Goal: Information Seeking & Learning: Compare options

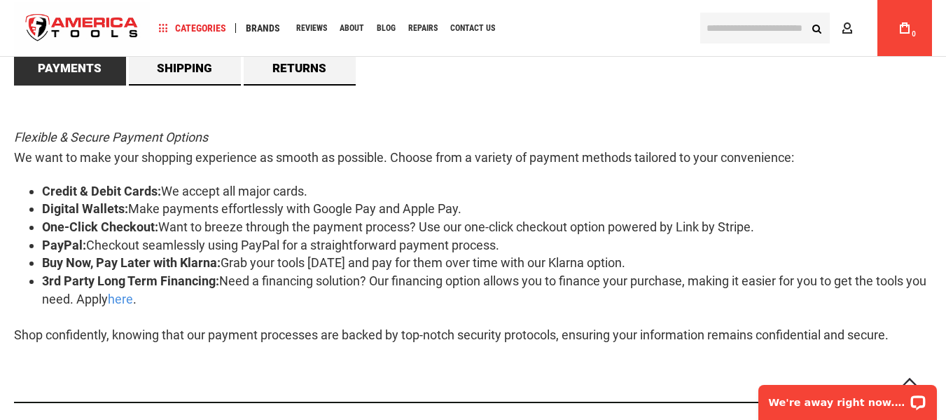
scroll to position [701, 0]
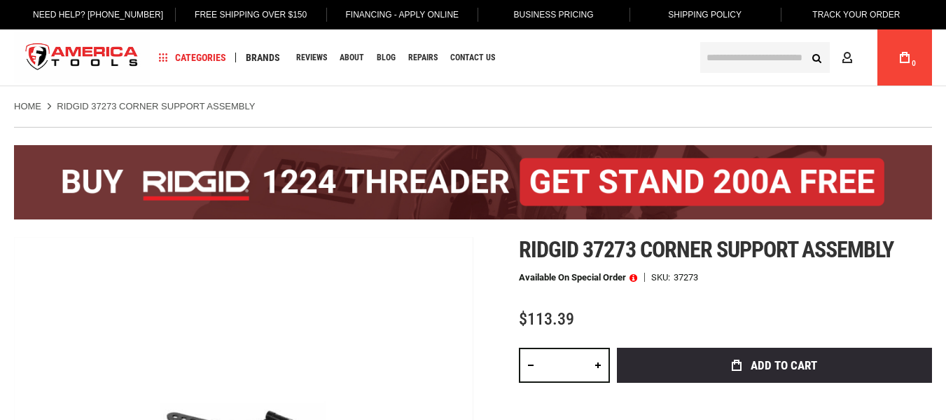
click at [405, 102] on ul "Home RIDGID 37273 CORNER SUPPORT ASSEMBLY" at bounding box center [473, 106] width 918 height 13
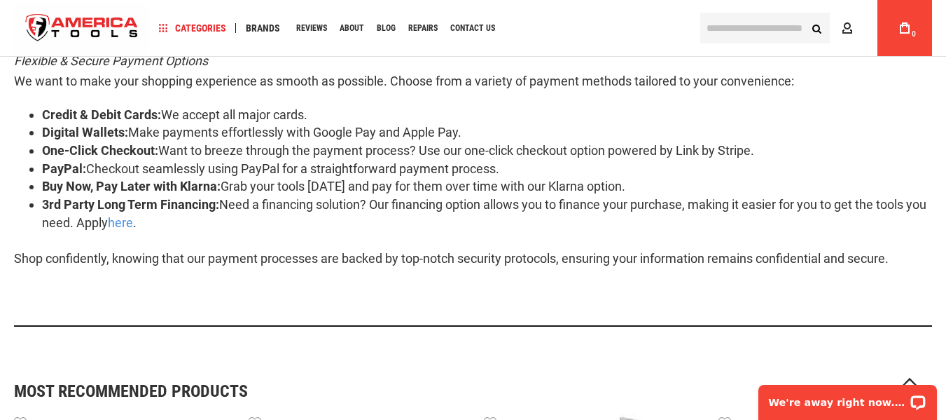
scroll to position [911, 0]
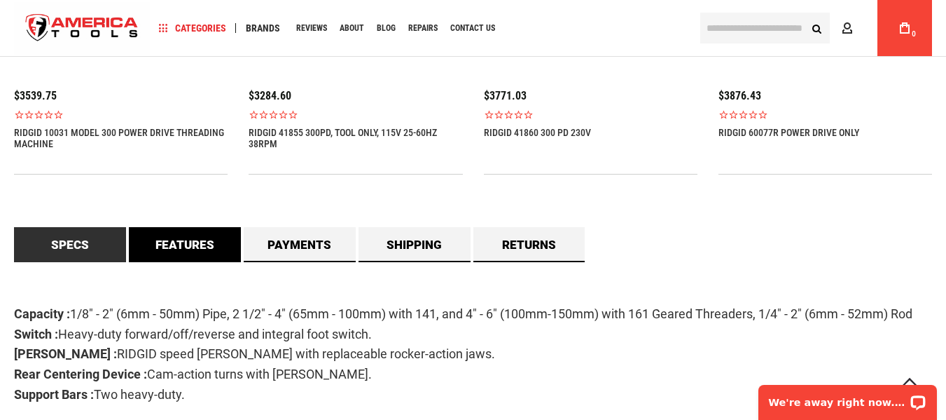
click at [214, 245] on link "Features" at bounding box center [185, 244] width 112 height 35
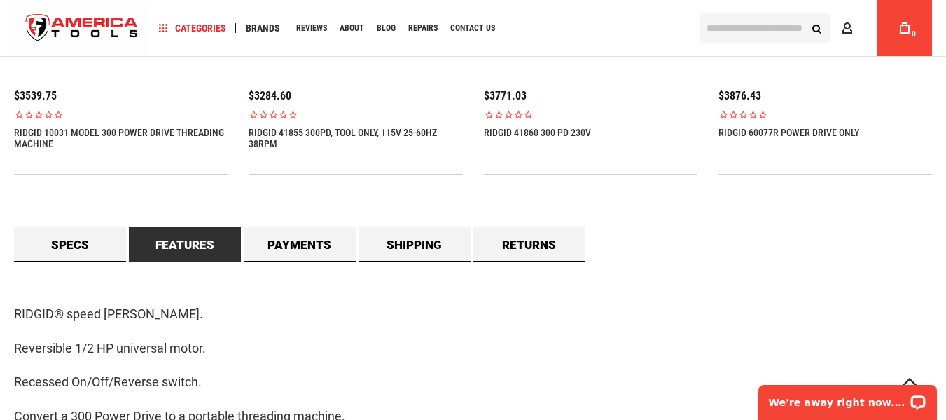
scroll to position [1191, 0]
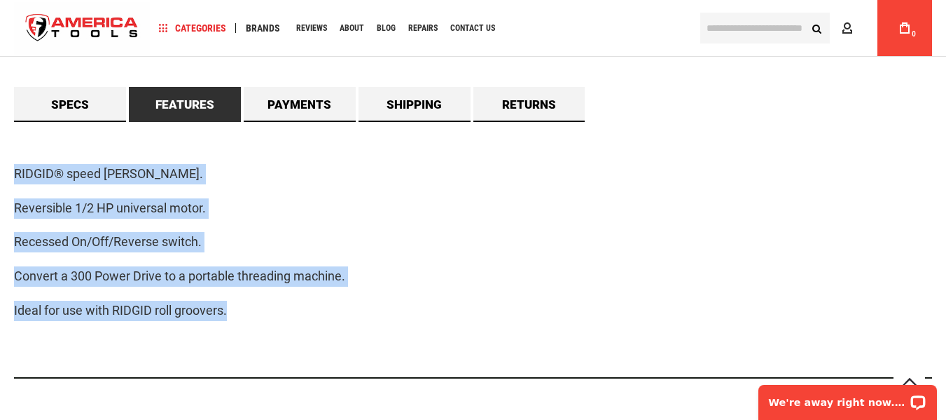
drag, startPoint x: 9, startPoint y: 169, endPoint x: 289, endPoint y: 327, distance: 321.3
click at [289, 327] on main "Skip to the end of the images gallery Skip to the beginning of the images galle…" at bounding box center [473, 141] width 946 height 2442
copy div "RIDGID® speed chuck. Reversible 1/2 HP universal motor. Recessed On/Off/Reverse…"
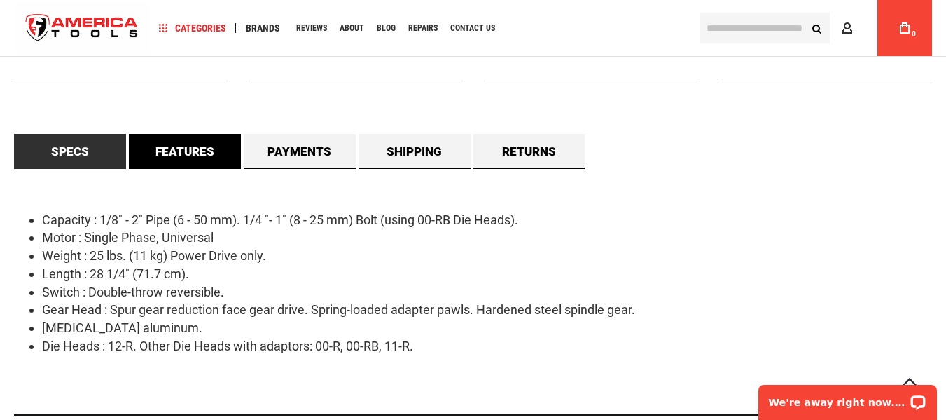
click at [192, 149] on link "Features" at bounding box center [185, 151] width 112 height 35
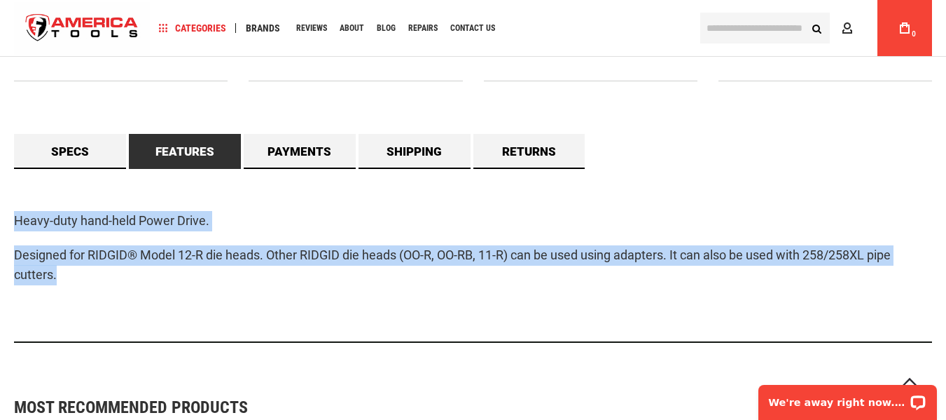
drag, startPoint x: 68, startPoint y: 278, endPoint x: 0, endPoint y: 195, distance: 107.0
click at [0, 195] on main "Skip to the end of the images gallery Skip to the beginning of the images galle…" at bounding box center [473, 123] width 946 height 2407
copy div "Heavy-duty hand-held Power Drive. Designed for RIDGID® Model 12-R die heads. Ot…"
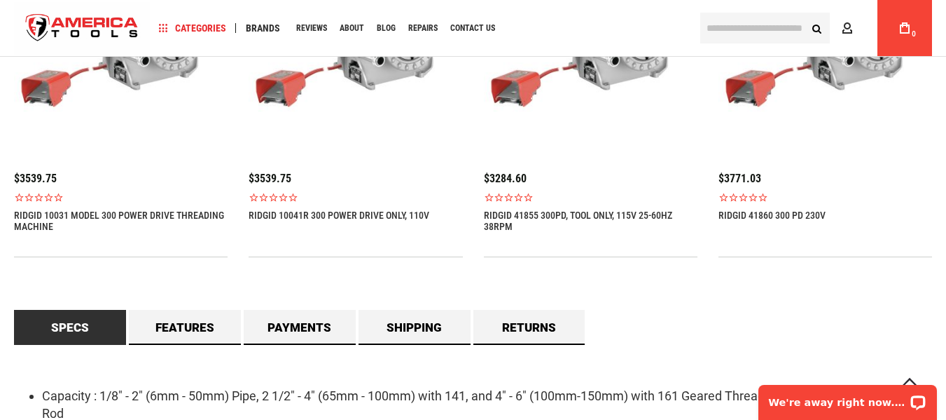
scroll to position [1191, 0]
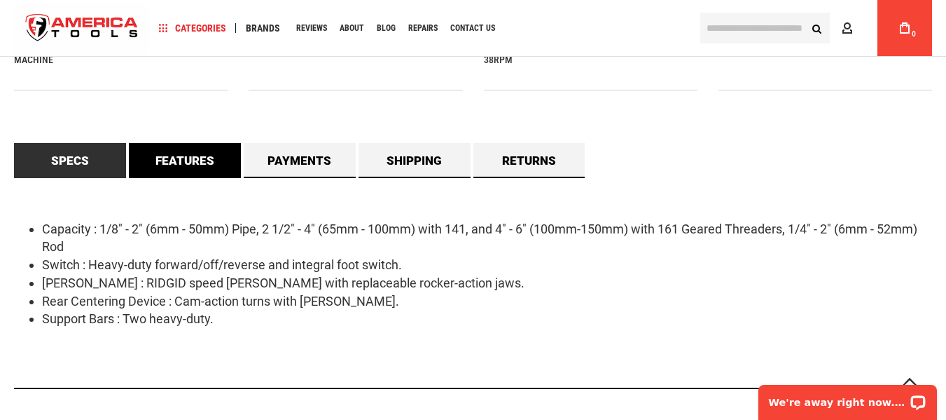
click at [174, 163] on link "Features" at bounding box center [185, 160] width 112 height 35
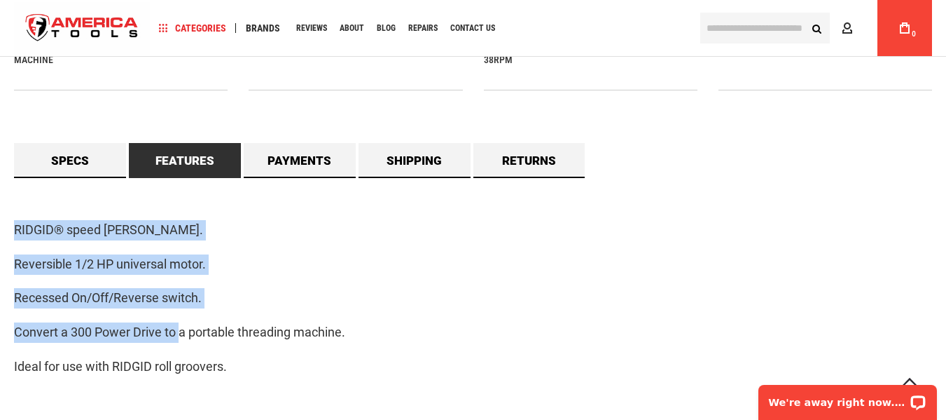
drag, startPoint x: 8, startPoint y: 226, endPoint x: 179, endPoint y: 342, distance: 206.8
click at [179, 342] on main "Skip to the end of the images gallery Skip to the beginning of the images galle…" at bounding box center [473, 169] width 946 height 2498
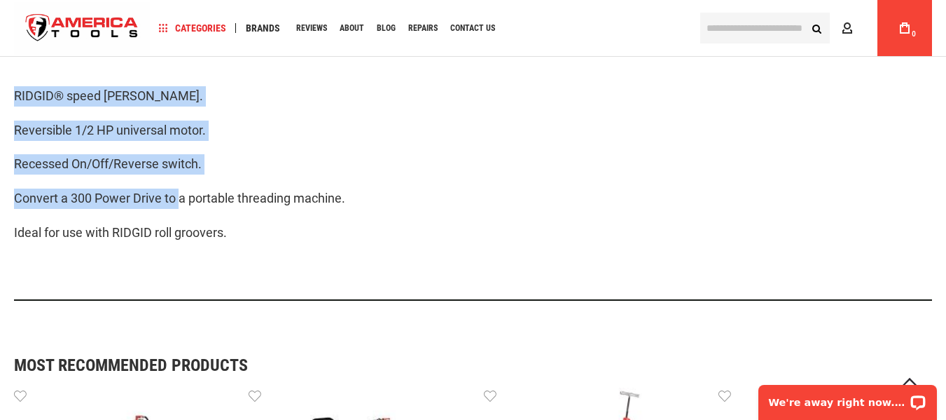
scroll to position [1331, 0]
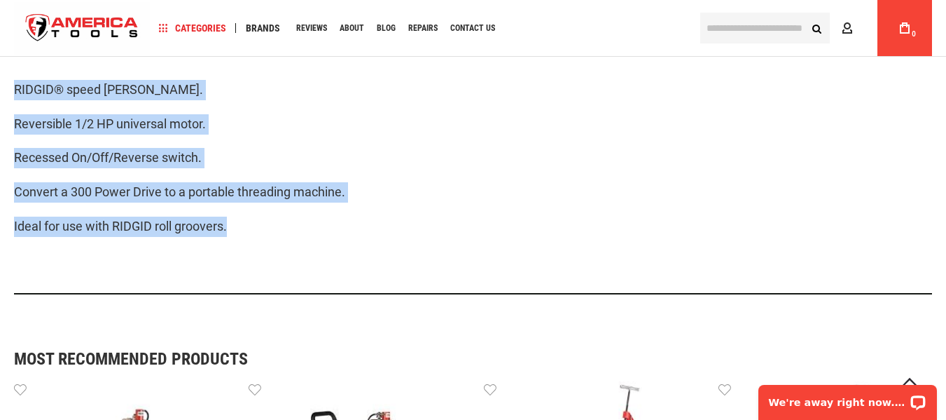
click at [256, 222] on p "Ideal for use with RIDGID roll groovers." at bounding box center [473, 226] width 918 height 20
copy div "RIDGID® speed chuck. Reversible 1/2 HP universal motor. Recessed On/Off/Reverse…"
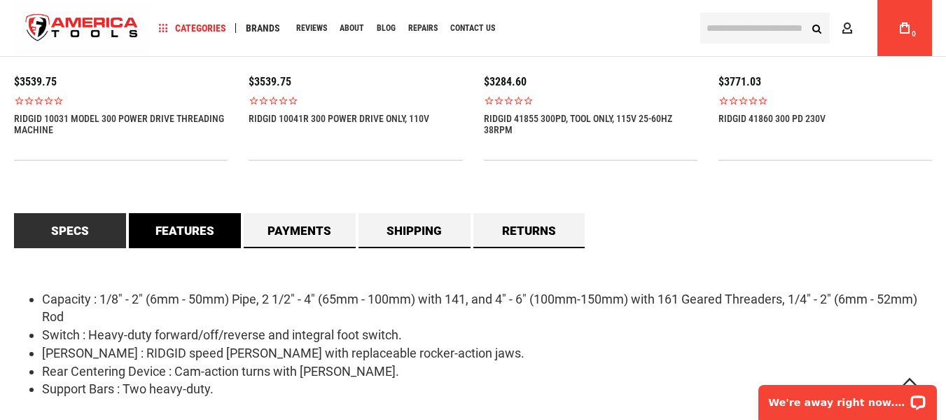
click at [172, 233] on link "Features" at bounding box center [185, 230] width 112 height 35
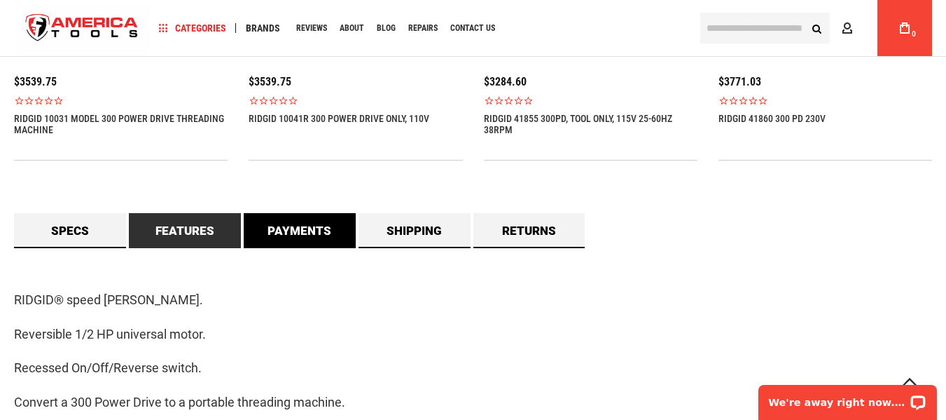
scroll to position [1331, 0]
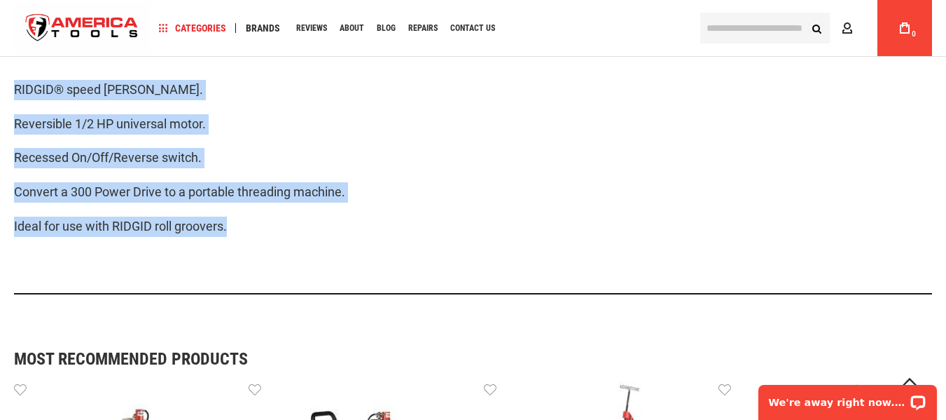
drag, startPoint x: 223, startPoint y: 228, endPoint x: 0, endPoint y: 97, distance: 259.4
click at [0, 97] on main "Skip to the end of the images gallery Skip to the beginning of the images galle…" at bounding box center [473, 29] width 946 height 2498
copy div "RIDGID® speed chuck. Reversible 1/2 HP universal motor. Recessed On/Off/Reverse…"
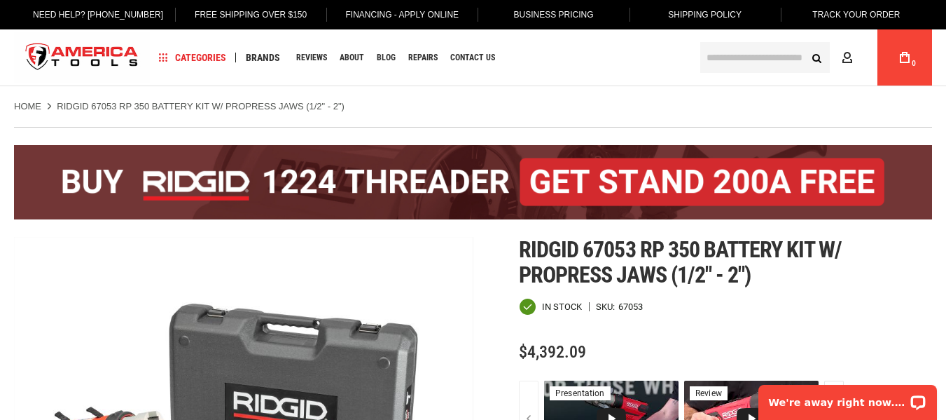
click at [778, 301] on div "In stock SKU 67053" at bounding box center [725, 307] width 413 height 18
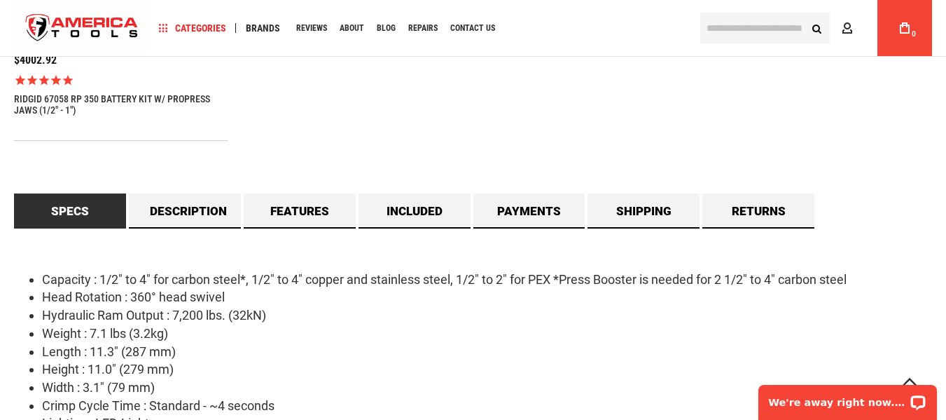
scroll to position [1191, 0]
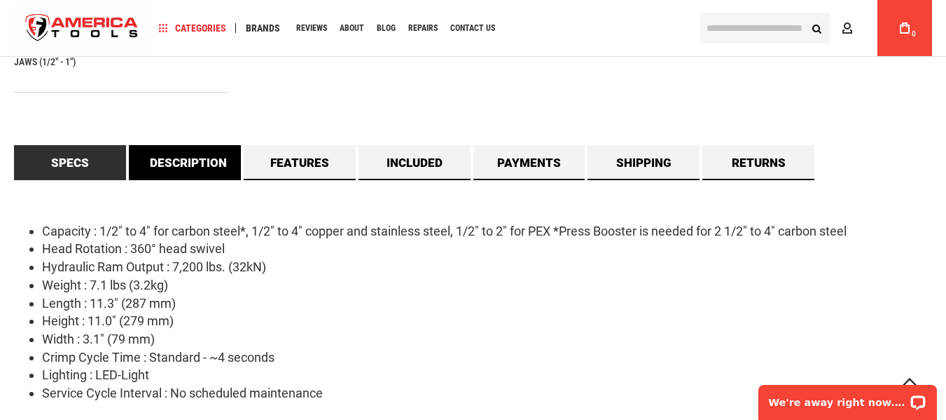
click at [153, 160] on link "Description" at bounding box center [185, 162] width 112 height 35
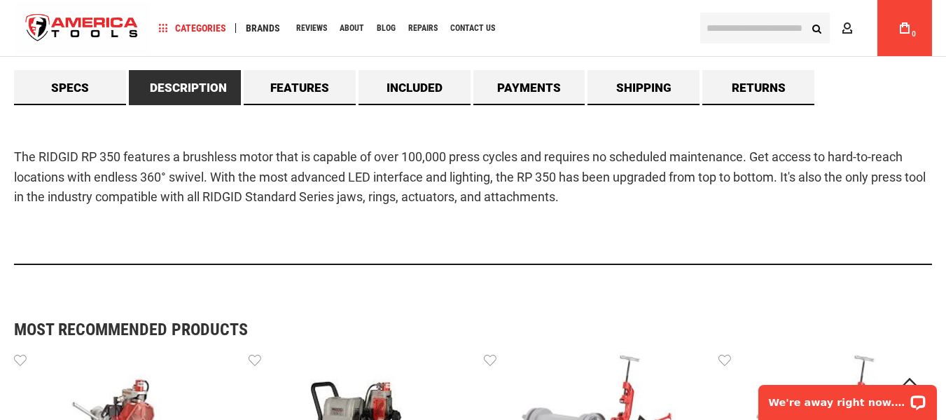
scroll to position [1331, 0]
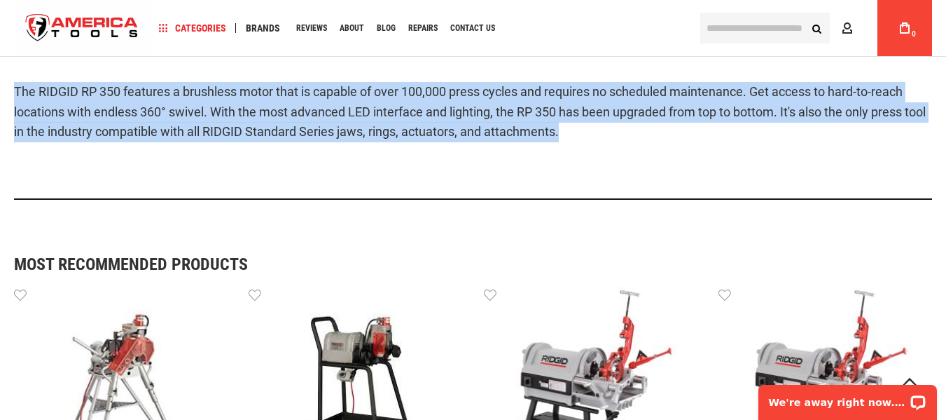
drag, startPoint x: 596, startPoint y: 131, endPoint x: 36, endPoint y: 94, distance: 561.0
copy p "The RIDGID RP 350 features a brushless motor that is capable of over 100,000 pr…"
click at [357, 182] on div "The RIDGID RP 350 features a brushless motor that is capable of over 100,000 pr…" at bounding box center [473, 120] width 918 height 160
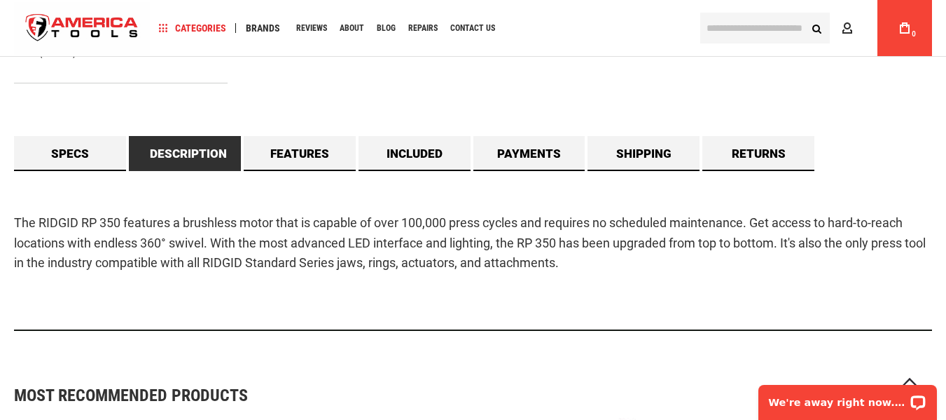
scroll to position [1051, 0]
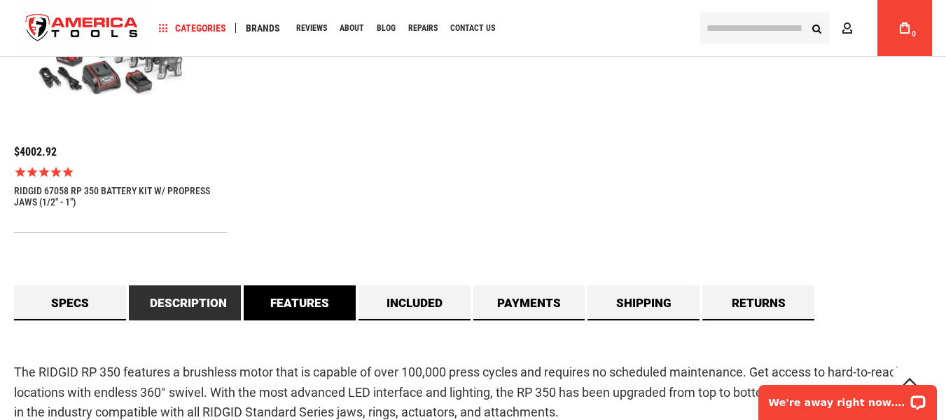
click at [313, 303] on link "Features" at bounding box center [300, 302] width 112 height 35
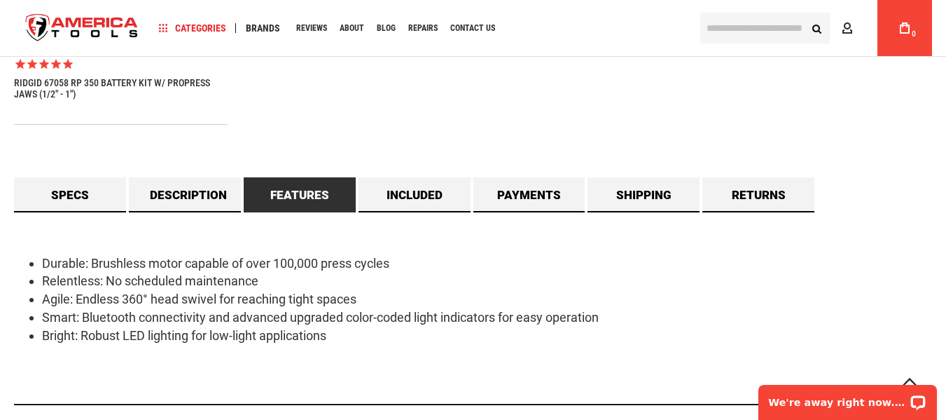
scroll to position [1261, 0]
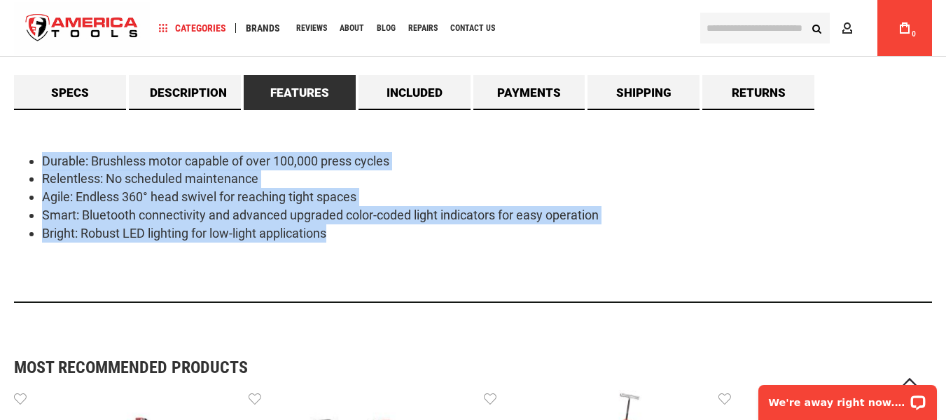
drag, startPoint x: 352, startPoint y: 232, endPoint x: 22, endPoint y: 130, distance: 345.3
click at [22, 130] on div "Durable: Brushless motor capable of over 100,000 press cycles Relentless: No sc…" at bounding box center [473, 206] width 918 height 193
copy ul "Durable: Brushless motor capable of over 100,000 press cycles Relentless: No sc…"
click at [436, 85] on link "Included" at bounding box center [415, 92] width 112 height 35
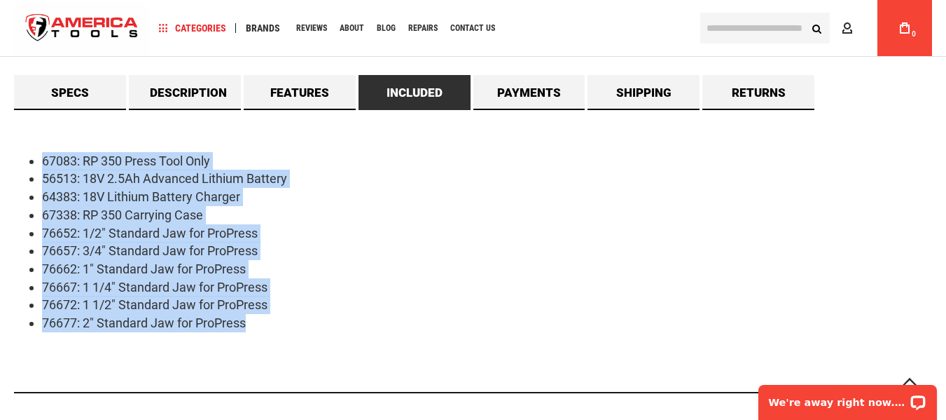
drag, startPoint x: 267, startPoint y: 330, endPoint x: 28, endPoint y: 122, distance: 316.8
click at [28, 122] on div "67083: RP 350 Press Tool Only 56513: 18V 2.5Ah Advanced Lithium Battery 64383: …" at bounding box center [473, 251] width 918 height 283
copy ul "67083: RP 350 Press Tool Only 56513: 18V 2.5Ah Advanced Lithium Battery 64383: …"
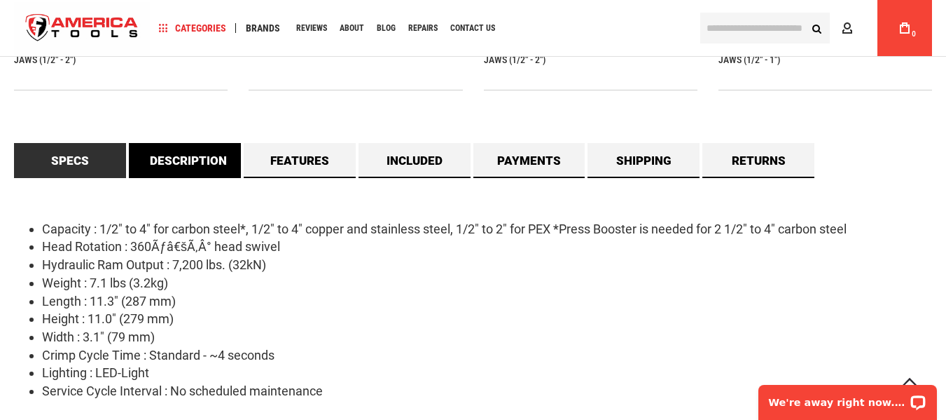
click at [189, 156] on link "Description" at bounding box center [185, 160] width 112 height 35
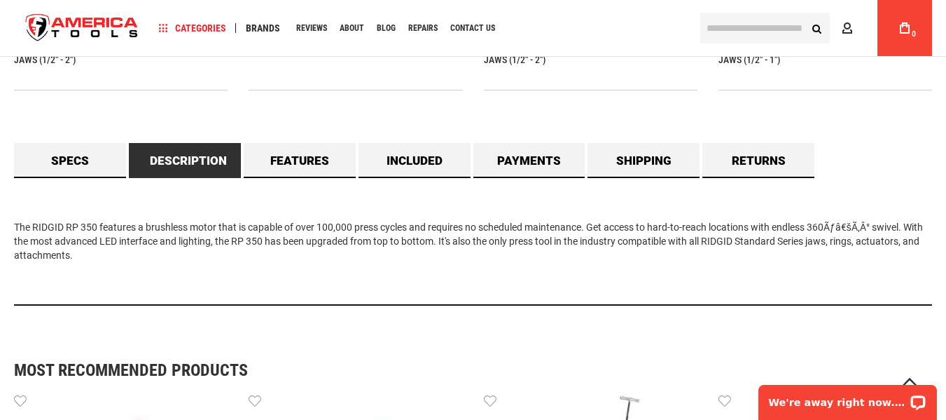
drag, startPoint x: 78, startPoint y: 259, endPoint x: 0, endPoint y: 200, distance: 97.7
click at [0, 200] on main "Skip to the end of the images gallery Skip to the beginning of the images galle…" at bounding box center [473, 157] width 946 height 2474
copy div "The RIDGID RP 350 features a brushless motor that is capable of over 100,000 pr…"
click at [77, 249] on div "The RIDGID RP 350 features a brushless motor that is capable of over 100,000 pr…" at bounding box center [473, 242] width 918 height 128
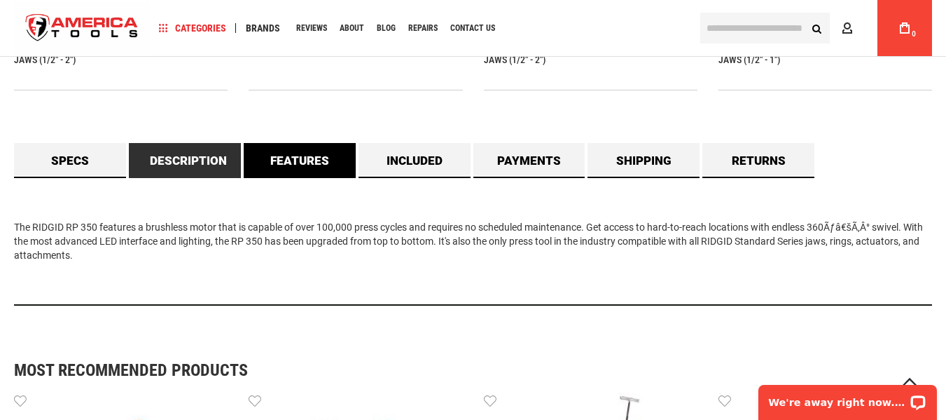
click at [307, 163] on link "Features" at bounding box center [300, 160] width 112 height 35
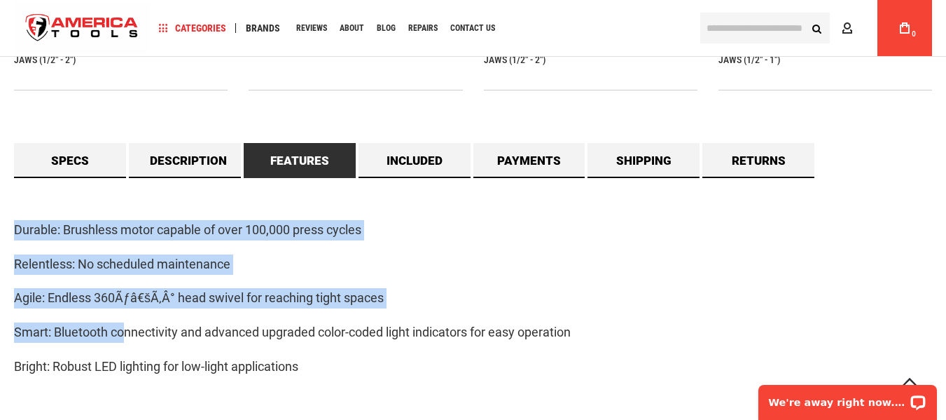
drag, startPoint x: 15, startPoint y: 227, endPoint x: 135, endPoint y: 347, distance: 169.9
click at [135, 347] on div "Durable: Brushless motor capable of over 100,000 press cycles Relentless: No sc…" at bounding box center [473, 306] width 918 height 256
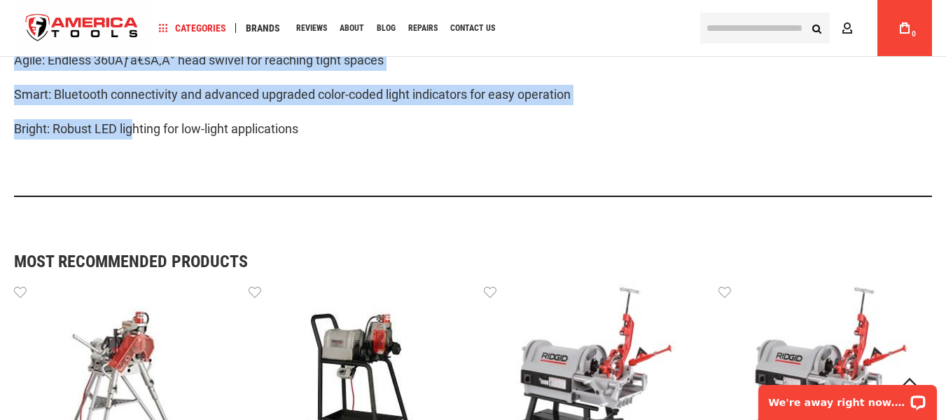
scroll to position [1471, 0]
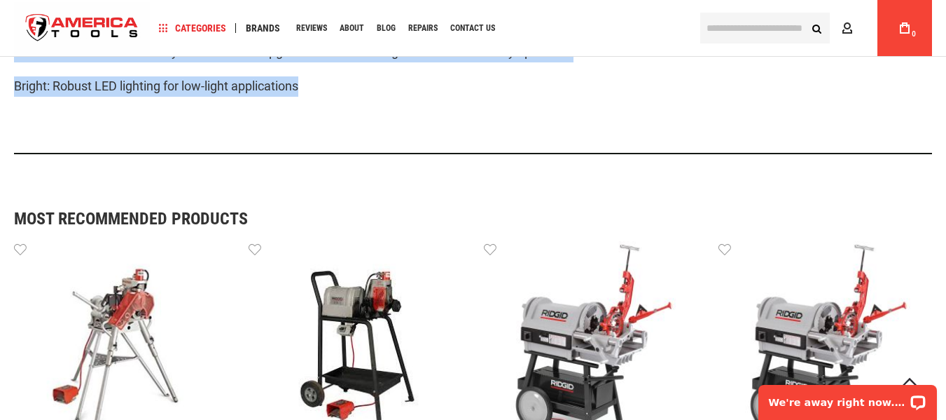
click at [309, 92] on p "Bright: Robust LED lighting for low-light applications" at bounding box center [473, 86] width 918 height 20
copy div "Durable: Brushless motor capable of over 100,000 press cycles Relentless: No sc…"
click at [421, 116] on div "Durable: Brushless motor capable of over 100,000 press cycles Relentless: No sc…" at bounding box center [473, 26] width 918 height 256
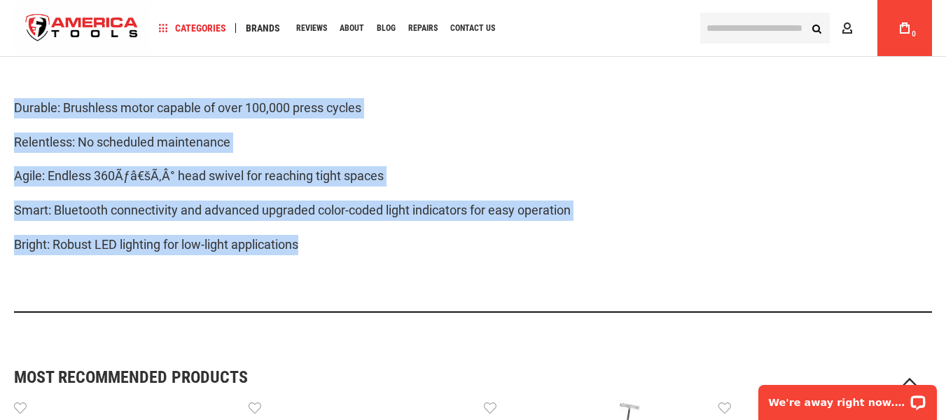
scroll to position [1191, 0]
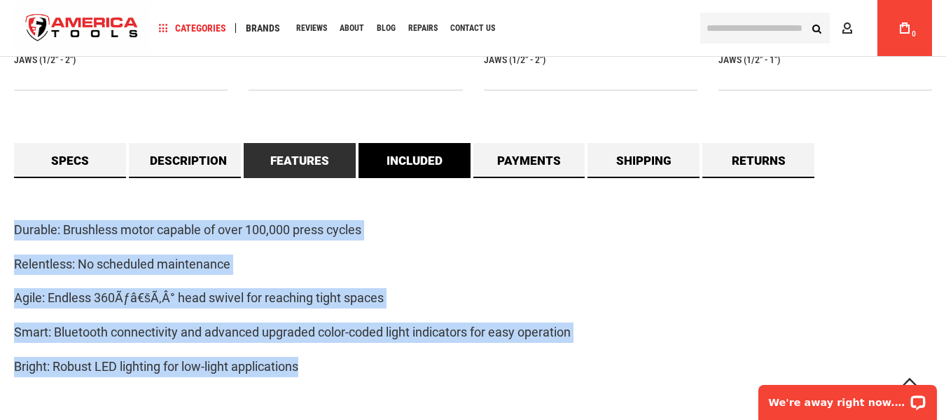
click at [433, 174] on link "Included" at bounding box center [415, 160] width 112 height 35
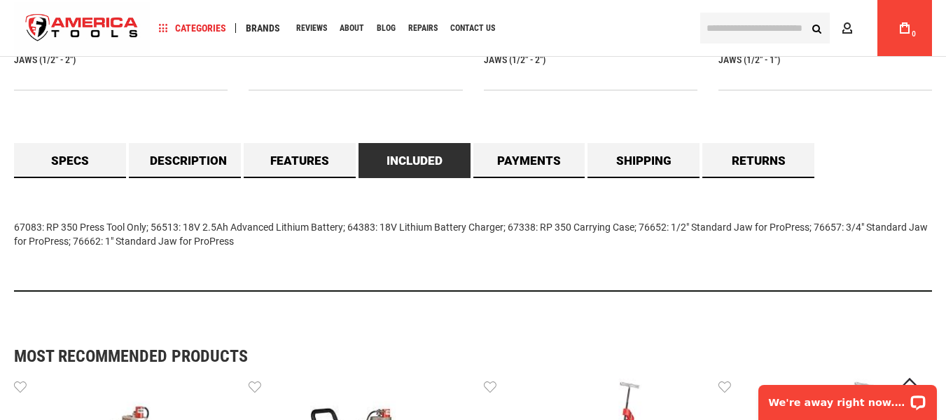
drag, startPoint x: 237, startPoint y: 236, endPoint x: 374, endPoint y: 172, distance: 151.1
click at [1, 207] on main "Skip to the end of the images gallery Skip to the beginning of the images galle…" at bounding box center [473, 150] width 946 height 2460
copy div "67083: RP 350 Press Tool Only; 56513: 18V 2.5Ah Advanced Lithium Battery; 64383…"
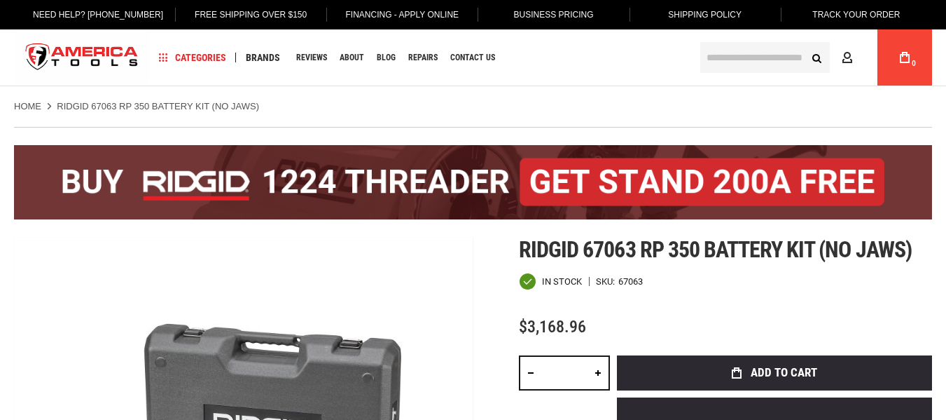
drag, startPoint x: 464, startPoint y: 283, endPoint x: 471, endPoint y: 289, distance: 9.0
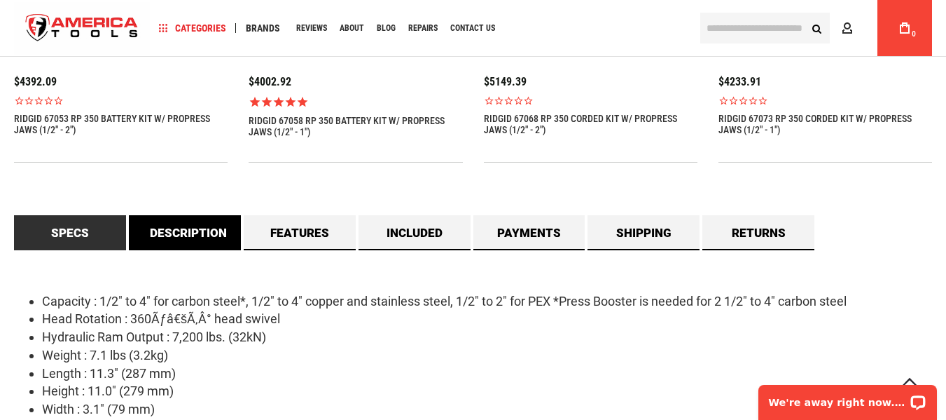
click at [205, 221] on link "Description" at bounding box center [185, 232] width 112 height 35
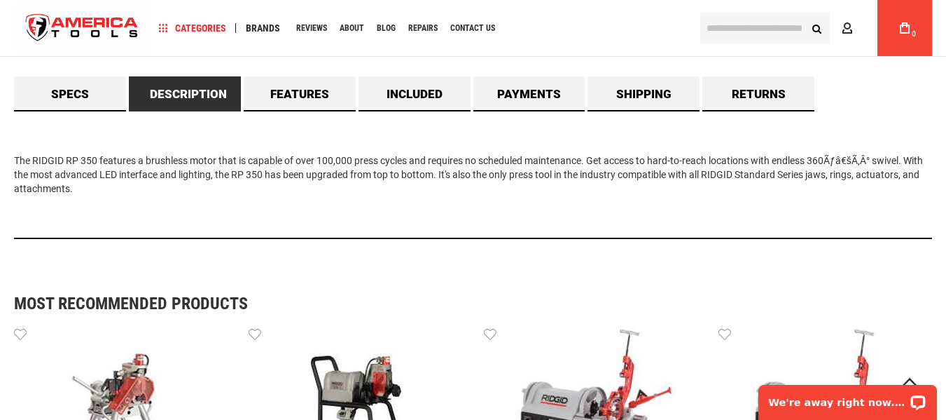
scroll to position [1261, 0]
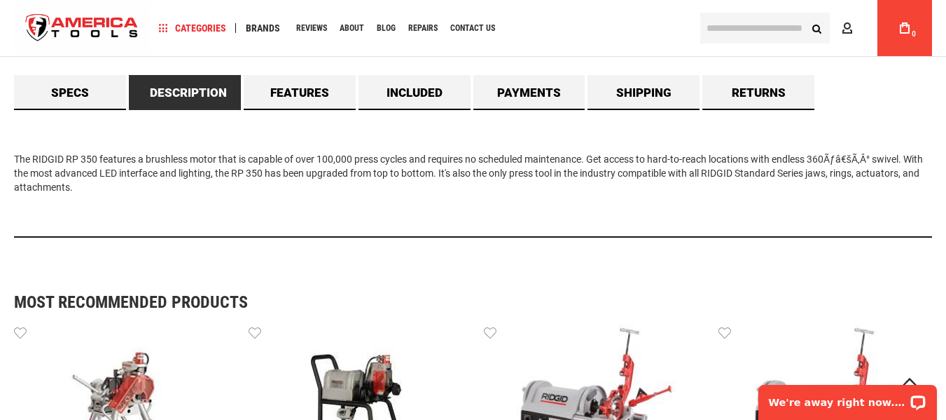
drag, startPoint x: 75, startPoint y: 186, endPoint x: 144, endPoint y: 163, distance: 72.9
click at [0, 133] on main "Skip to the end of the images gallery Skip to the beginning of the images galle…" at bounding box center [473, 37] width 946 height 2374
copy div "The RIDGID RP 350 features a brushless motor that is capable of over 100,000 pr…"
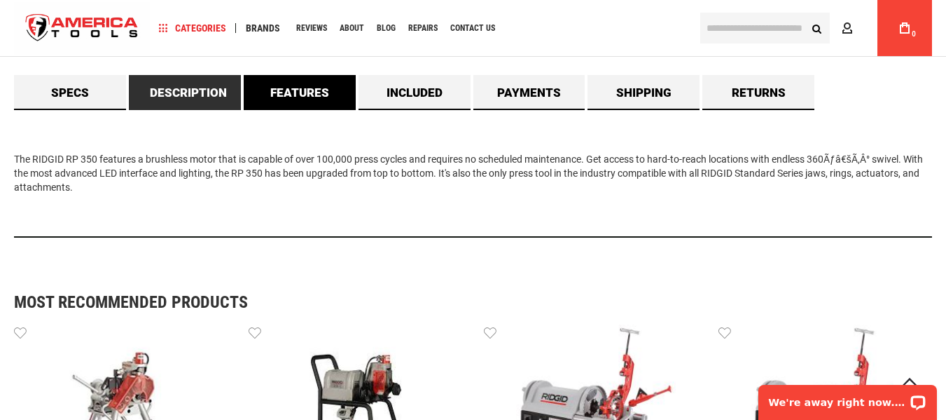
click at [303, 92] on link "Features" at bounding box center [300, 92] width 112 height 35
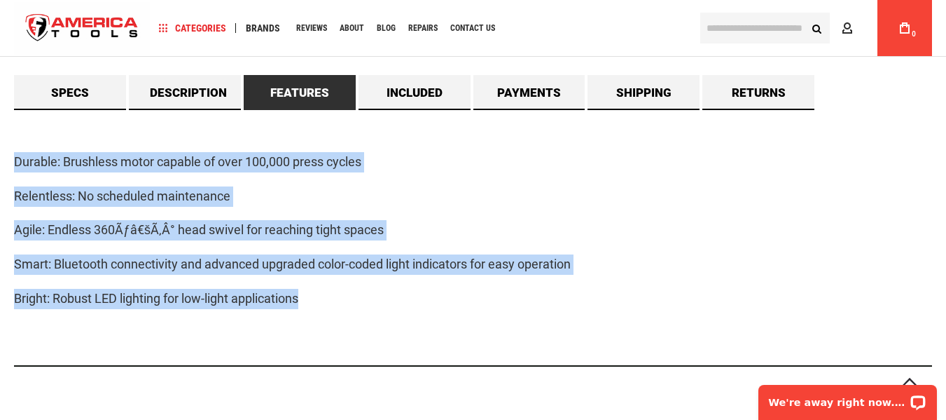
drag, startPoint x: 13, startPoint y: 157, endPoint x: 326, endPoint y: 250, distance: 327.4
click at [329, 312] on main "Skip to the end of the images gallery Skip to the beginning of the images galle…" at bounding box center [473, 101] width 946 height 2502
copy div "Durable: Brushless motor capable of over 100,000 press cycles Relentless: No sc…"
click at [430, 95] on link "Included" at bounding box center [415, 92] width 112 height 35
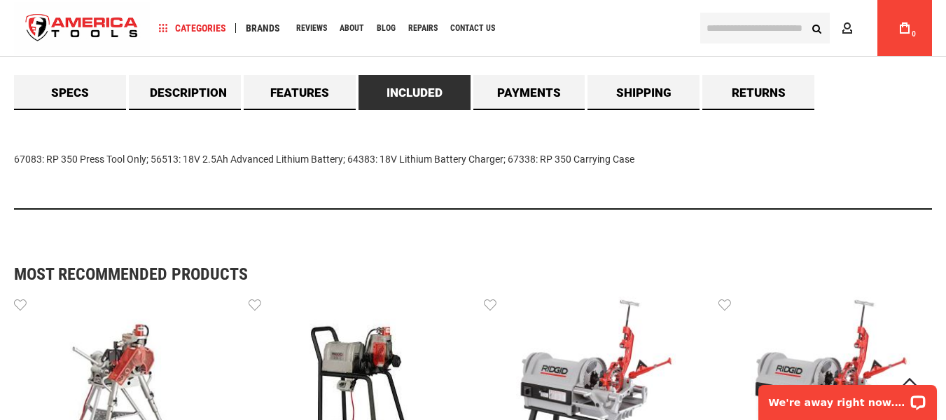
drag, startPoint x: 27, startPoint y: 171, endPoint x: 741, endPoint y: 151, distance: 714.9
click at [741, 151] on main "Skip to the end of the images gallery Skip to the beginning of the images galle…" at bounding box center [473, 23] width 946 height 2346
copy div "67083: RP 350 Press Tool Only; 56513: 18V 2.5Ah Advanced Lithium Battery; 64383…"
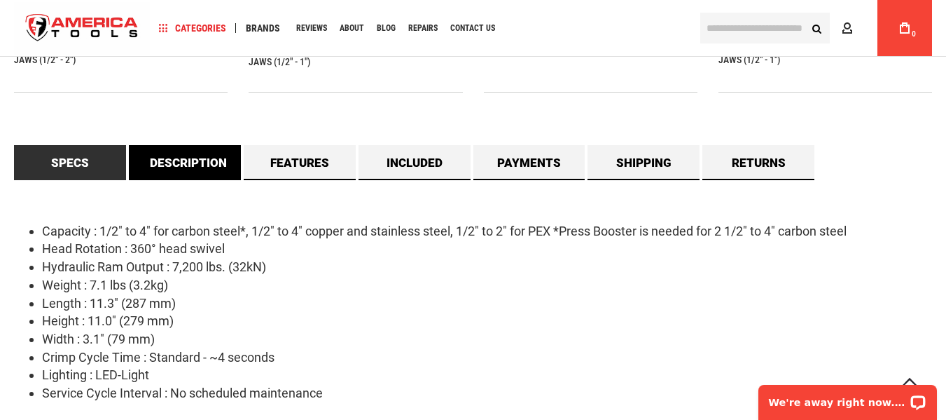
click at [188, 148] on link "Description" at bounding box center [185, 162] width 112 height 35
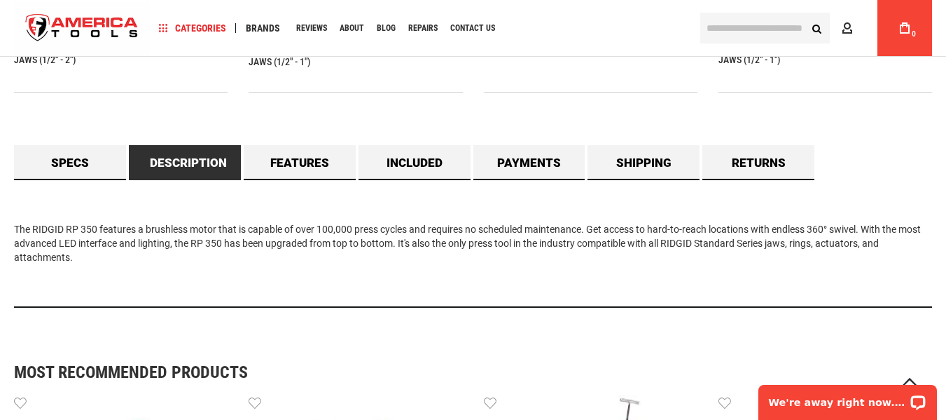
drag, startPoint x: 14, startPoint y: 226, endPoint x: 121, endPoint y: 256, distance: 111.3
click at [101, 260] on div "The RIDGID RP 350 features a brushless motor that is capable of over 100,000 pr…" at bounding box center [473, 244] width 918 height 128
copy div "The RIDGID RP 350 features a brushless motor that is capable of over 100,000 pr…"
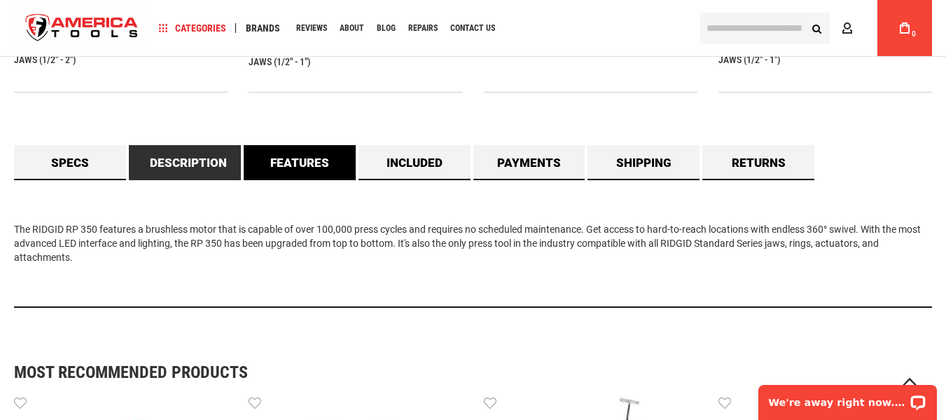
click at [318, 159] on link "Features" at bounding box center [300, 162] width 112 height 35
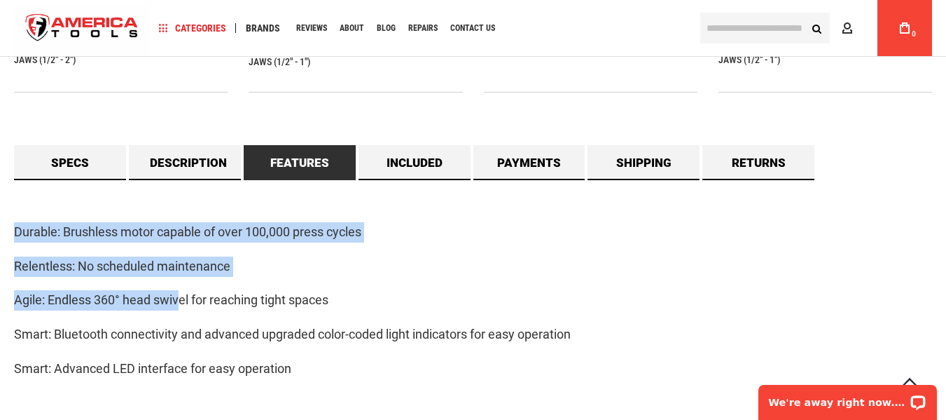
drag, startPoint x: 14, startPoint y: 230, endPoint x: 234, endPoint y: 317, distance: 236.3
click at [192, 311] on main "Skip to the end of the images gallery Skip to the beginning of the images galle…" at bounding box center [473, 171] width 946 height 2502
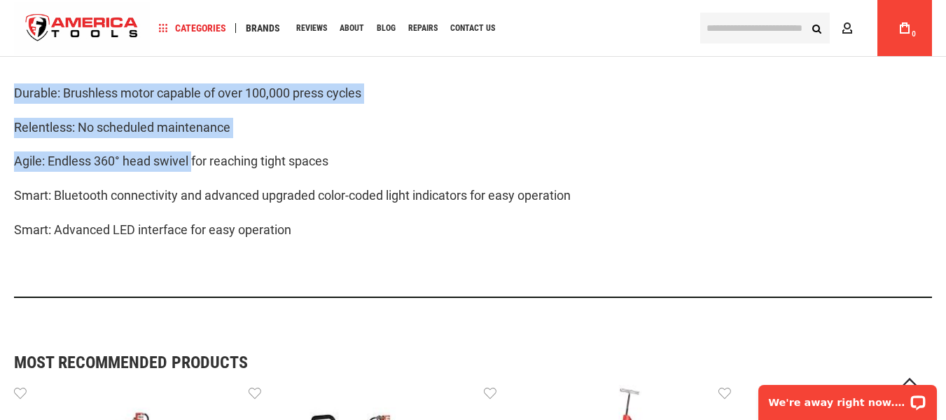
scroll to position [1331, 0]
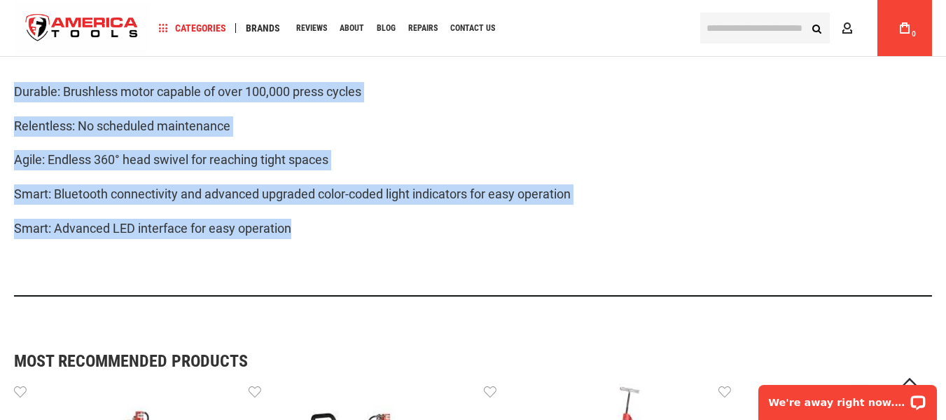
click at [304, 232] on p "Smart: Advanced LED interface for easy operation" at bounding box center [473, 229] width 918 height 20
copy div "Durable: Brushless motor capable of over 100,000 press cycles Relentless: No sc…"
click at [328, 132] on p "Relentless: No scheduled maintenance" at bounding box center [473, 126] width 918 height 20
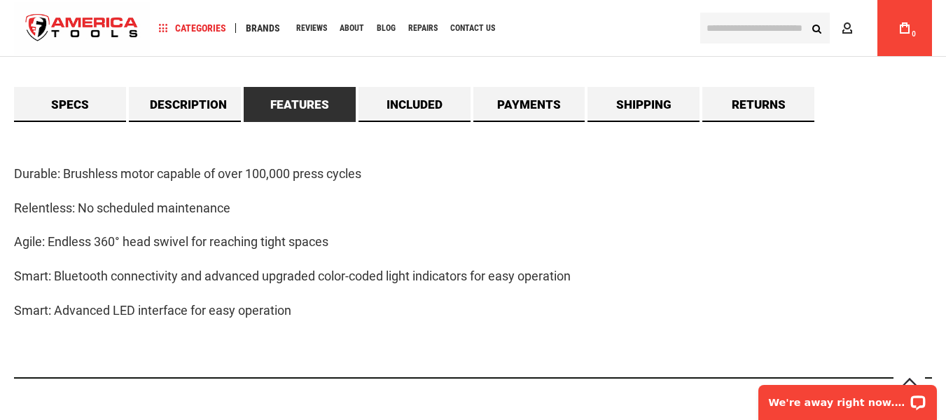
scroll to position [1051, 0]
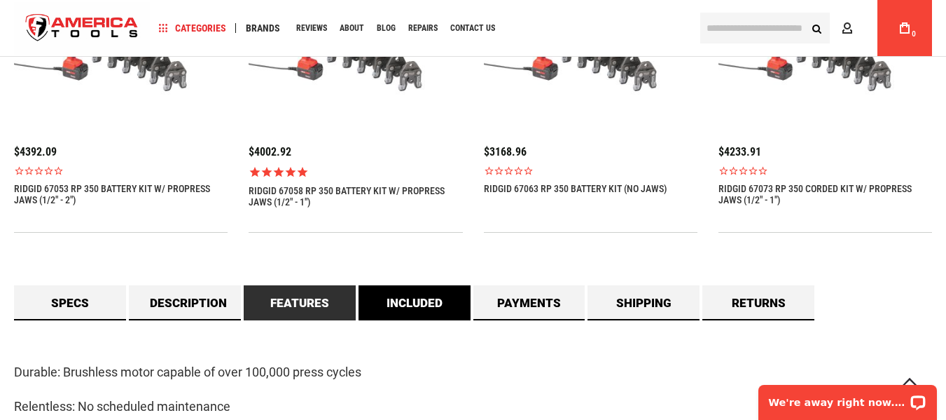
click at [408, 298] on link "Included" at bounding box center [415, 302] width 112 height 35
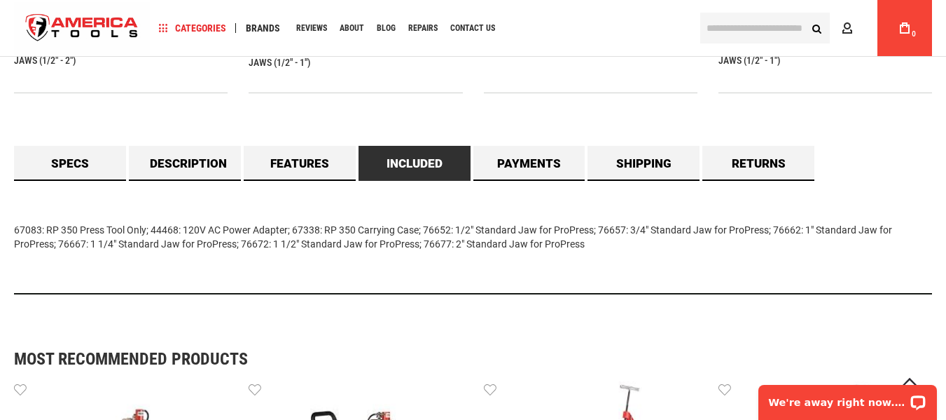
scroll to position [1191, 0]
drag, startPoint x: 34, startPoint y: 229, endPoint x: 593, endPoint y: 303, distance: 564.0
click at [628, 254] on main "Skip to the end of the images gallery Skip to the beginning of the images galle…" at bounding box center [473, 100] width 946 height 2360
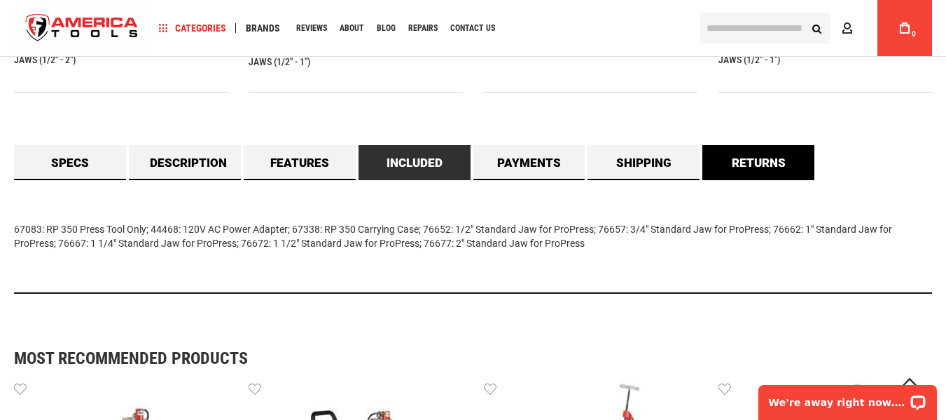
copy div "67083: RP 350 Press Tool Only; 44468: 120V AC Power Adapter; 67338: RP 350 Carr…"
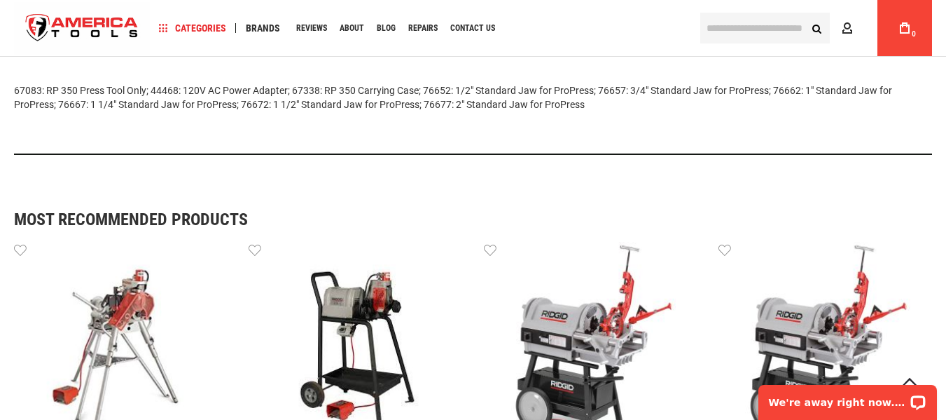
scroll to position [1331, 0]
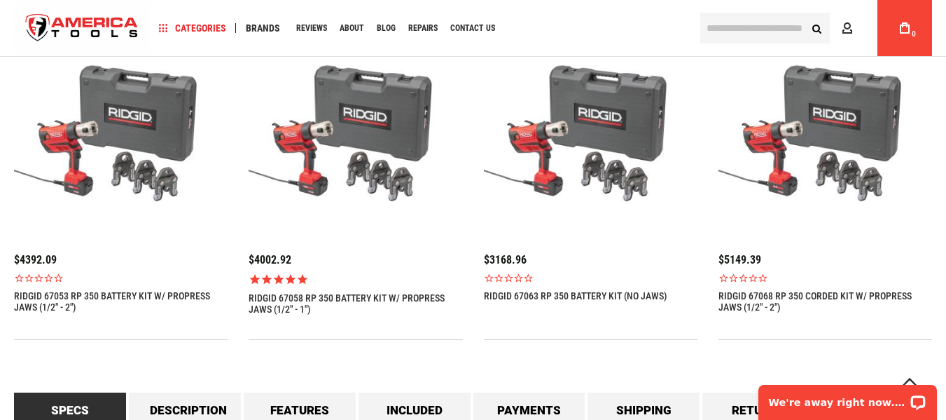
scroll to position [1121, 0]
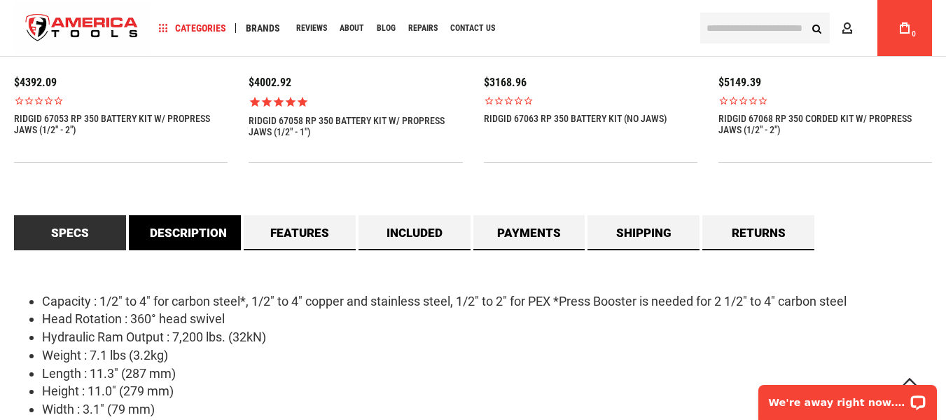
click at [174, 241] on link "Description" at bounding box center [185, 232] width 112 height 35
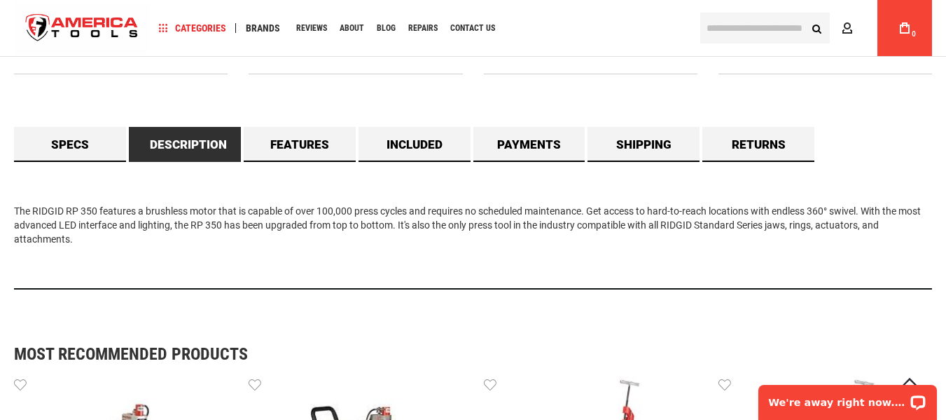
scroll to position [1331, 0]
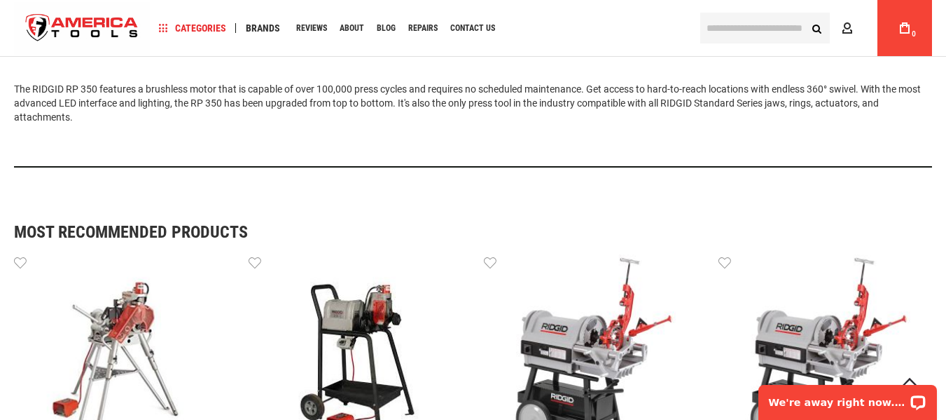
drag, startPoint x: 13, startPoint y: 86, endPoint x: 157, endPoint y: 118, distance: 147.7
copy div "The RIDGID RP 350 features a brushless motor that is capable of over 100,000 pr…"
click at [306, 145] on div "The RIDGID RP 350 features a brushless motor that is capable of over 100,000 pr…" at bounding box center [473, 104] width 918 height 128
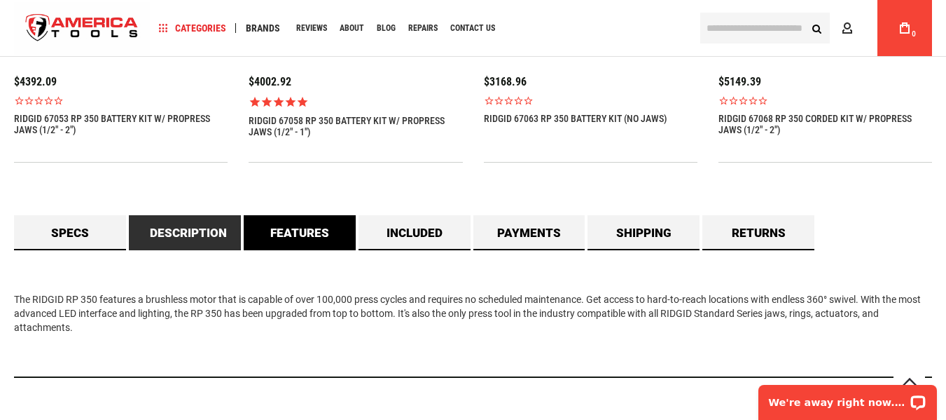
click at [315, 231] on link "Features" at bounding box center [300, 232] width 112 height 35
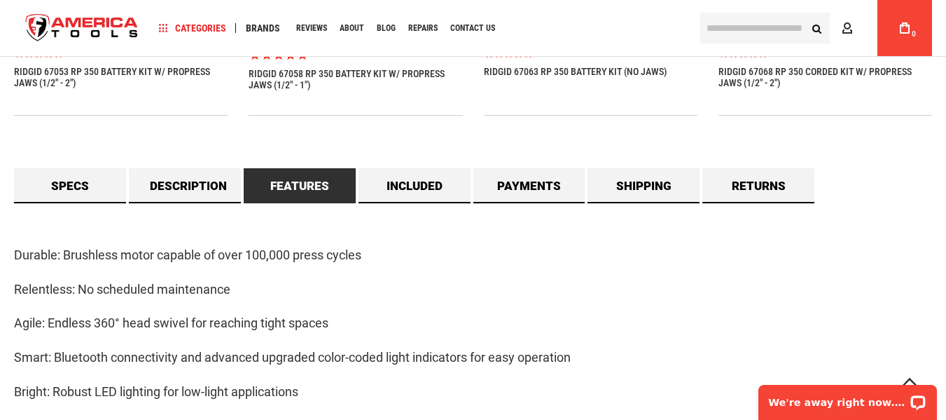
scroll to position [1261, 0]
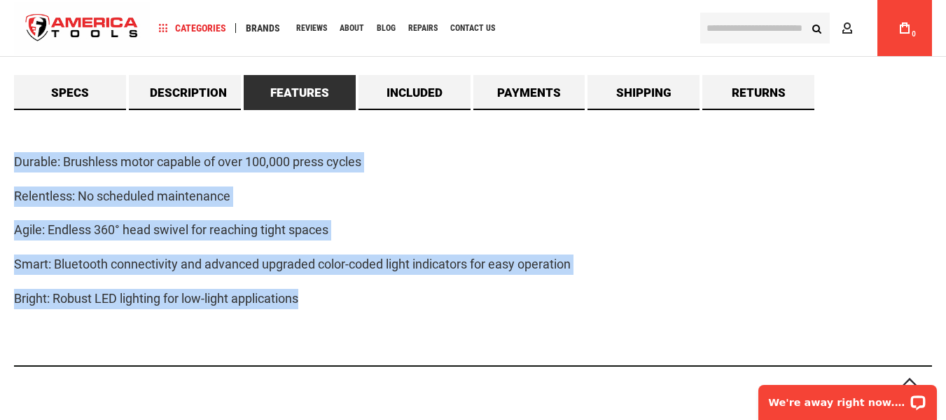
drag, startPoint x: 10, startPoint y: 162, endPoint x: 371, endPoint y: 300, distance: 386.3
click at [371, 300] on main "Skip to the end of the images gallery Skip to the beginning of the images galle…" at bounding box center [473, 101] width 946 height 2502
copy div "Durable: Brushless motor capable of over 100,000 press cycles Relentless: No sc…"
click at [416, 86] on link "Included" at bounding box center [415, 92] width 112 height 35
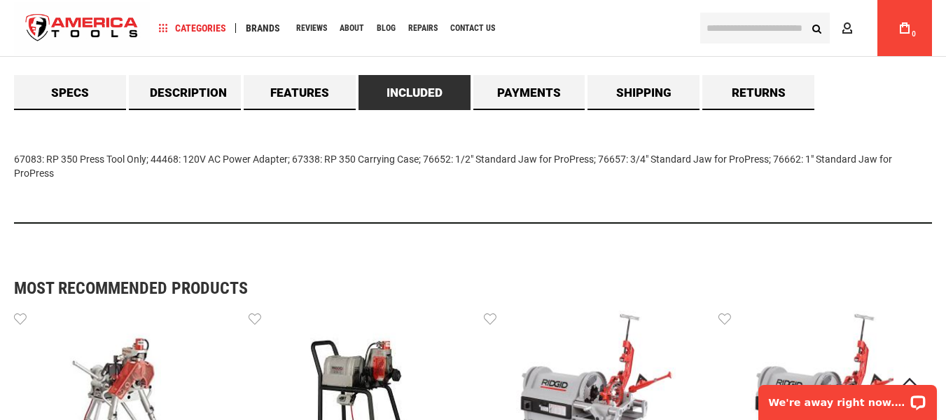
drag, startPoint x: 11, startPoint y: 154, endPoint x: 120, endPoint y: 192, distance: 115.7
click at [120, 192] on main "Skip to the end of the images gallery Skip to the beginning of the images galle…" at bounding box center [473, 30] width 946 height 2360
copy div "67083: RP 350 Press Tool Only; 44468: 120V AC Power Adapter; 67338: RP 350 Carr…"
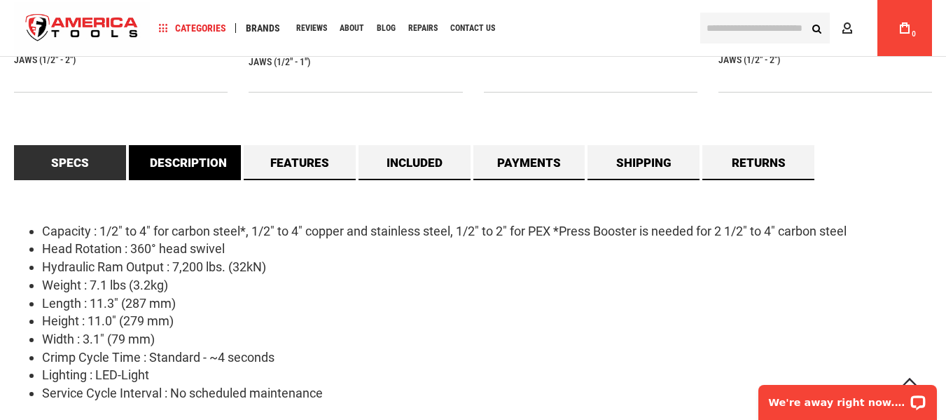
click at [217, 170] on link "Description" at bounding box center [185, 162] width 112 height 35
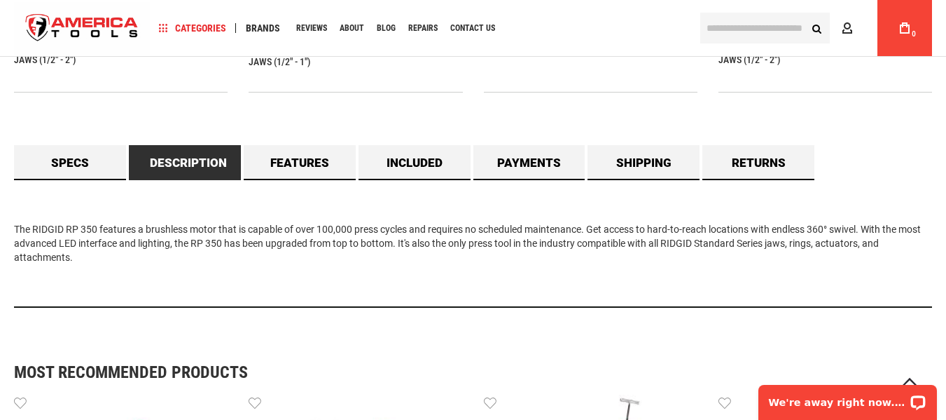
drag, startPoint x: 13, startPoint y: 228, endPoint x: 111, endPoint y: 268, distance: 105.9
click at [111, 268] on main "Skip to the end of the images gallery Skip to the beginning of the images galle…" at bounding box center [473, 107] width 946 height 2374
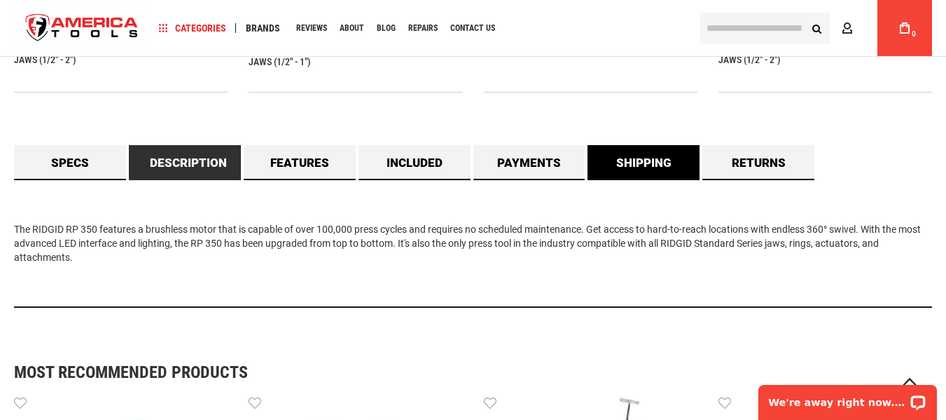
copy div "The RIDGID RP 350 features a brushless motor that is capable of over 100,000 pr…"
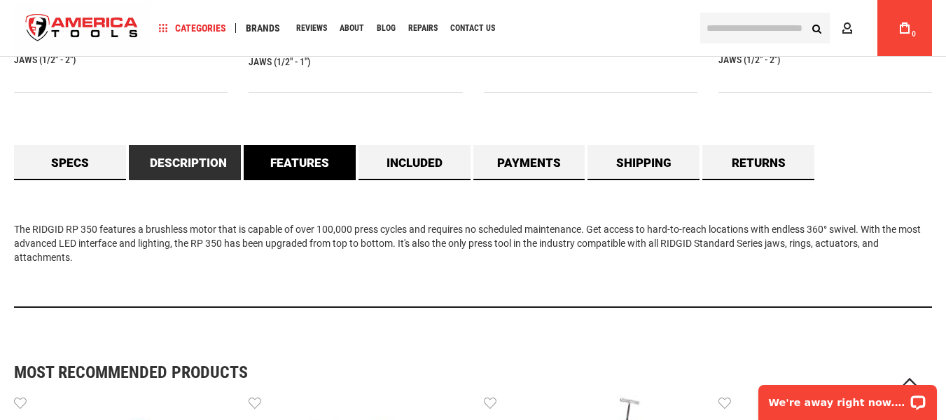
click at [277, 174] on link "Features" at bounding box center [300, 162] width 112 height 35
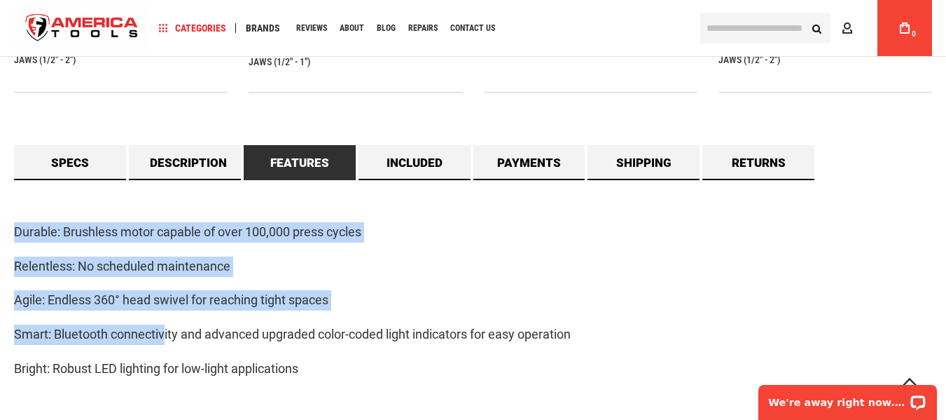
drag, startPoint x: 13, startPoint y: 230, endPoint x: 164, endPoint y: 320, distance: 175.3
click at [164, 320] on main "Skip to the end of the images gallery Skip to the beginning of the images galle…" at bounding box center [473, 171] width 946 height 2502
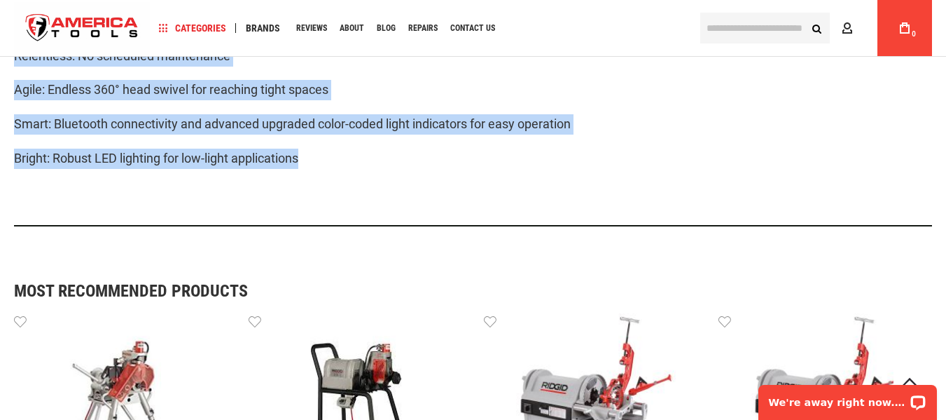
click at [330, 156] on p "Bright: Robust LED lighting for low-light applications" at bounding box center [473, 159] width 918 height 20
copy div "Durable: Brushless motor capable of over 100,000 press cycles Relentless: No sc…"
click at [406, 82] on p "Agile: Endless 360° head swivel for reaching tight spaces" at bounding box center [473, 90] width 918 height 20
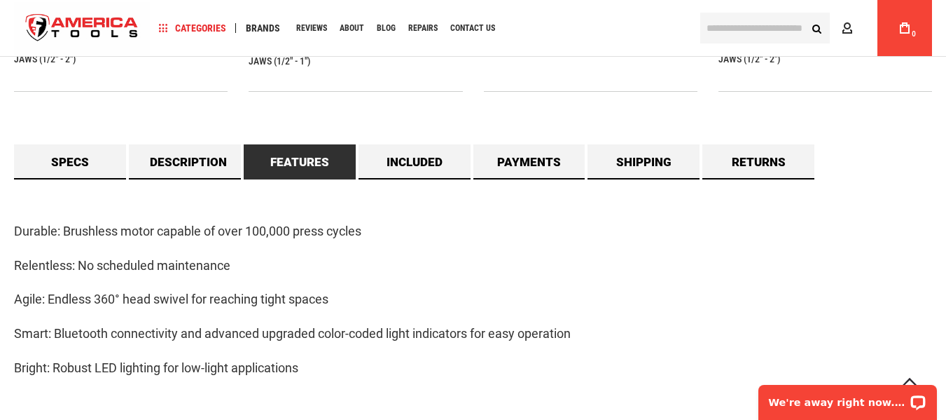
scroll to position [1191, 0]
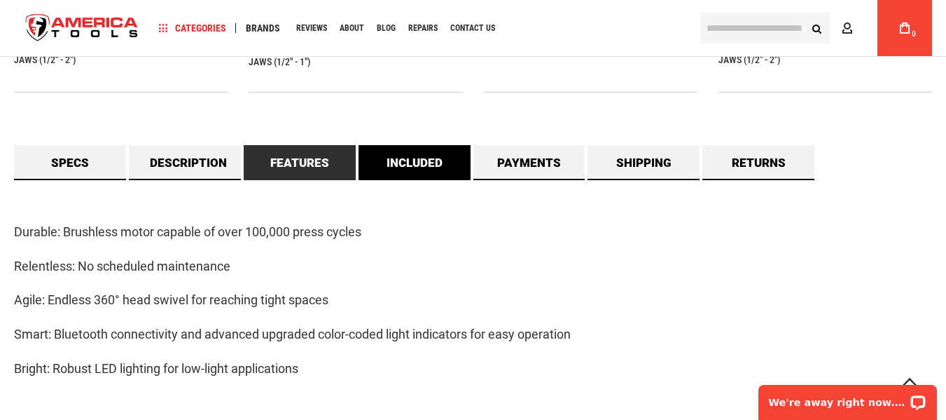
click at [405, 153] on link "Included" at bounding box center [415, 162] width 112 height 35
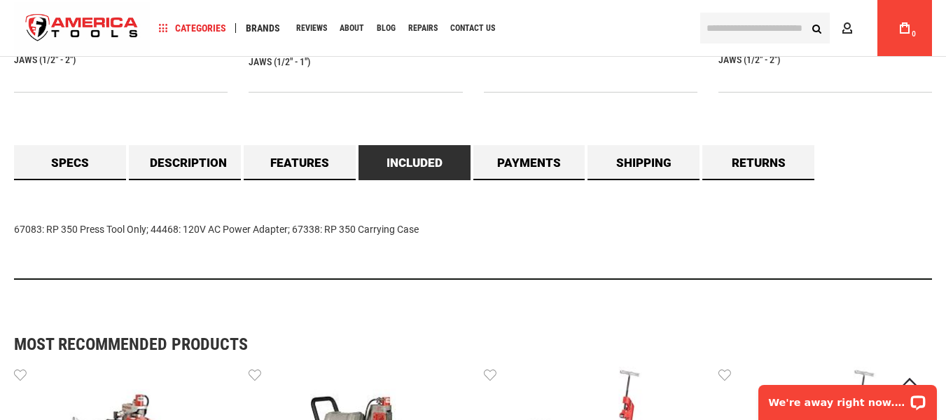
drag, startPoint x: 96, startPoint y: 233, endPoint x: 697, endPoint y: 215, distance: 601.4
click at [442, 240] on main "Skip to the end of the images gallery Skip to the beginning of the images galle…" at bounding box center [473, 93] width 946 height 2346
copy div "67083: RP 350 Press Tool Only; 44468: 120V AC Power Adapter; 67338: RP 350 Carr…"
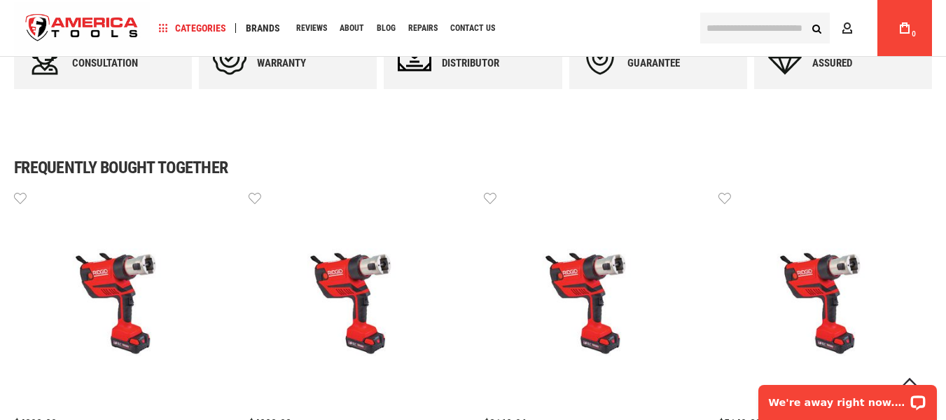
scroll to position [1051, 0]
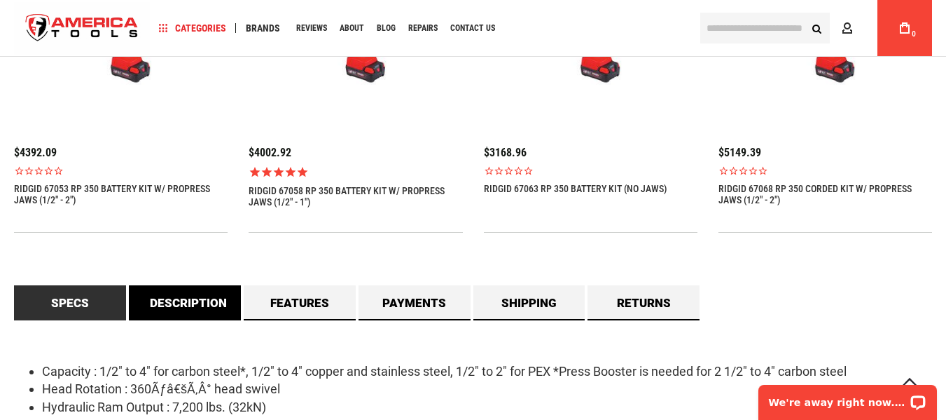
click at [183, 298] on link "Description" at bounding box center [185, 302] width 112 height 35
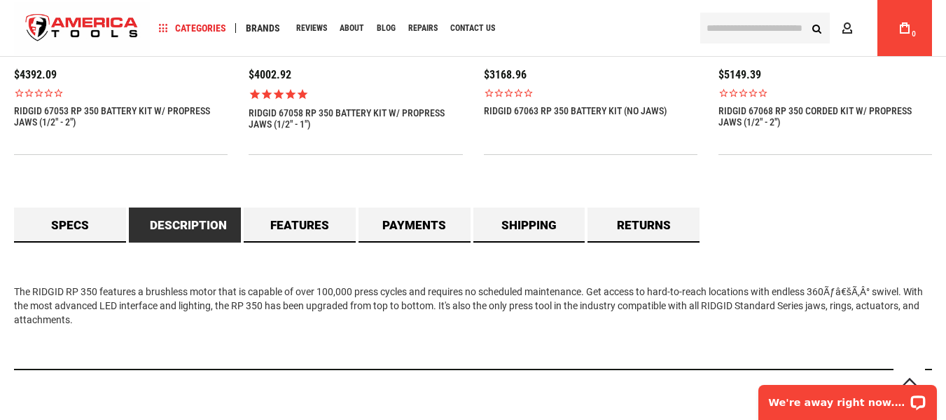
scroll to position [1261, 0]
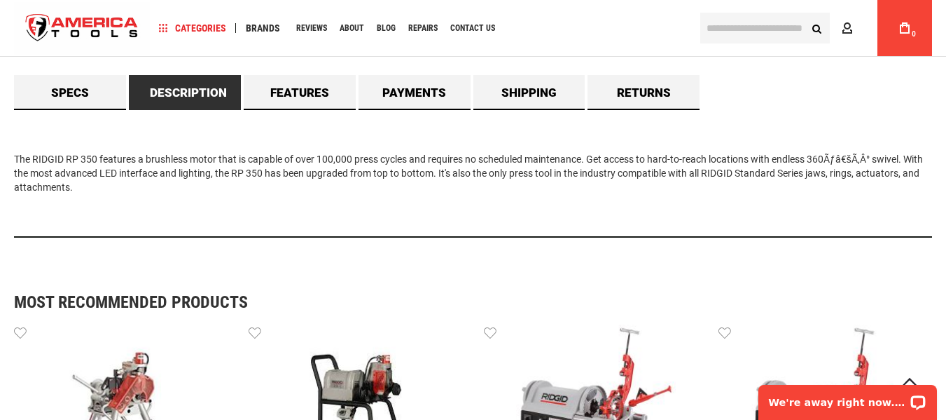
drag, startPoint x: 81, startPoint y: 188, endPoint x: 0, endPoint y: 140, distance: 94.0
click at [0, 140] on main "Skip to the end of the images gallery Skip to the beginning of the images galle…" at bounding box center [473, 37] width 946 height 2374
copy div "The RIDGID RP 350 features a brushless motor that is capable of over 100,000 pr…"
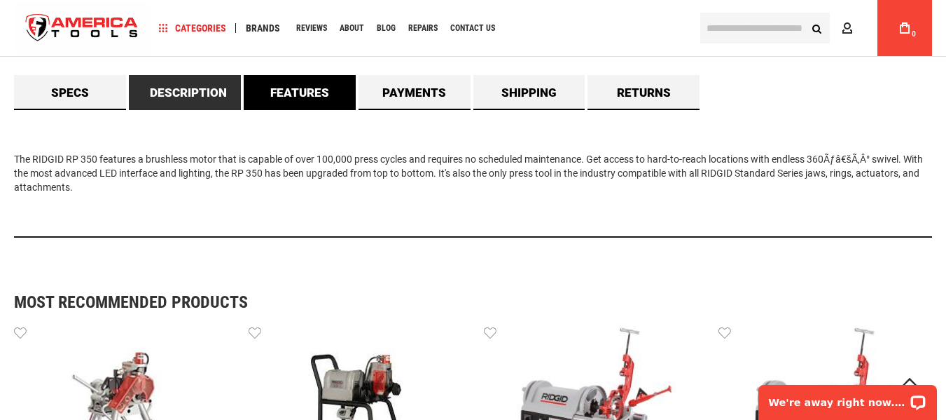
click at [301, 98] on link "Features" at bounding box center [300, 92] width 112 height 35
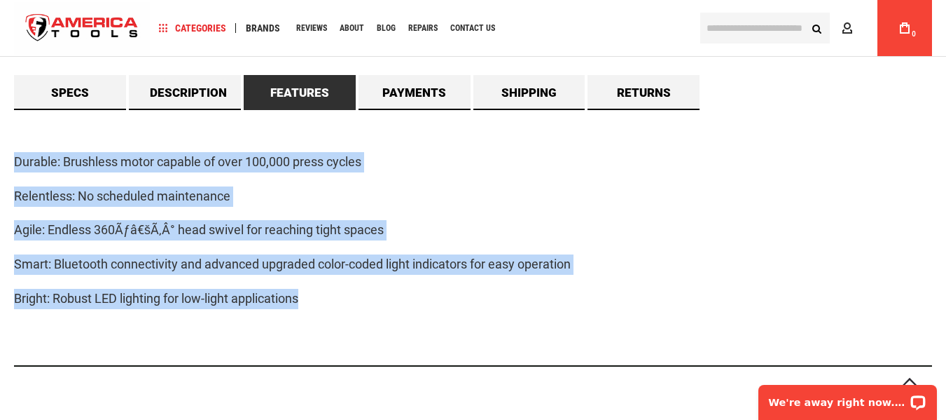
drag, startPoint x: 8, startPoint y: 156, endPoint x: 354, endPoint y: 283, distance: 368.6
click at [354, 283] on main "Skip to the end of the images gallery Skip to the beginning of the images galle…" at bounding box center [473, 101] width 946 height 2502
copy div "Durable: Brushless motor capable of over 100,000 press cycles Relentless: No sc…"
click at [420, 95] on link "Payments" at bounding box center [415, 92] width 112 height 35
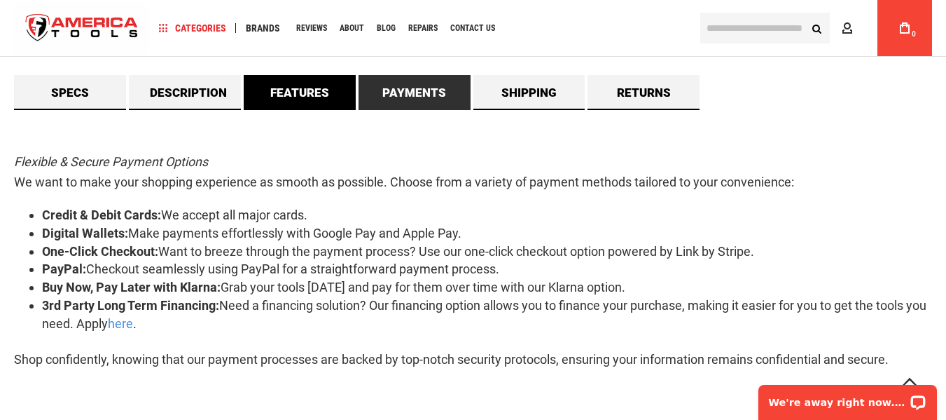
click at [314, 101] on link "Features" at bounding box center [300, 92] width 112 height 35
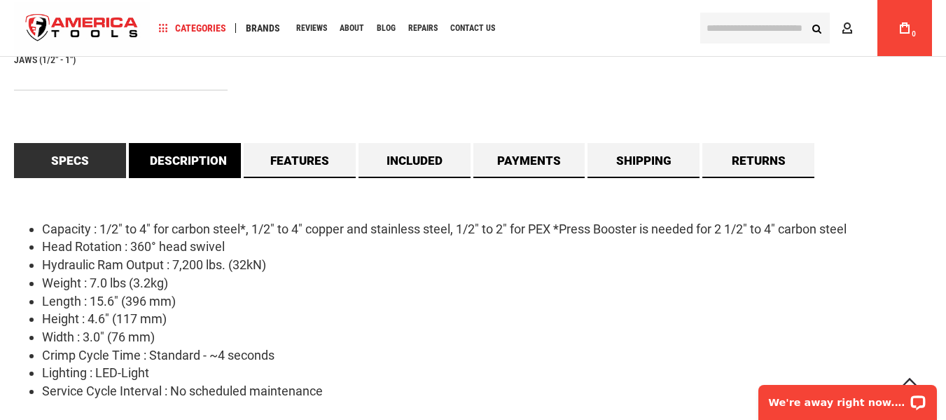
click at [194, 167] on link "Description" at bounding box center [185, 160] width 112 height 35
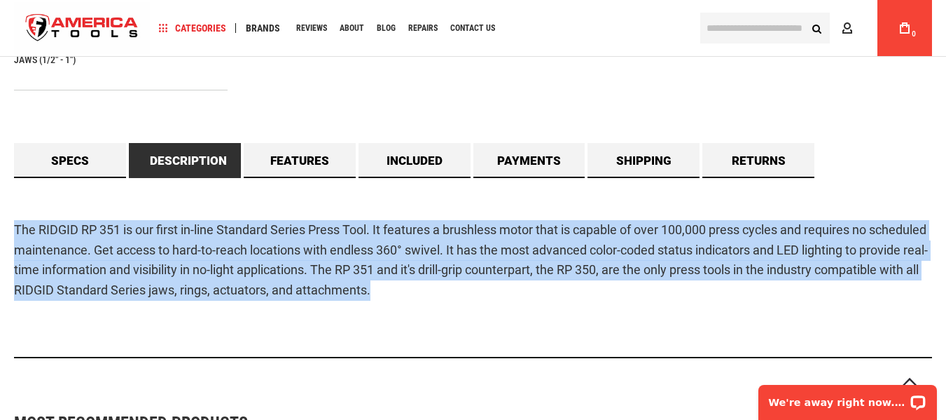
drag, startPoint x: 9, startPoint y: 228, endPoint x: 570, endPoint y: 294, distance: 565.0
click at [570, 294] on main "Skip to the end of the images gallery Skip to the beginning of the images galle…" at bounding box center [473, 132] width 946 height 2424
copy p "The RIDGID RP 351 is our first in-line Standard Series Press Tool. It features …"
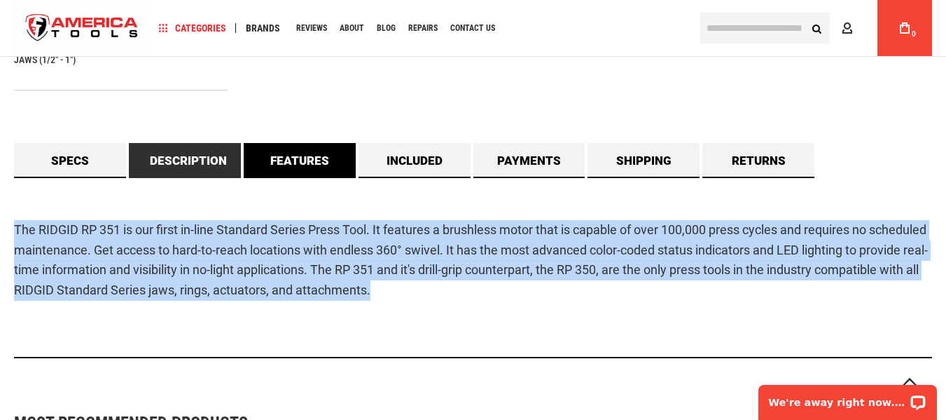
click at [296, 166] on link "Features" at bounding box center [300, 160] width 112 height 35
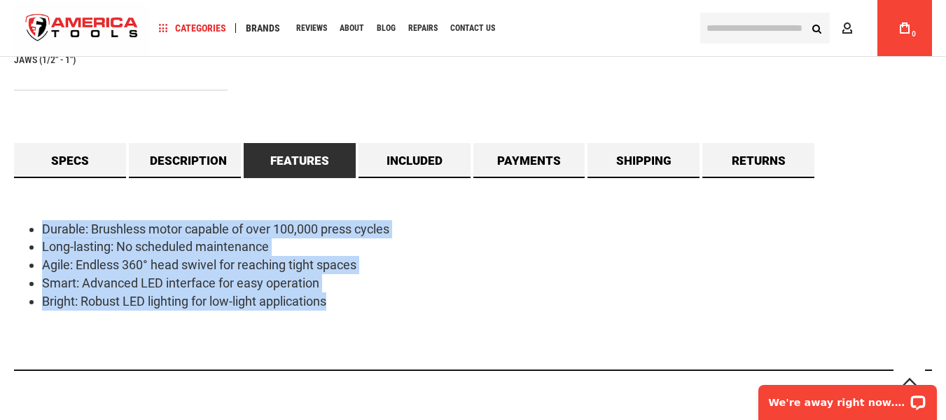
drag, startPoint x: 36, startPoint y: 225, endPoint x: 377, endPoint y: 271, distance: 344.3
click at [373, 336] on div "Durable: Brushless motor capable of over 100,000 press cycles Long-lasting: No …" at bounding box center [473, 274] width 918 height 193
copy ul "Durable: Brushless motor capable of over 100,000 press cycles Long-lasting: No …"
click at [419, 157] on link "Included" at bounding box center [415, 160] width 112 height 35
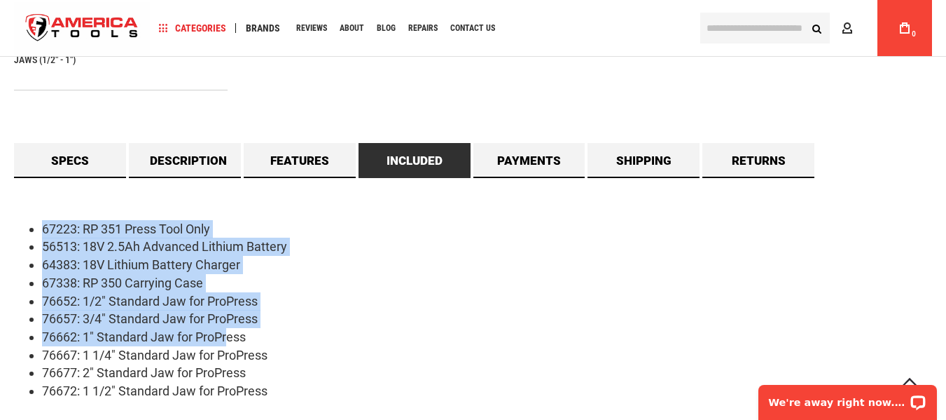
drag, startPoint x: 48, startPoint y: 228, endPoint x: 231, endPoint y: 331, distance: 210.5
click at [231, 331] on ul "67223: RP 351 Press Tool Only 56513: 18V 2.5Ah Advanced Lithium Battery 64383: …" at bounding box center [473, 310] width 918 height 180
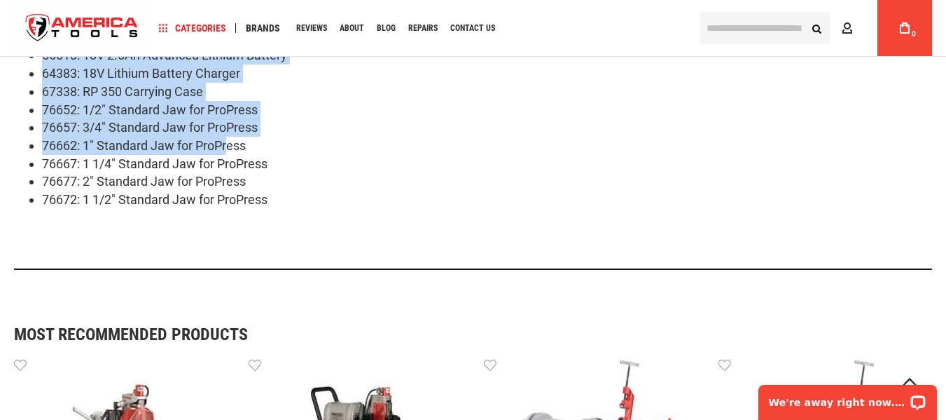
scroll to position [1401, 0]
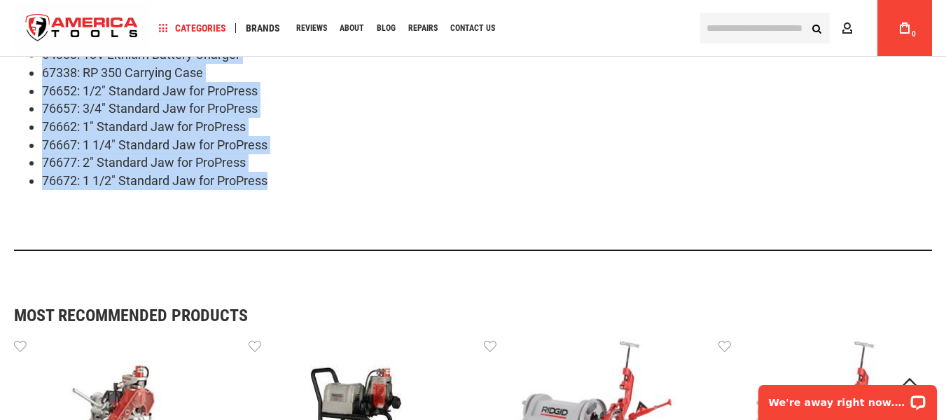
click at [291, 179] on li "76672: 1 1/2" Standard Jaw for ProPress" at bounding box center [487, 181] width 890 height 18
copy ul "67223: RP 351 Press Tool Only 56513: 18V 2.5Ah Advanced Lithium Battery 64383: …"
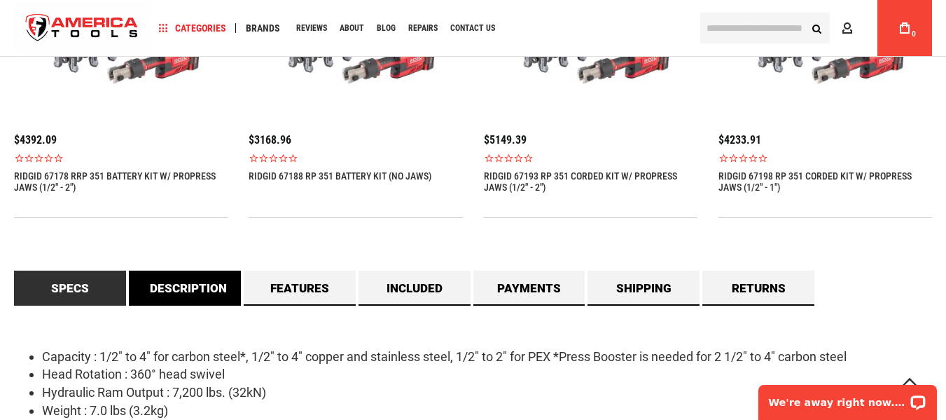
click at [194, 289] on link "Description" at bounding box center [185, 287] width 112 height 35
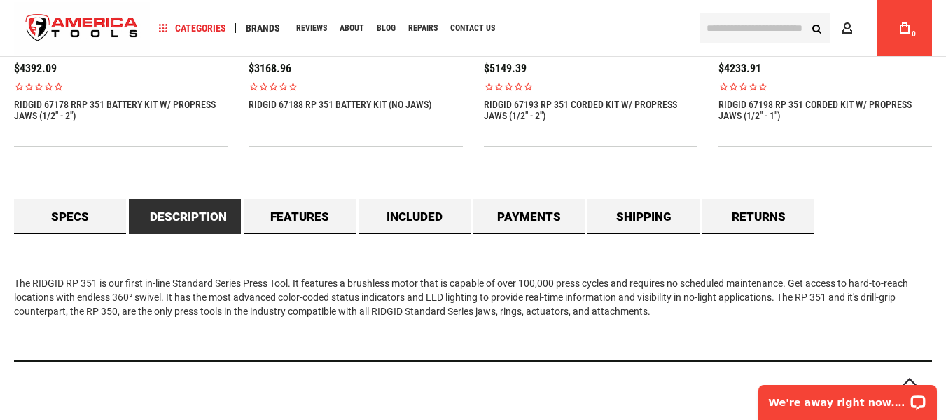
scroll to position [1204, 0]
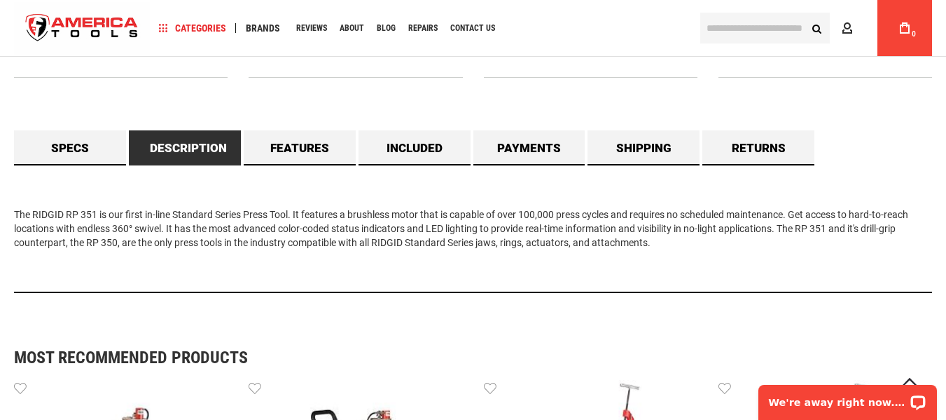
drag, startPoint x: 12, startPoint y: 215, endPoint x: 678, endPoint y: 259, distance: 667.7
click at [678, 259] on main "Skip to the end of the images gallery Skip to the beginning of the images galle…" at bounding box center [473, 13] width 946 height 2213
copy div "The RIDGID RP 351 is our first in-line Standard Series Press Tool. It features …"
click at [277, 146] on link "Features" at bounding box center [300, 147] width 112 height 35
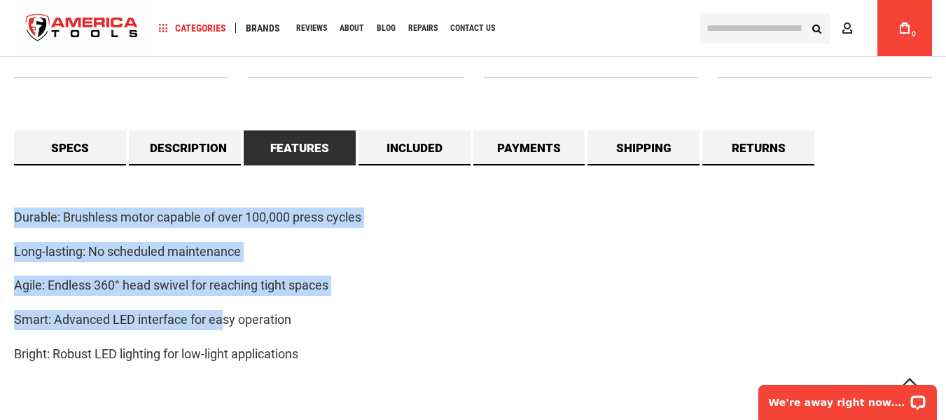
drag, startPoint x: 6, startPoint y: 218, endPoint x: 225, endPoint y: 324, distance: 243.1
click at [225, 324] on main "Skip to the end of the images gallery Skip to the beginning of the images galle…" at bounding box center [473, 157] width 946 height 2500
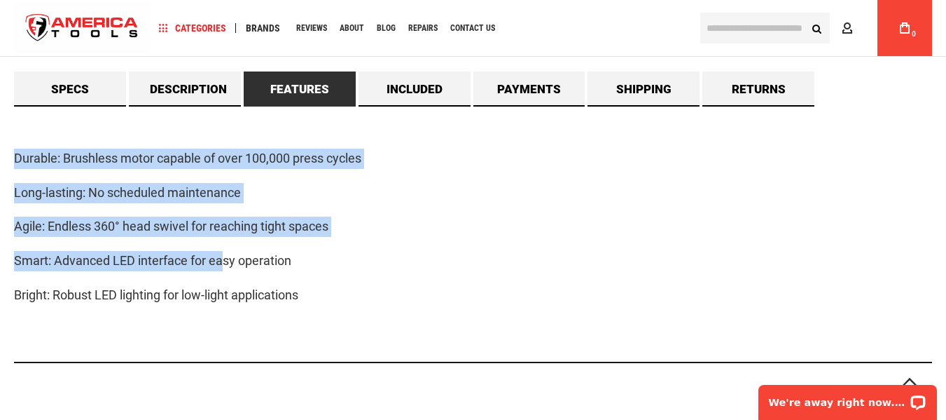
scroll to position [1344, 0]
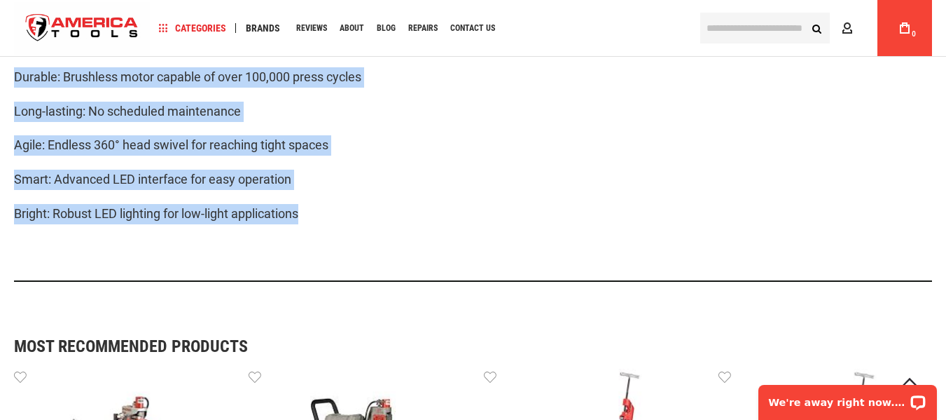
click at [326, 219] on p "Bright: Robust LED lighting for low-light applications" at bounding box center [473, 214] width 918 height 20
copy div "Durable: Brushless motor capable of over 100,000 press cycles Long-lasting: No …"
click at [390, 139] on p "Agile: Endless 360° head swivel for reaching tight spaces" at bounding box center [473, 145] width 918 height 20
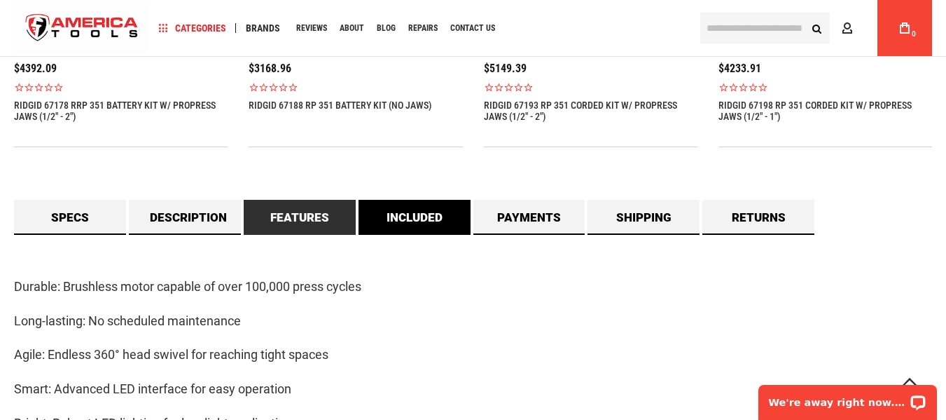
scroll to position [1134, 0]
click at [392, 221] on link "Included" at bounding box center [415, 217] width 112 height 35
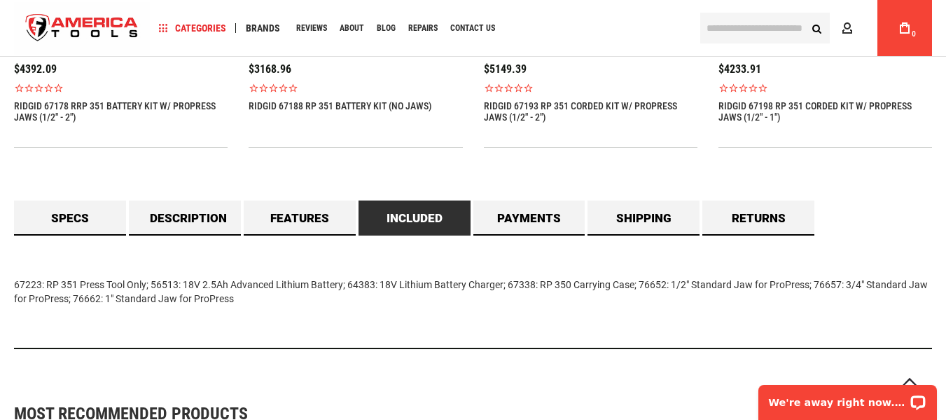
drag, startPoint x: 58, startPoint y: 291, endPoint x: 305, endPoint y: 307, distance: 247.8
click at [305, 307] on main "Skip to the end of the images gallery Skip to the beginning of the images galle…" at bounding box center [473, 155] width 946 height 2357
copy div "67223: RP 351 Press Tool Only; 56513: 18V 2.5Ah Advanced Lithium Battery; 64383…"
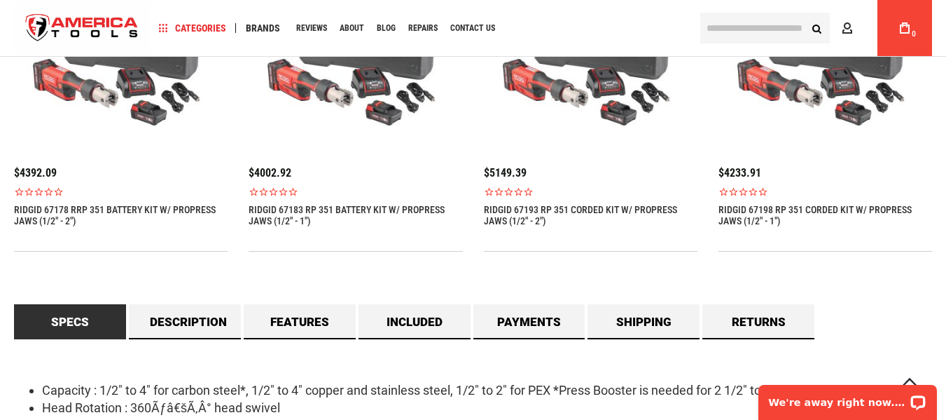
scroll to position [1191, 0]
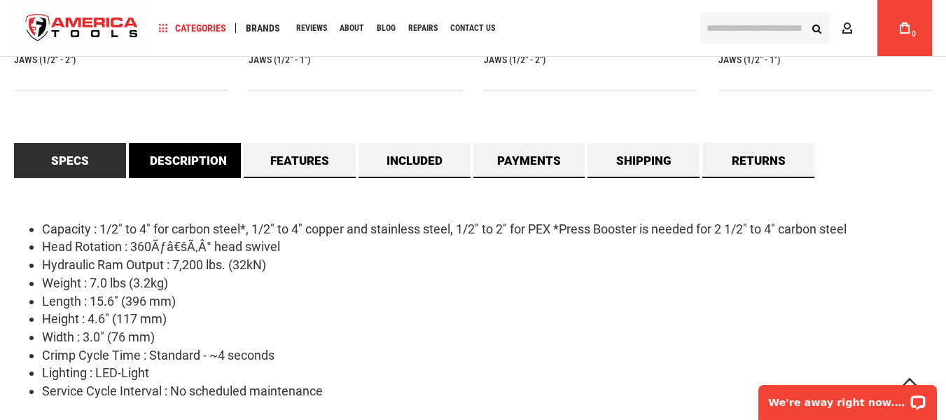
click at [205, 155] on link "Description" at bounding box center [185, 160] width 112 height 35
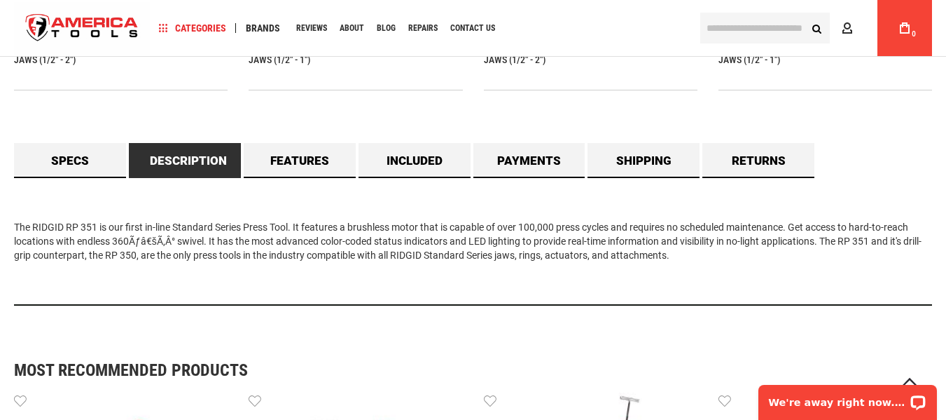
drag, startPoint x: 29, startPoint y: 229, endPoint x: 719, endPoint y: 263, distance: 690.2
click at [719, 263] on main "Skip to the end of the images gallery Skip to the beginning of the images galle…" at bounding box center [473, 104] width 946 height 2369
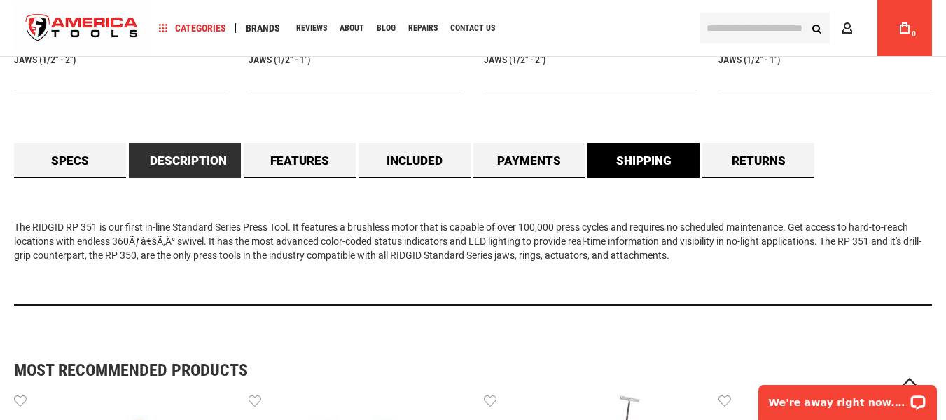
copy div "The RIDGID RP 351 is our first in-line Standard Series Press Tool. It features …"
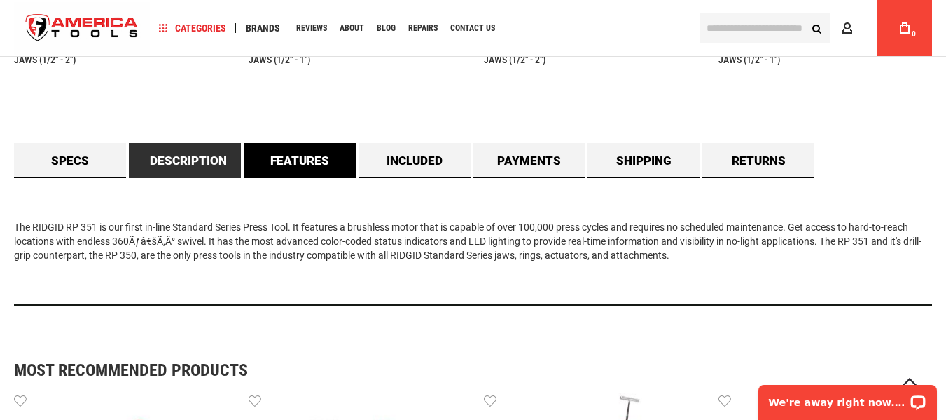
click at [326, 159] on link "Features" at bounding box center [300, 160] width 112 height 35
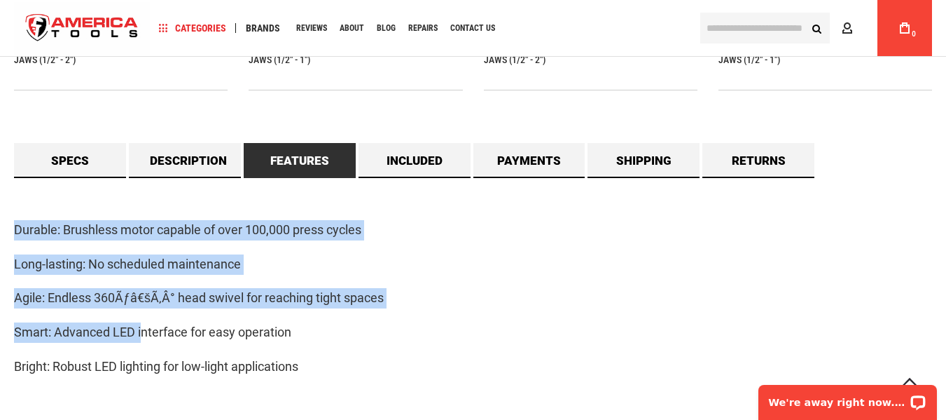
drag, startPoint x: 16, startPoint y: 230, endPoint x: 149, endPoint y: 314, distance: 156.8
click at [147, 314] on div "Durable: Brushless motor capable of over 100,000 press cycles Long-lasting: No …" at bounding box center [473, 306] width 918 height 256
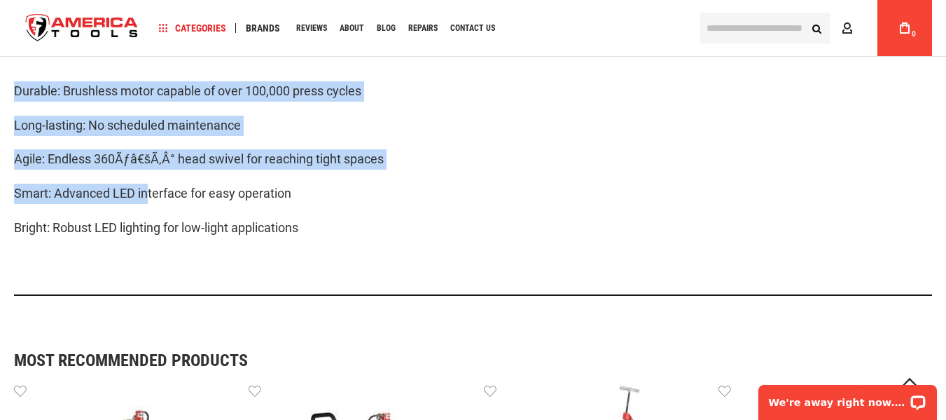
scroll to position [1331, 0]
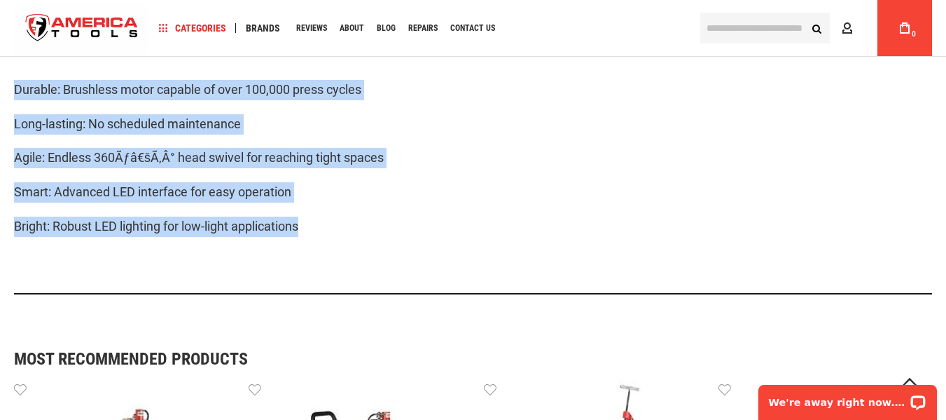
click at [319, 226] on p "Bright: Robust LED lighting for low-light applications" at bounding box center [473, 226] width 918 height 20
copy div "Durable: Brushless motor capable of over 100,000 press cycles Long-lasting: No …"
click at [371, 131] on p "Long-lasting: No scheduled maintenance" at bounding box center [473, 124] width 918 height 20
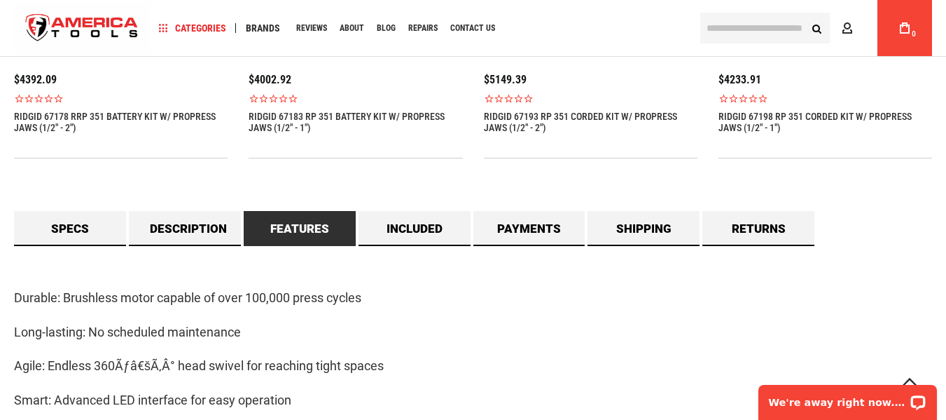
scroll to position [1121, 0]
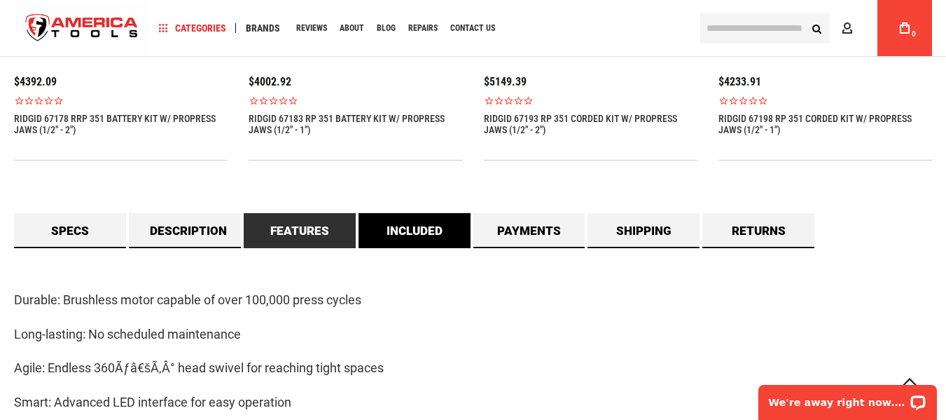
click at [402, 225] on link "Included" at bounding box center [415, 230] width 112 height 35
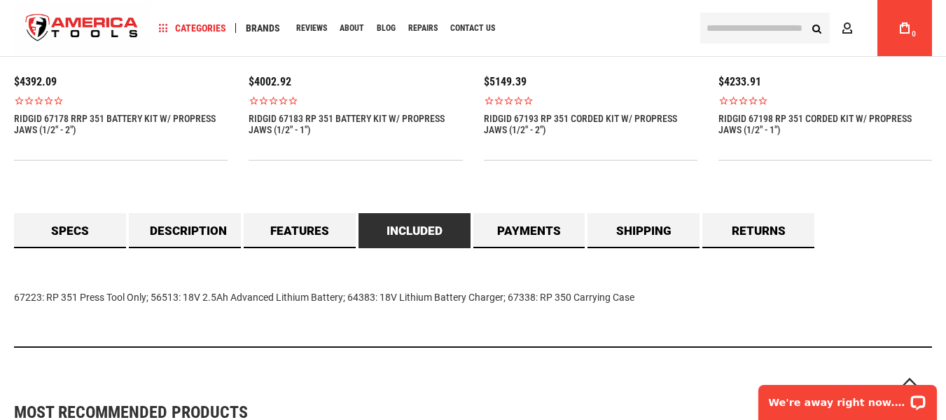
drag, startPoint x: 15, startPoint y: 298, endPoint x: 734, endPoint y: 288, distance: 718.9
click at [734, 288] on main "Skip to the end of the images gallery Skip to the beginning of the images galle…" at bounding box center [473, 161] width 946 height 2343
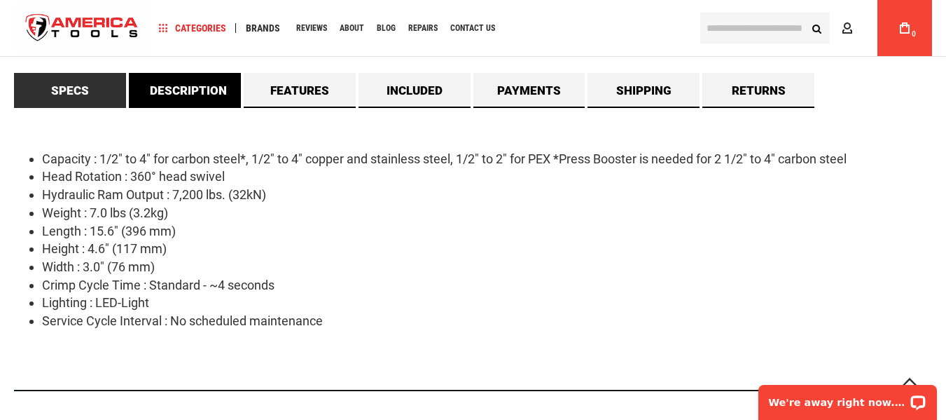
click at [176, 88] on link "Description" at bounding box center [185, 90] width 112 height 35
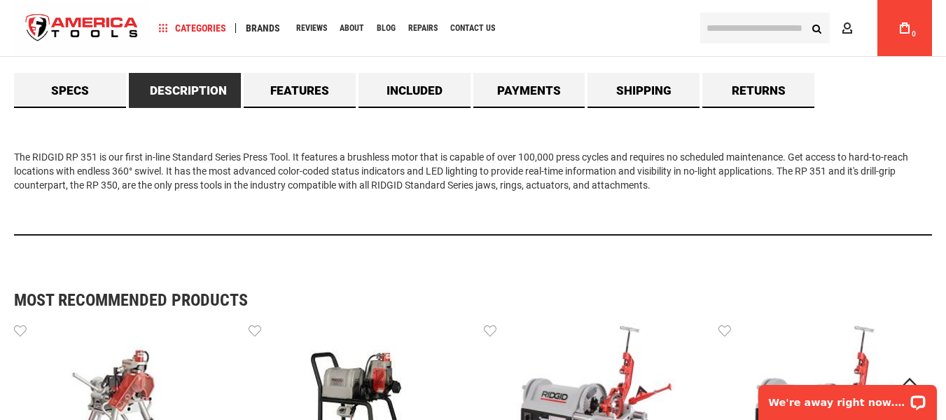
drag, startPoint x: 11, startPoint y: 156, endPoint x: 684, endPoint y: 191, distance: 674.2
click at [684, 191] on main "Skip to the end of the images gallery Skip to the beginning of the images galle…" at bounding box center [473, 35] width 946 height 2371
copy div "The RIDGID RP 351 is our first in-line Standard Series Press Tool. It features …"
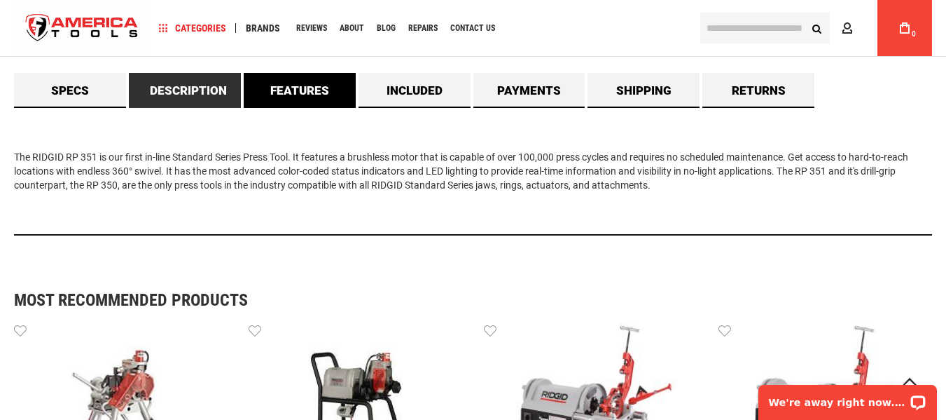
click at [317, 92] on link "Features" at bounding box center [300, 90] width 112 height 35
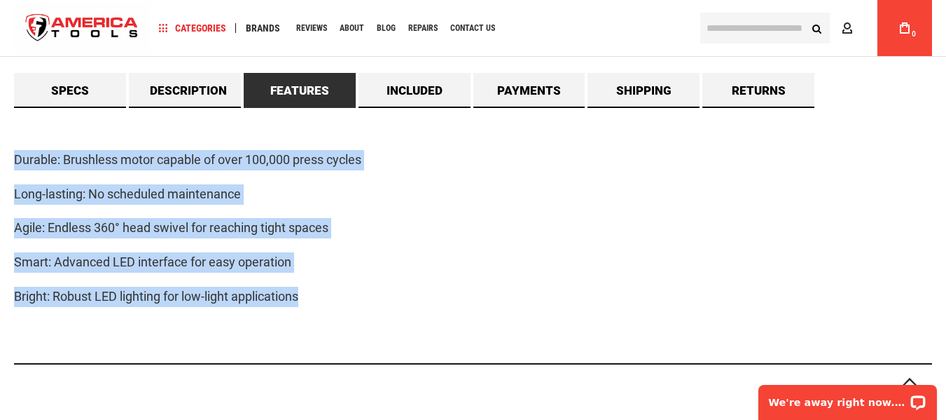
drag, startPoint x: 29, startPoint y: 171, endPoint x: 364, endPoint y: 308, distance: 361.9
click at [364, 308] on main "Skip to the end of the images gallery Skip to the beginning of the images galle…" at bounding box center [473, 100] width 946 height 2500
copy div "Durable: Brushless motor capable of over 100,000 press cycles Long-lasting: No …"
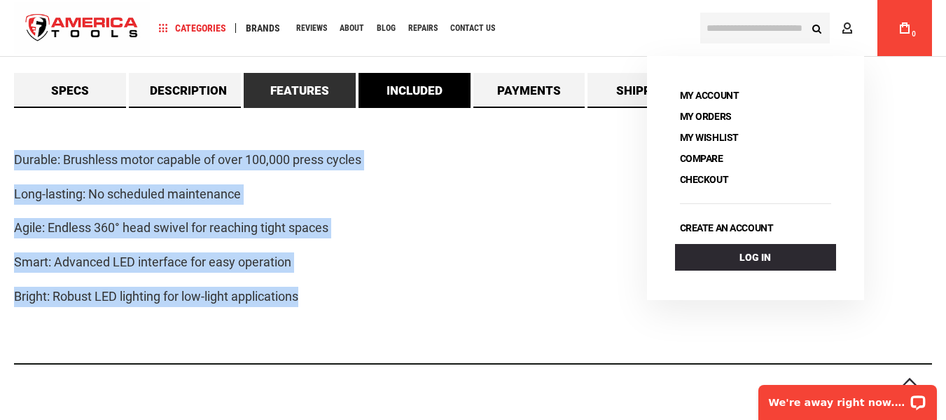
click at [393, 90] on link "Included" at bounding box center [415, 90] width 112 height 35
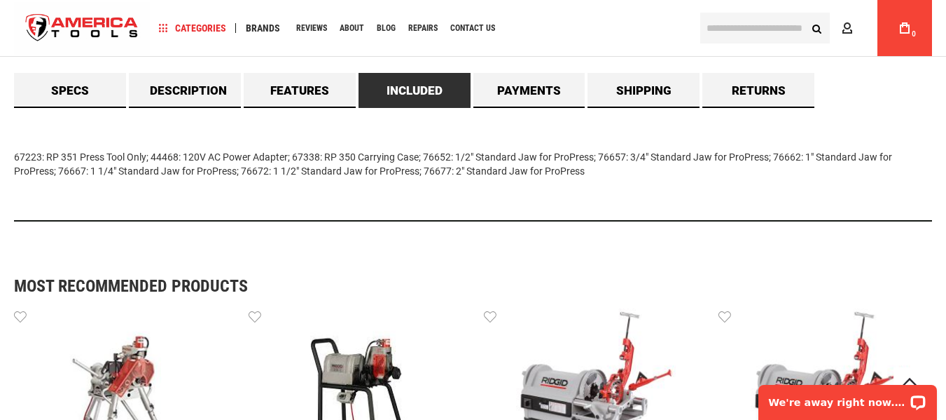
drag, startPoint x: 8, startPoint y: 151, endPoint x: 610, endPoint y: 195, distance: 604.1
click at [610, 195] on main "Skip to the end of the images gallery Skip to the beginning of the images galle…" at bounding box center [473, 28] width 946 height 2357
copy div "67223: RP 351 Press Tool Only; 44468: 120V AC Power Adapter; 67338: RP 350 Carr…"
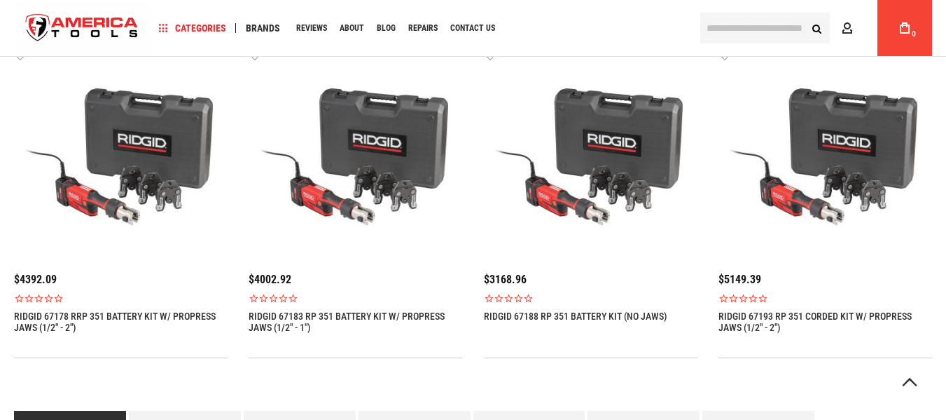
scroll to position [1204, 0]
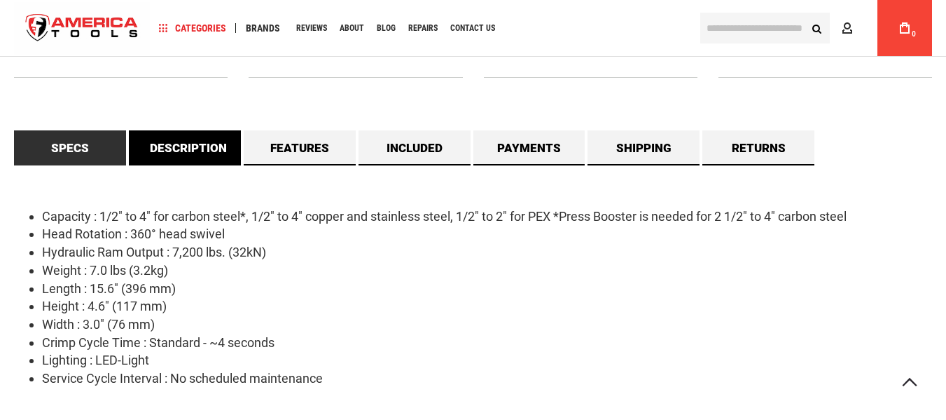
click at [210, 157] on link "Description" at bounding box center [185, 147] width 112 height 35
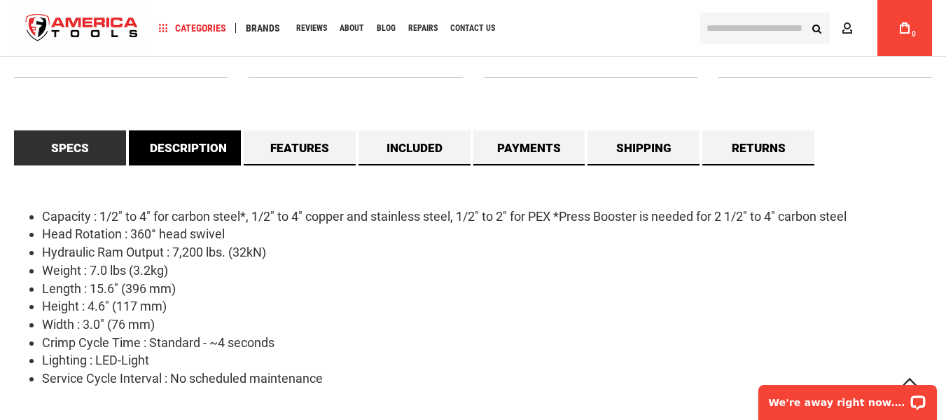
scroll to position [0, 0]
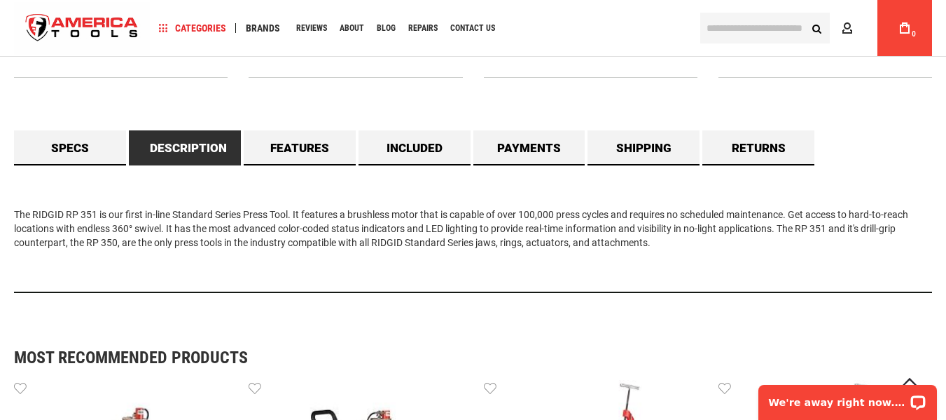
drag, startPoint x: 11, startPoint y: 210, endPoint x: 779, endPoint y: 250, distance: 768.9
click at [779, 250] on main "Skip to the end of the images gallery Skip to the beginning of the images galle…" at bounding box center [473, 92] width 946 height 2371
copy div "The RIDGID RP 351 is our first in-line Standard Series Press Tool. It features …"
click at [308, 139] on link "Features" at bounding box center [300, 147] width 112 height 35
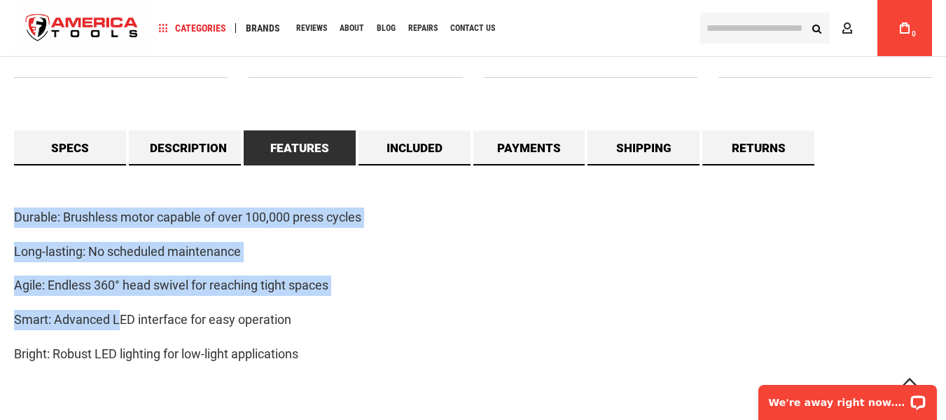
drag, startPoint x: 3, startPoint y: 214, endPoint x: 127, endPoint y: 317, distance: 161.6
click at [122, 312] on main "Skip to the end of the images gallery Skip to the beginning of the images galle…" at bounding box center [473, 157] width 946 height 2500
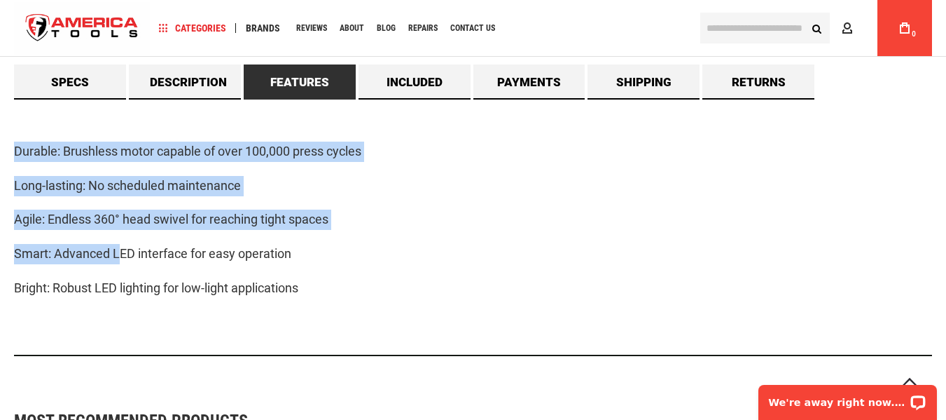
scroll to position [1344, 0]
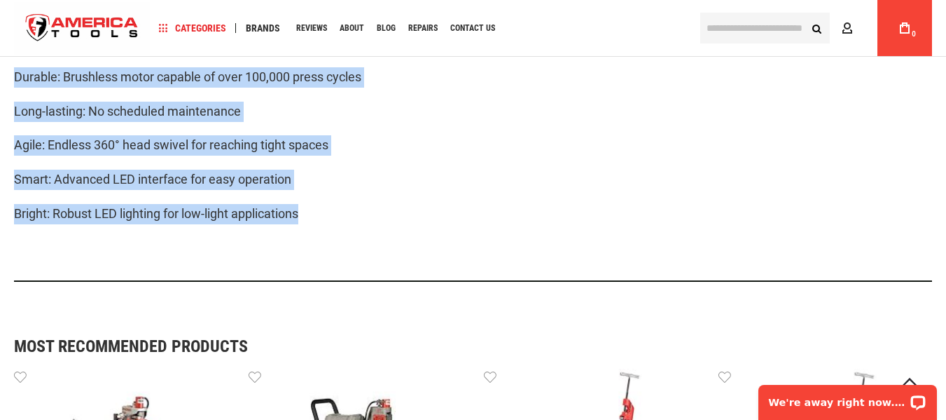
click at [324, 221] on p "Bright: Robust LED lighting for low-light applications" at bounding box center [473, 214] width 918 height 20
copy div "Durable: Brushless motor capable of over 100,000 press cycles Long-lasting: No …"
click at [482, 194] on div "Durable: Brushless motor capable of over 100,000 press cycles Long-lasting: No …" at bounding box center [473, 153] width 918 height 256
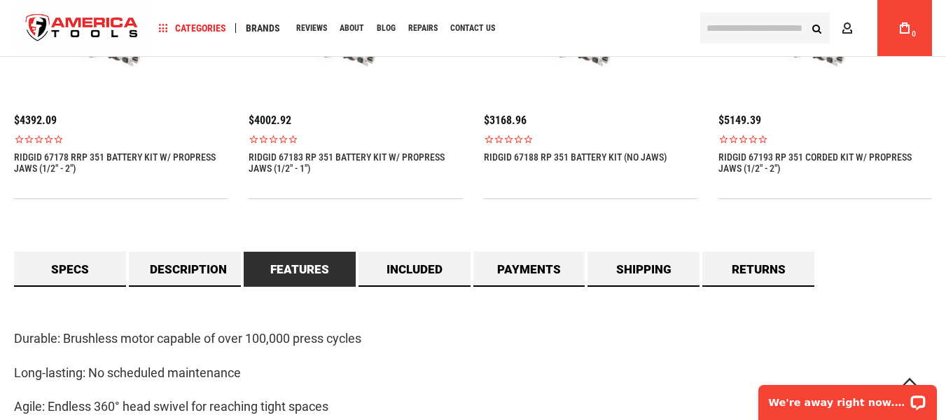
scroll to position [1063, 0]
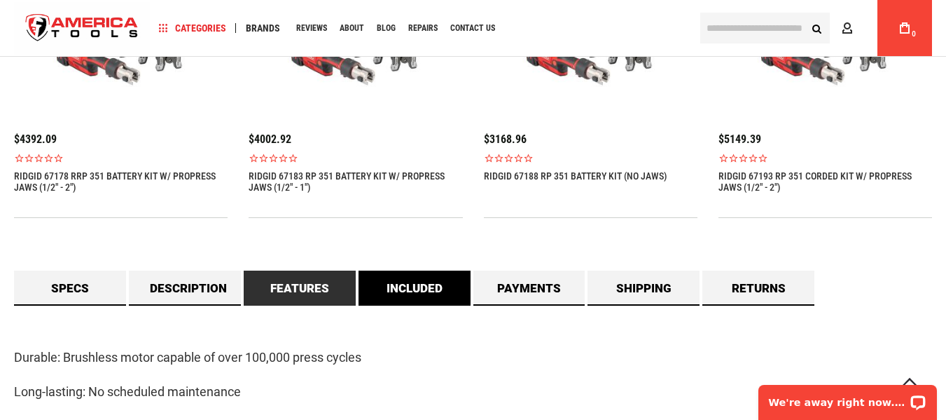
click at [413, 287] on link "Included" at bounding box center [415, 287] width 112 height 35
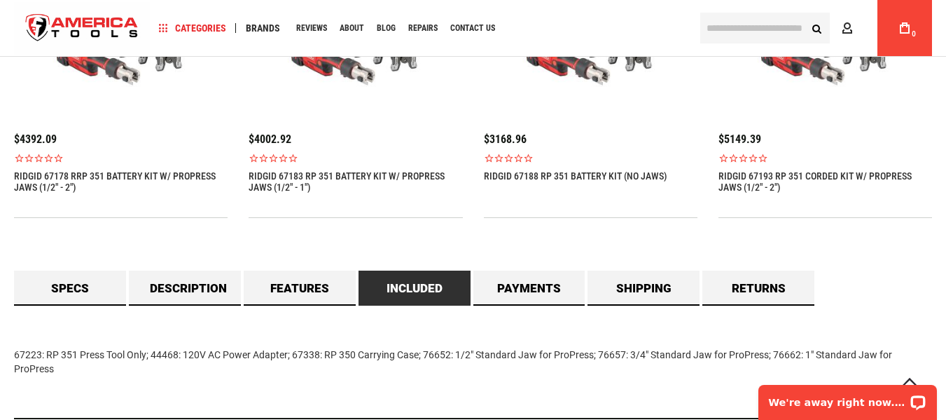
scroll to position [1204, 0]
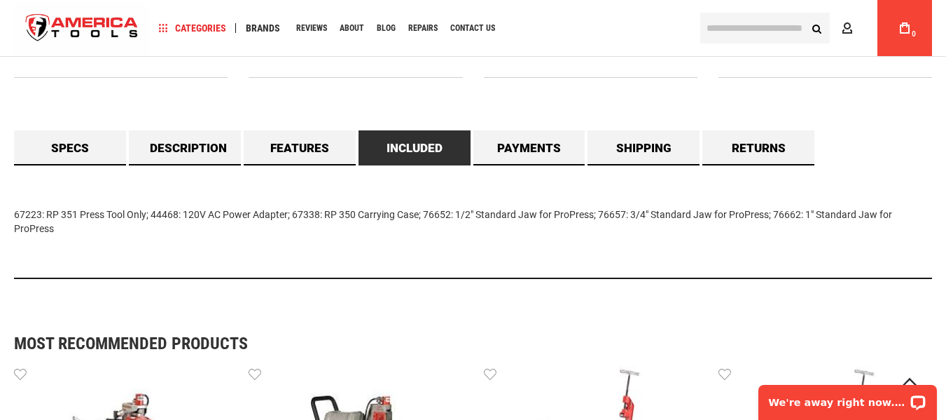
drag, startPoint x: 20, startPoint y: 220, endPoint x: 85, endPoint y: 244, distance: 68.7
click at [82, 245] on main "Skip to the end of the images gallery Skip to the beginning of the images galle…" at bounding box center [473, 85] width 946 height 2357
copy div "67223: RP 351 Press Tool Only; 44468: 120V AC Power Adapter; 67338: RP 350 Carr…"
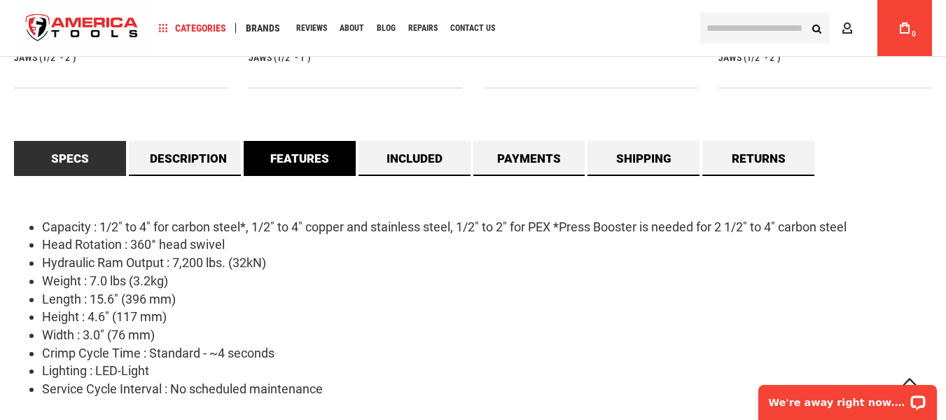
scroll to position [1191, 0]
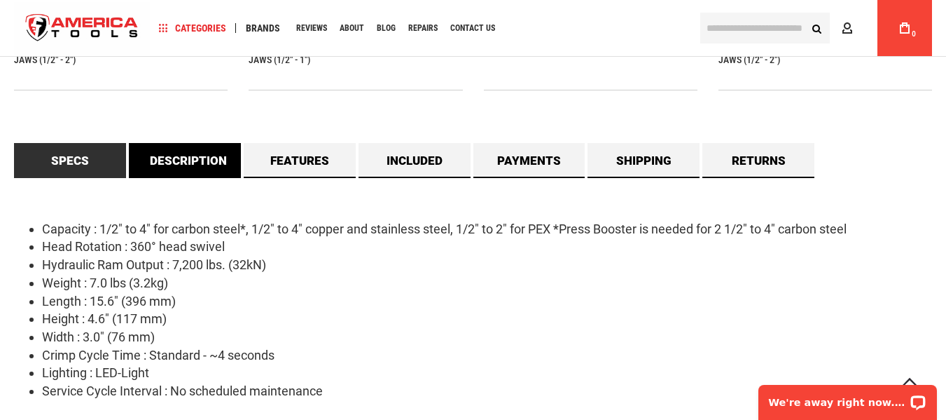
click at [191, 149] on link "Description" at bounding box center [185, 160] width 112 height 35
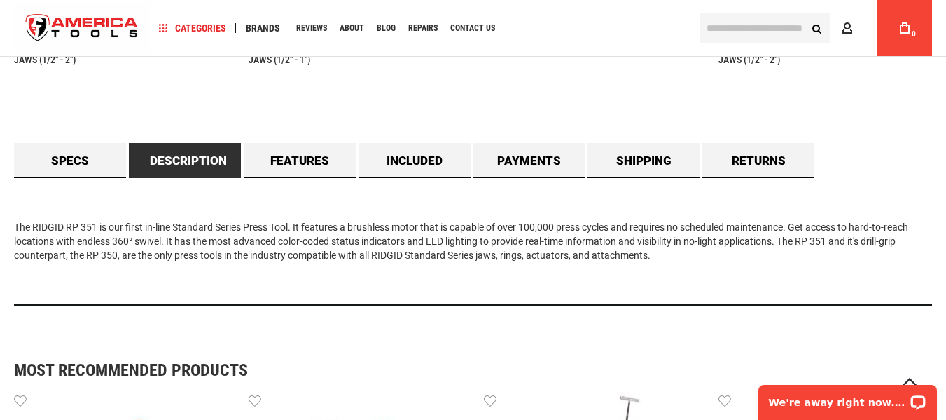
drag, startPoint x: 10, startPoint y: 224, endPoint x: 647, endPoint y: 254, distance: 637.5
click at [670, 282] on main "Skip to the end of the images gallery Skip to the beginning of the images galle…" at bounding box center [473, 105] width 946 height 2371
copy div "The RIDGID RP 351 is our first in-line Standard Series Press Tool. It features …"
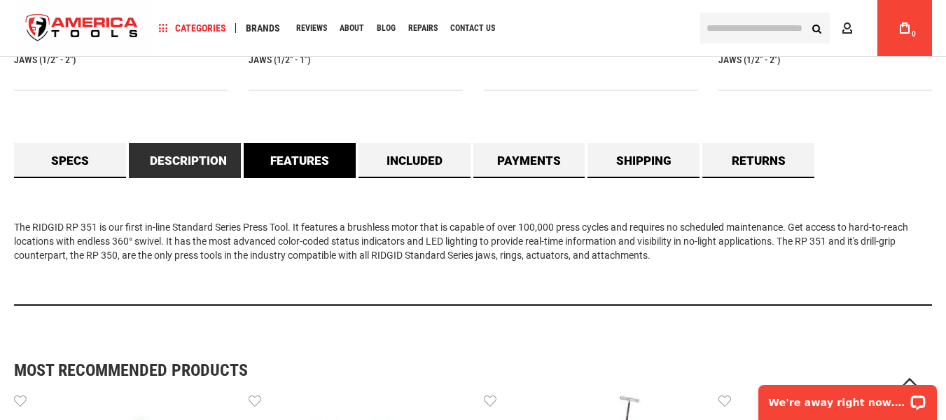
drag, startPoint x: 296, startPoint y: 159, endPoint x: 290, endPoint y: 164, distance: 8.0
click at [296, 159] on link "Features" at bounding box center [300, 160] width 112 height 35
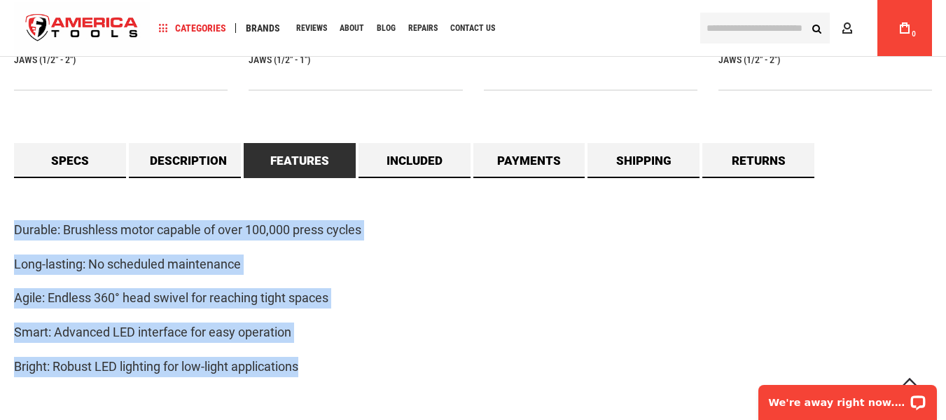
drag, startPoint x: 20, startPoint y: 247, endPoint x: 336, endPoint y: 369, distance: 338.9
click at [336, 369] on main "Skip to the end of the images gallery Skip to the beginning of the images galle…" at bounding box center [473, 170] width 946 height 2500
copy div "Durable: Brushless motor capable of over 100,000 press cycles Long-lasting: No …"
drag, startPoint x: 428, startPoint y: 148, endPoint x: 364, endPoint y: 177, distance: 70.6
click at [428, 148] on link "Included" at bounding box center [415, 160] width 112 height 35
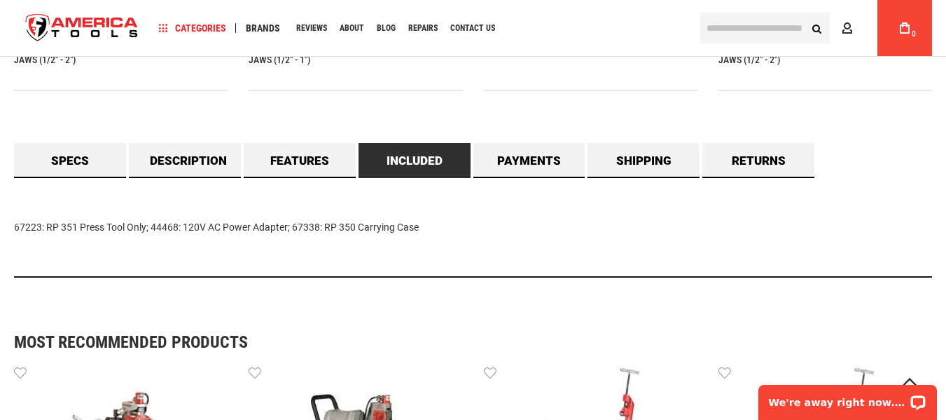
drag, startPoint x: 6, startPoint y: 219, endPoint x: 490, endPoint y: 199, distance: 484.5
click at [433, 235] on main "Skip to the end of the images gallery Skip to the beginning of the images galle…" at bounding box center [473, 91] width 946 height 2343
copy div "67223: RP 351 Press Tool Only; 44468: 120V AC Power Adapter; 67338: RP 350 Carr…"
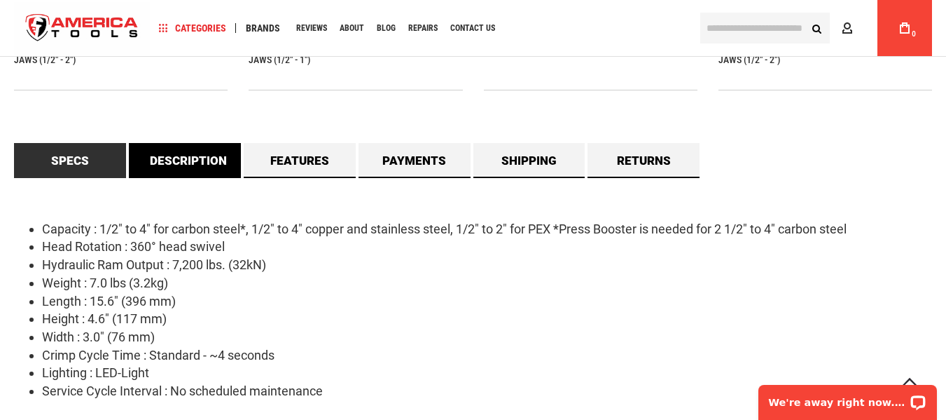
click at [202, 157] on link "Description" at bounding box center [185, 160] width 112 height 35
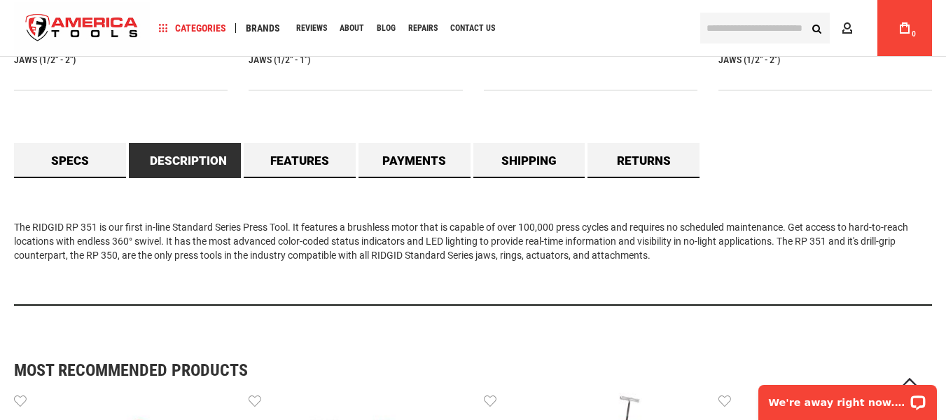
drag, startPoint x: 11, startPoint y: 224, endPoint x: 776, endPoint y: 260, distance: 765.2
click at [776, 260] on main "Skip to the end of the images gallery Skip to the beginning of the images galle…" at bounding box center [473, 105] width 946 height 2371
copy div "The RIDGID RP 351 is our first in-line Standard Series Press Tool. It features …"
drag, startPoint x: 321, startPoint y: 162, endPoint x: 345, endPoint y: 187, distance: 35.2
click at [321, 162] on link "Features" at bounding box center [300, 160] width 112 height 35
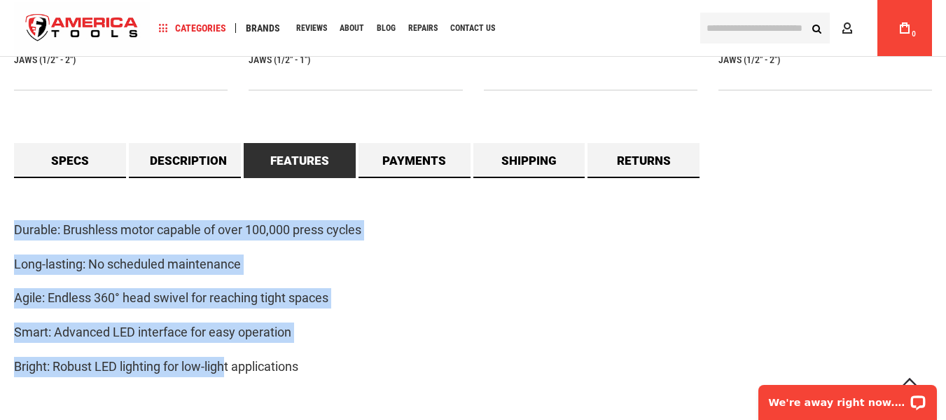
drag, startPoint x: 11, startPoint y: 230, endPoint x: 229, endPoint y: 344, distance: 246.6
click at [228, 344] on main "Skip to the end of the images gallery Skip to the beginning of the images galle…" at bounding box center [473, 170] width 946 height 2500
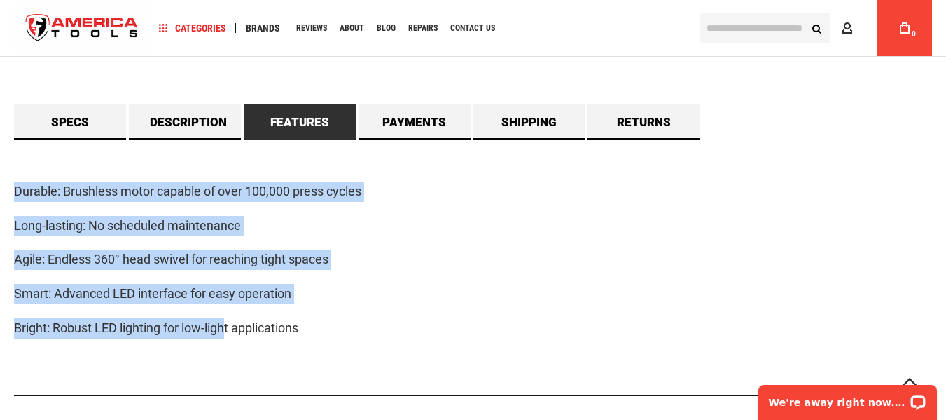
scroll to position [1261, 0]
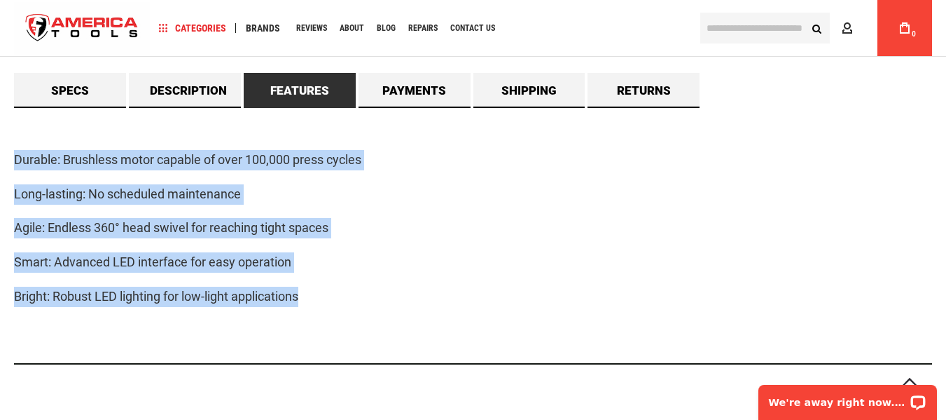
click at [329, 292] on p "Bright: Robust LED lighting for low-light applications" at bounding box center [473, 297] width 918 height 20
copy div "Durable: Brushless motor capable of over 100,000 press cycles Long-lasting: No …"
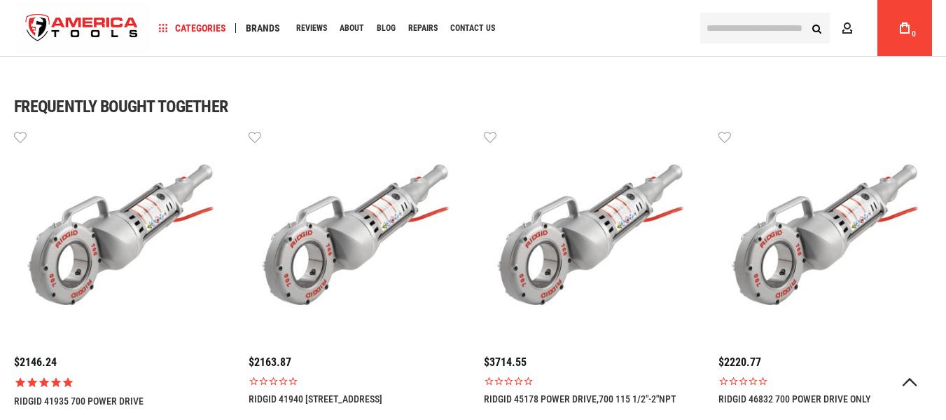
scroll to position [1191, 0]
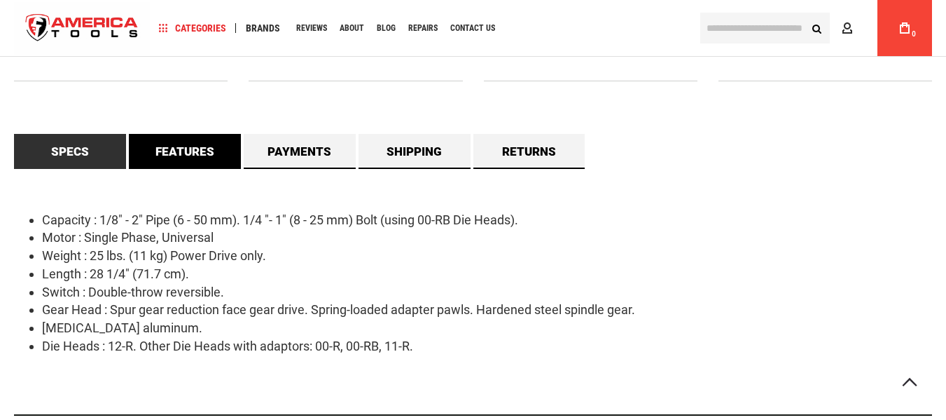
click at [191, 165] on link "Features" at bounding box center [185, 151] width 112 height 35
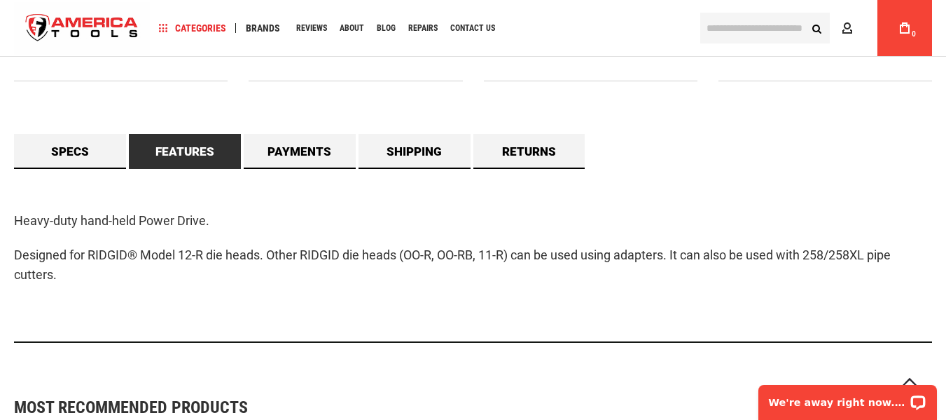
scroll to position [0, 0]
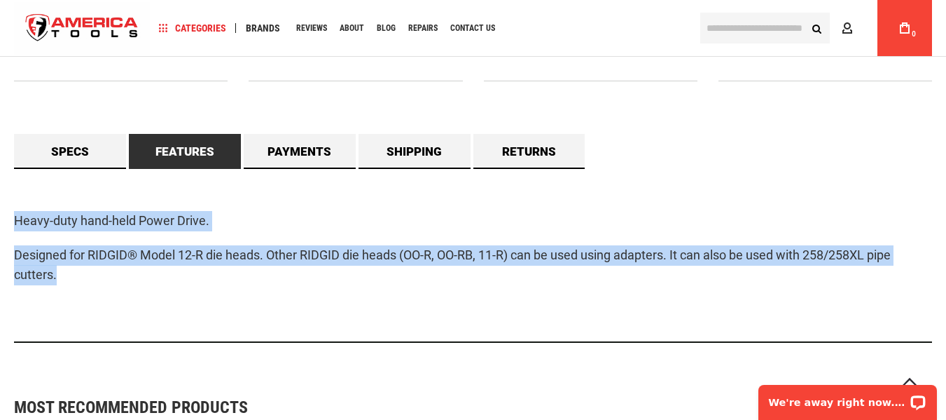
drag, startPoint x: 14, startPoint y: 220, endPoint x: 121, endPoint y: 295, distance: 130.2
click at [121, 295] on div "Heavy-duty hand-held Power Drive. Designed for RIDGID® Model 12-R die heads. Ot…" at bounding box center [473, 256] width 918 height 174
copy div "Heavy-duty hand-held Power Drive. Designed for RIDGID® Model 12-R die heads. Ot…"
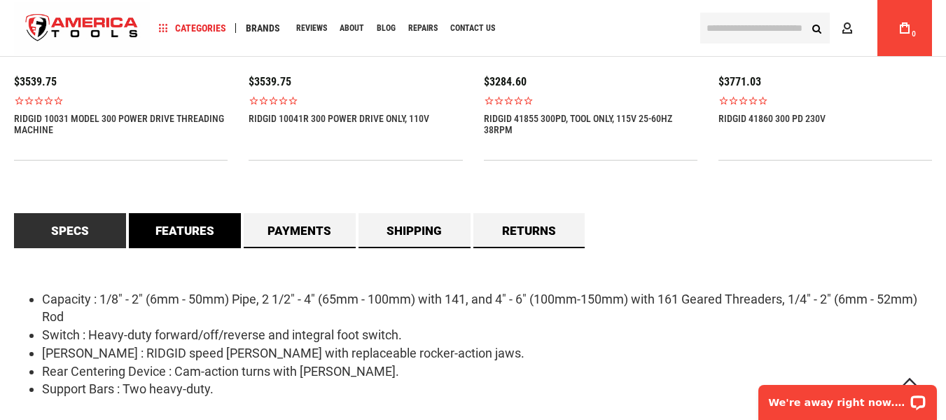
click at [164, 233] on link "Features" at bounding box center [185, 230] width 112 height 35
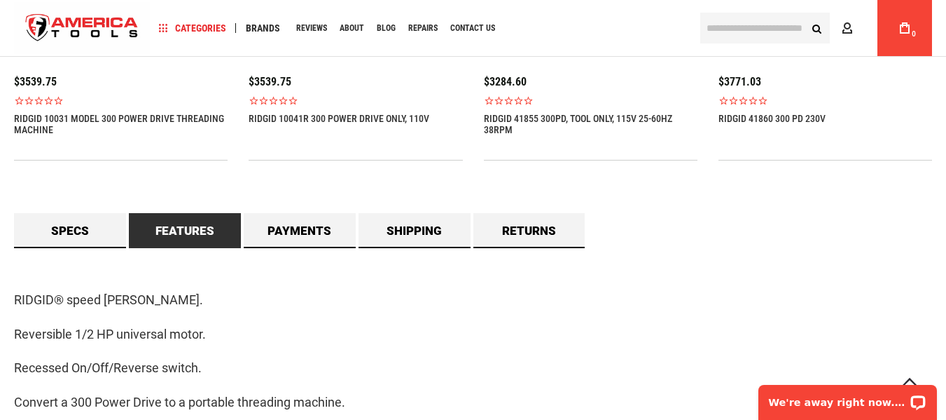
scroll to position [1261, 0]
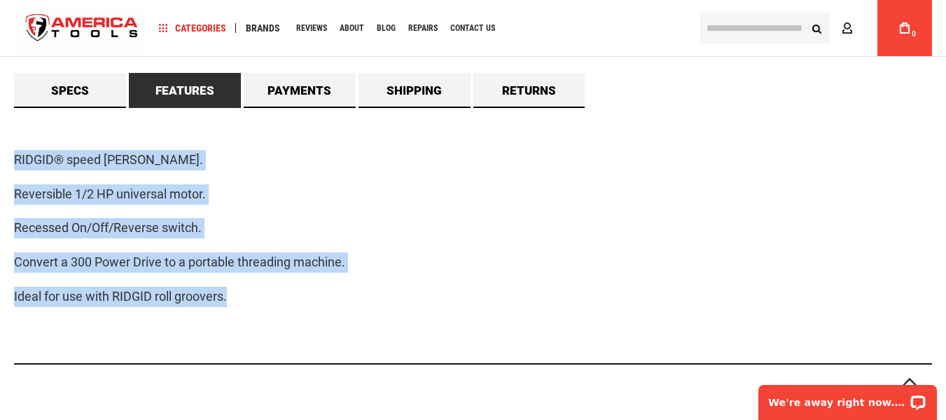
drag, startPoint x: 11, startPoint y: 158, endPoint x: 328, endPoint y: 323, distance: 357.8
click at [328, 323] on main "Skip to the end of the images gallery Skip to the beginning of the images galle…" at bounding box center [473, 100] width 946 height 2500
copy div "RIDGID® speed chuck. Reversible 1/2 HP universal motor. Recessed On/Off/Reverse…"
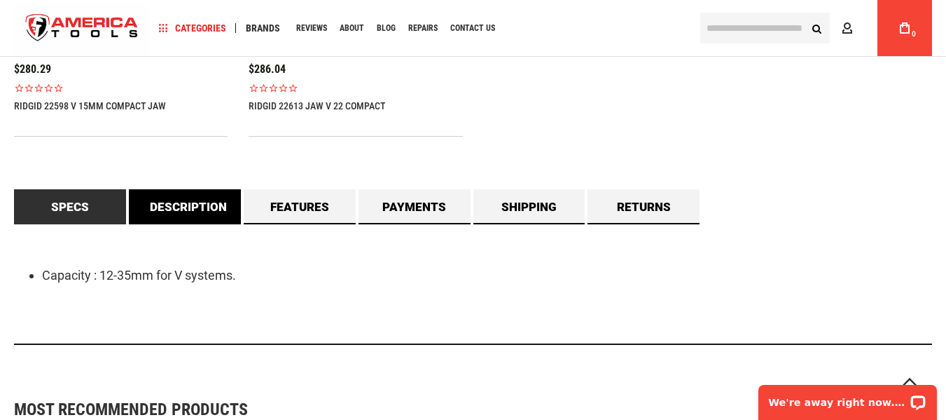
click at [181, 202] on link "Description" at bounding box center [185, 206] width 112 height 35
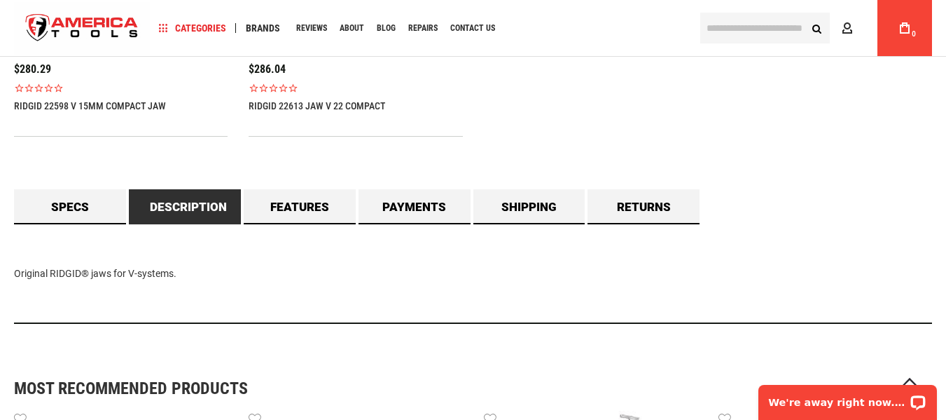
drag, startPoint x: 15, startPoint y: 272, endPoint x: 199, endPoint y: 275, distance: 184.3
click at [199, 275] on div "Original RIDGID® jaws for V-systems." at bounding box center [473, 273] width 918 height 99
copy div "Original RIDGID® jaws for V-systems."
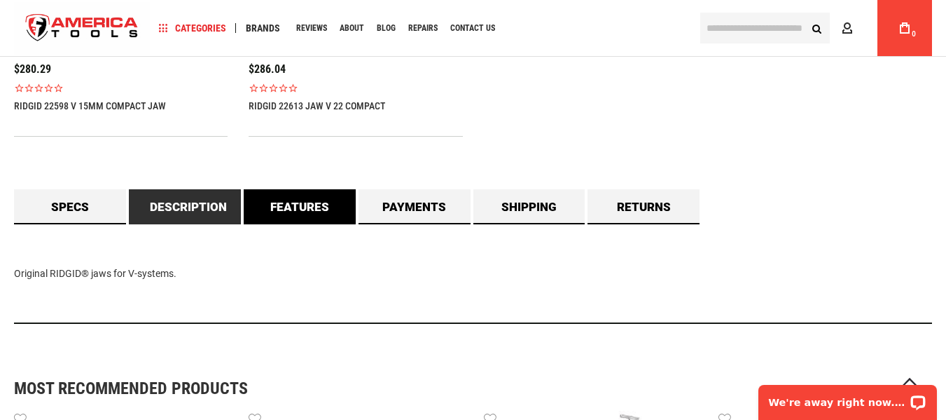
click at [317, 202] on link "Features" at bounding box center [300, 206] width 112 height 35
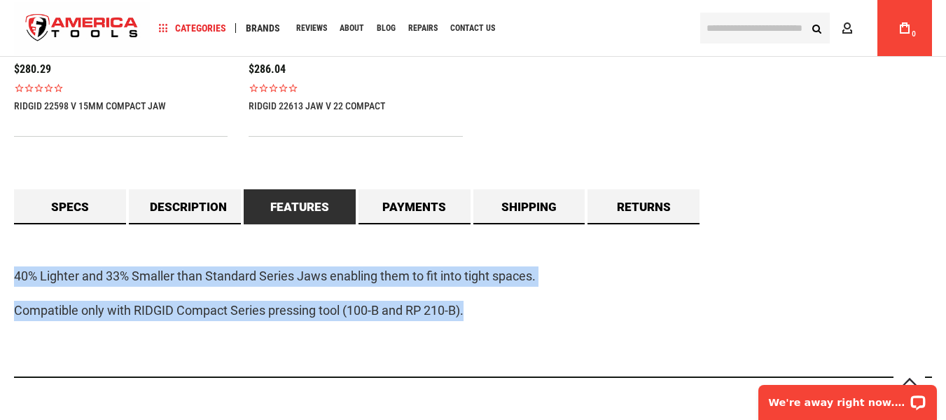
drag, startPoint x: 9, startPoint y: 275, endPoint x: 511, endPoint y: 317, distance: 504.1
click at [511, 317] on main "Skip to the end of the images gallery Skip to the beginning of the images galle…" at bounding box center [473, 91] width 946 height 2228
copy div "40% Lighter and 33% Smaller than Standard Series Jaws enabling them to fit into…"
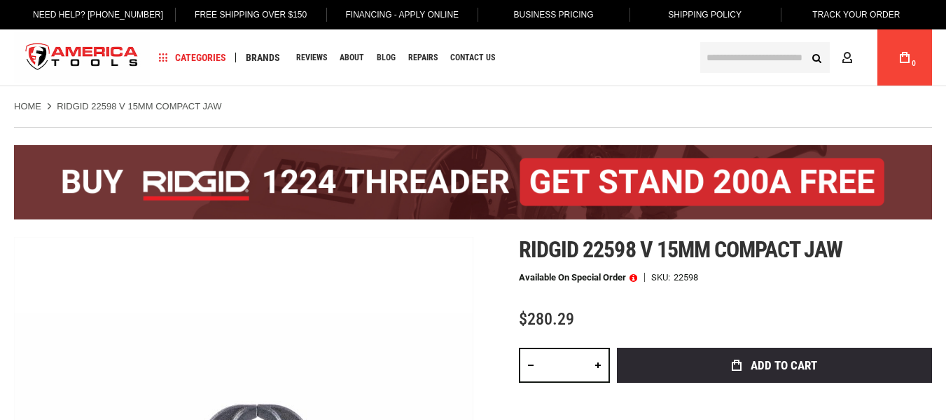
click at [521, 275] on p "Available on Special Order" at bounding box center [578, 278] width 118 height 10
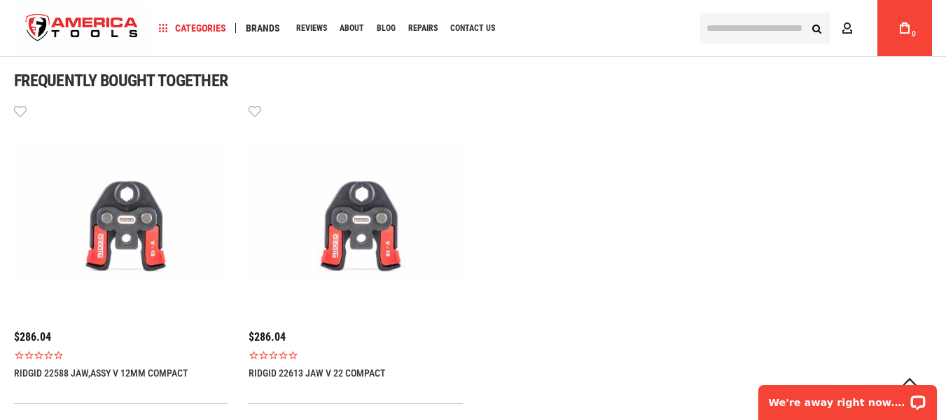
scroll to position [1051, 0]
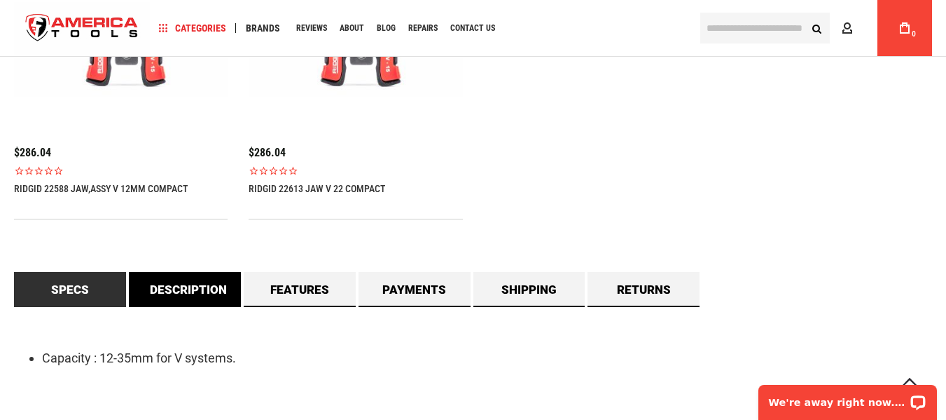
click at [193, 303] on link "Description" at bounding box center [185, 289] width 112 height 35
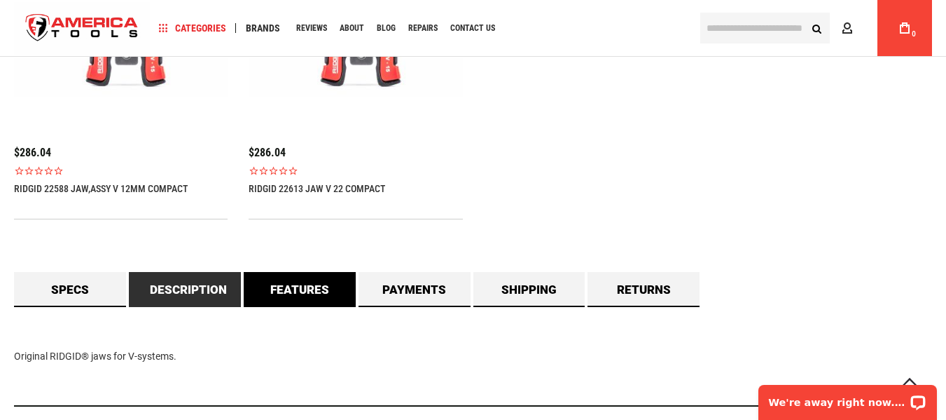
click at [296, 305] on link "Features" at bounding box center [300, 289] width 112 height 35
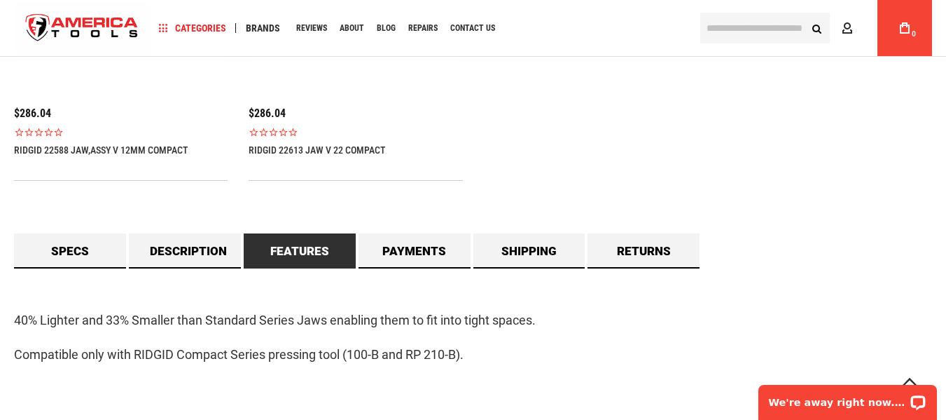
scroll to position [1121, 0]
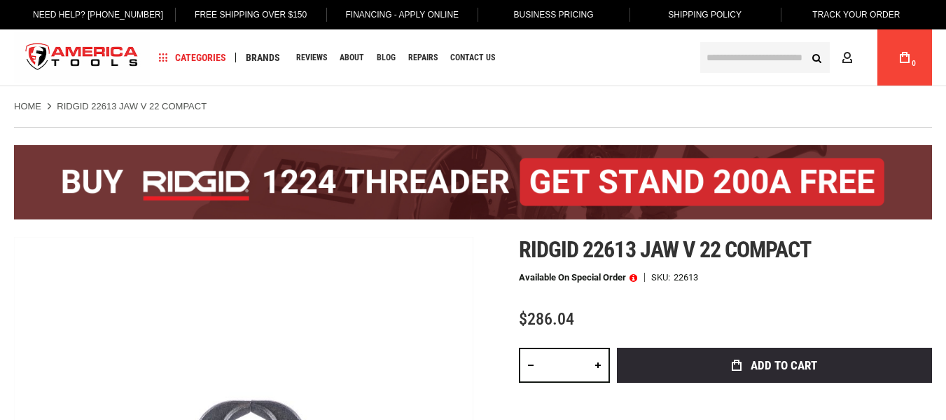
click at [574, 104] on ul "Home RIDGID 22613 JAW V 22 COMPACT" at bounding box center [473, 106] width 918 height 13
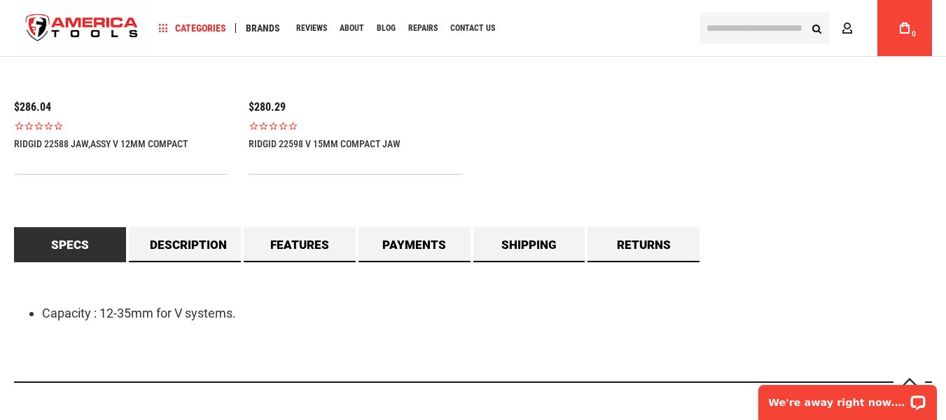
scroll to position [1121, 0]
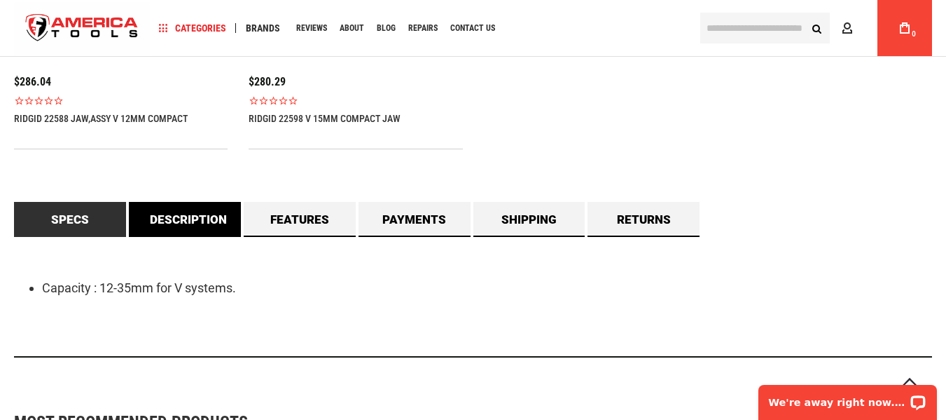
click at [185, 223] on link "Description" at bounding box center [185, 219] width 112 height 35
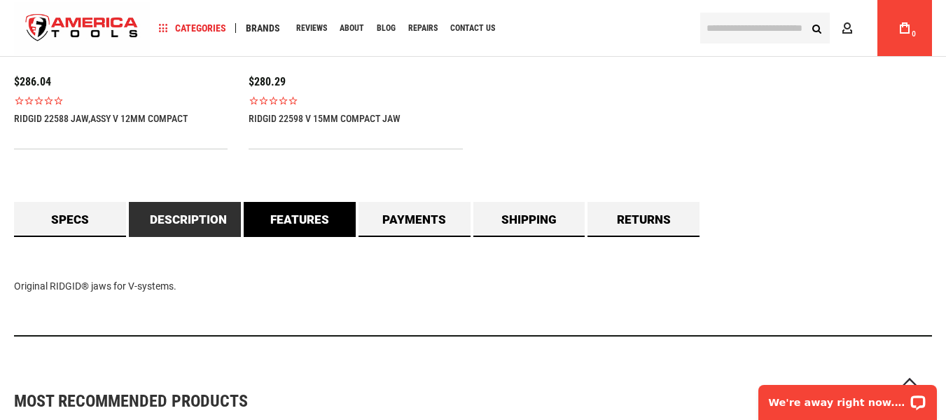
click at [286, 233] on link "Features" at bounding box center [300, 219] width 112 height 35
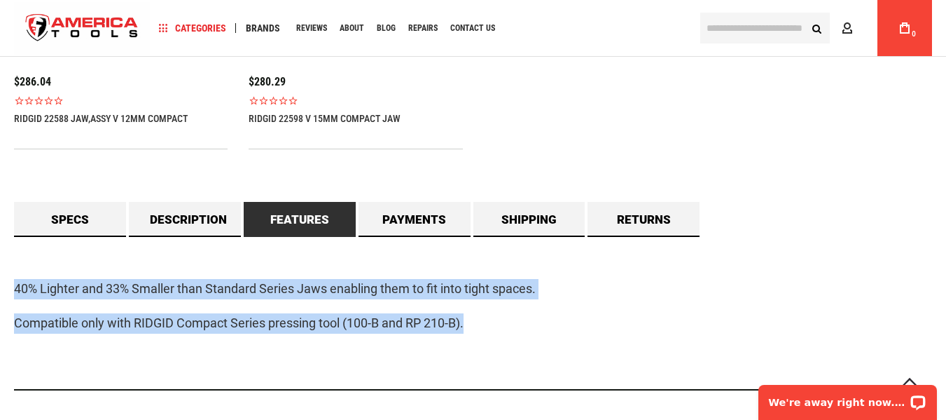
drag, startPoint x: 9, startPoint y: 285, endPoint x: 589, endPoint y: 281, distance: 580.1
click at [532, 332] on main "Skip to the end of the images gallery Skip to the beginning of the images galle…" at bounding box center [473, 183] width 946 height 2387
copy div "40% Lighter and 33% Smaller than Standard Series Jaws enabling them to fit into…"
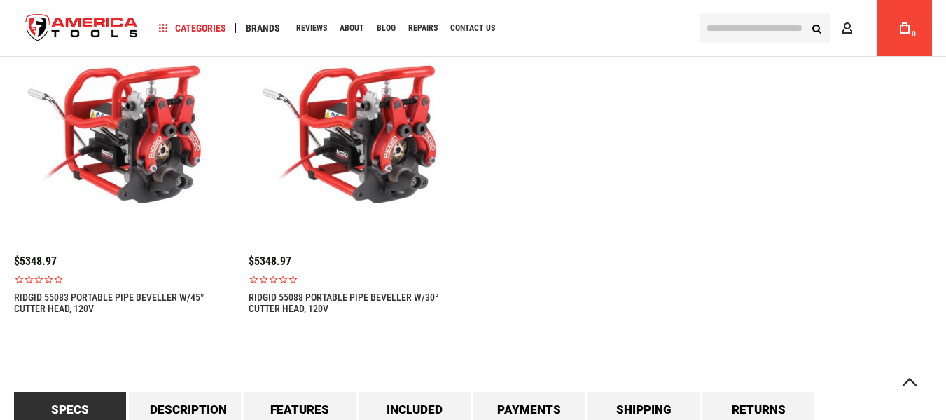
scroll to position [1261, 0]
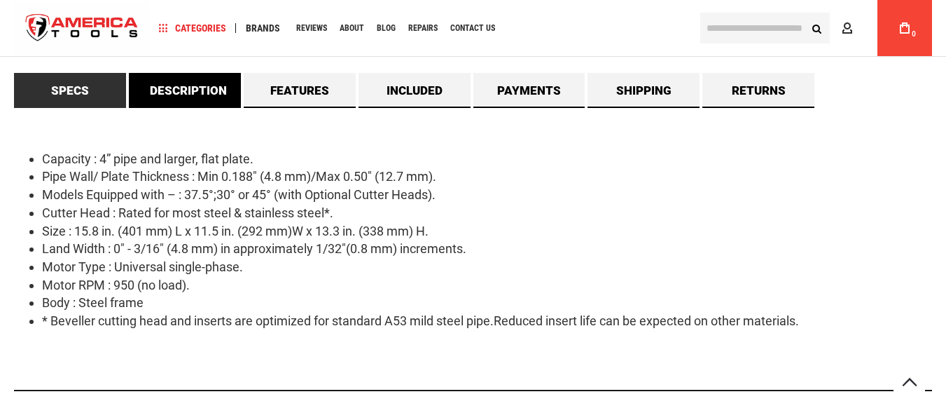
click at [209, 92] on link "Description" at bounding box center [185, 90] width 112 height 35
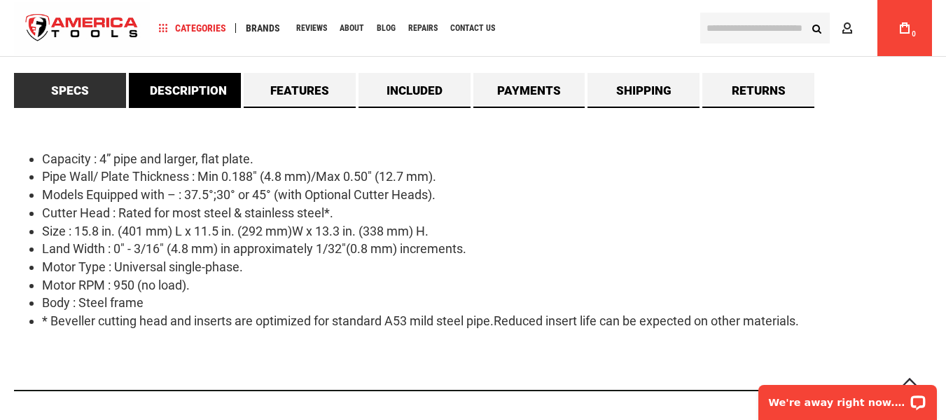
scroll to position [0, 0]
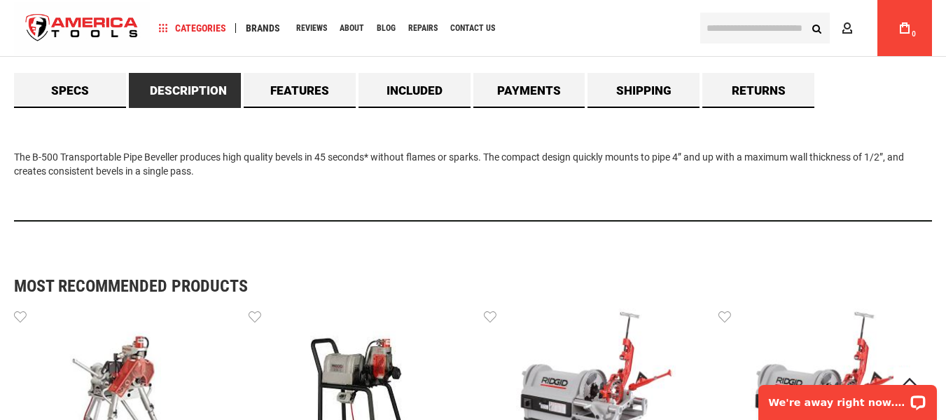
drag, startPoint x: 12, startPoint y: 156, endPoint x: 230, endPoint y: 191, distance: 221.5
click at [230, 191] on main "Skip to the end of the images gallery Skip to the beginning of the images galle…" at bounding box center [473, 28] width 946 height 2357
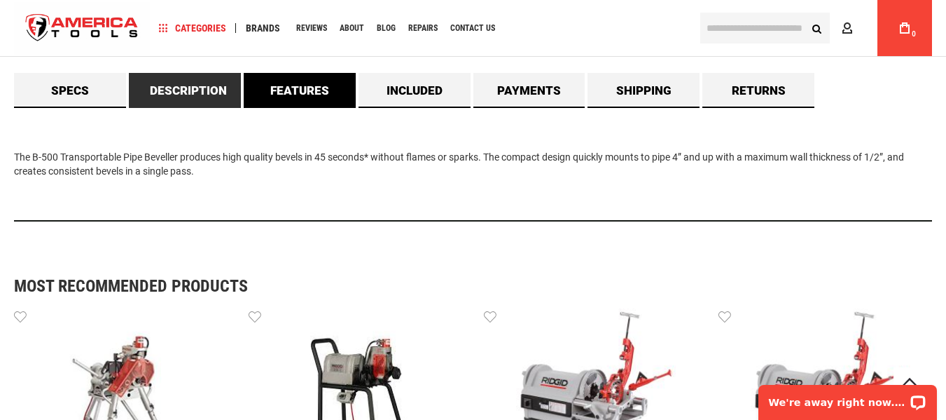
click at [278, 83] on link "Features" at bounding box center [300, 90] width 112 height 35
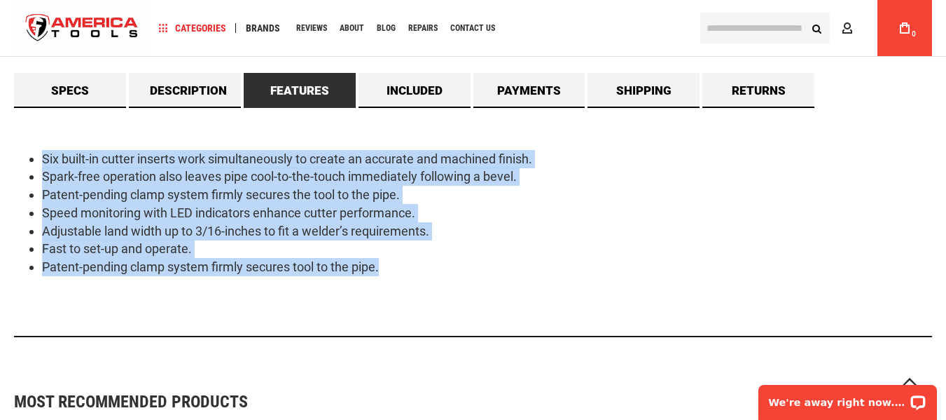
drag, startPoint x: 77, startPoint y: 167, endPoint x: 371, endPoint y: 158, distance: 293.7
click at [434, 285] on div "Six built-in cutter inserts work simultaneously to create an accurate and machi…" at bounding box center [473, 222] width 918 height 229
copy ul "Six built-in cutter inserts work simultaneously to create an accurate and machi…"
click at [419, 95] on link "Included" at bounding box center [415, 90] width 112 height 35
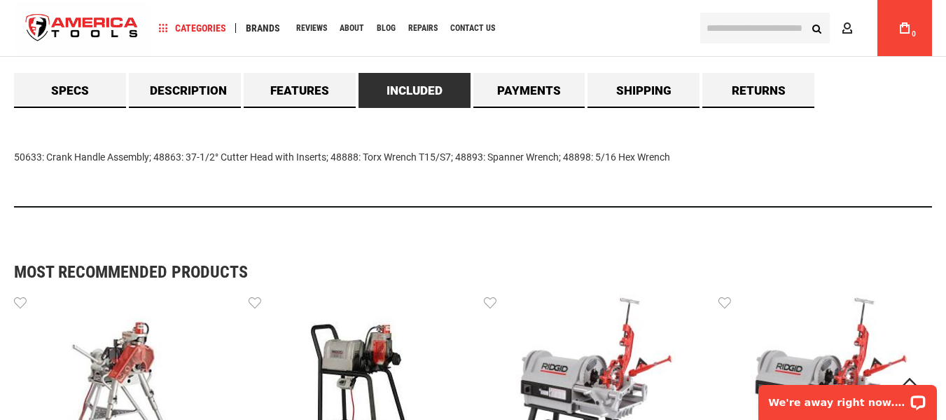
drag, startPoint x: 11, startPoint y: 153, endPoint x: 764, endPoint y: 186, distance: 754.6
click at [764, 186] on main "Skip to the end of the images gallery Skip to the beginning of the images galle…" at bounding box center [473, 21] width 946 height 2343
copy div "50633: Crank Handle Assembly; 48863: 37-1/2° Cutter Head with Inserts; 48888: T…"
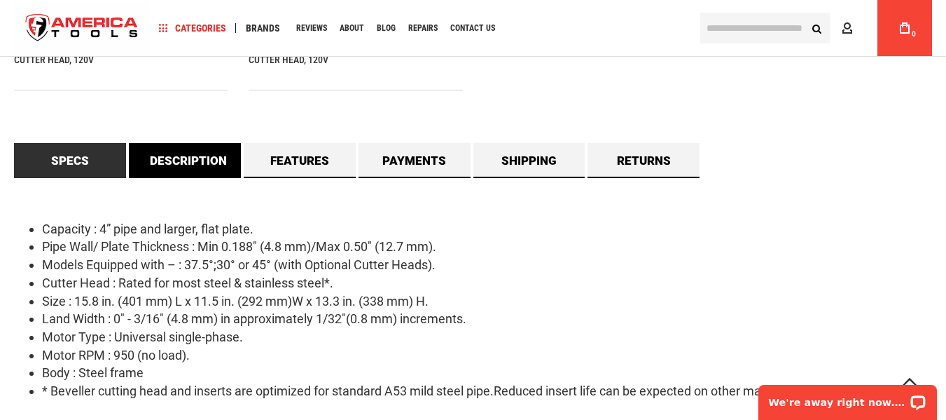
click at [181, 156] on link "Description" at bounding box center [185, 160] width 112 height 35
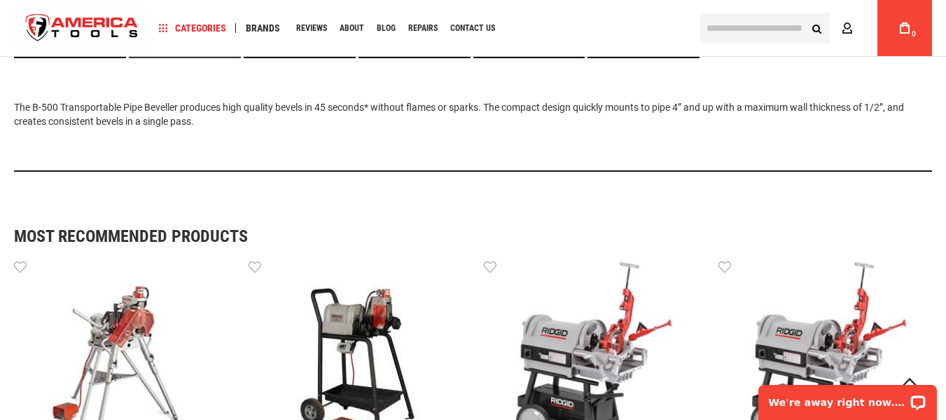
scroll to position [1191, 0]
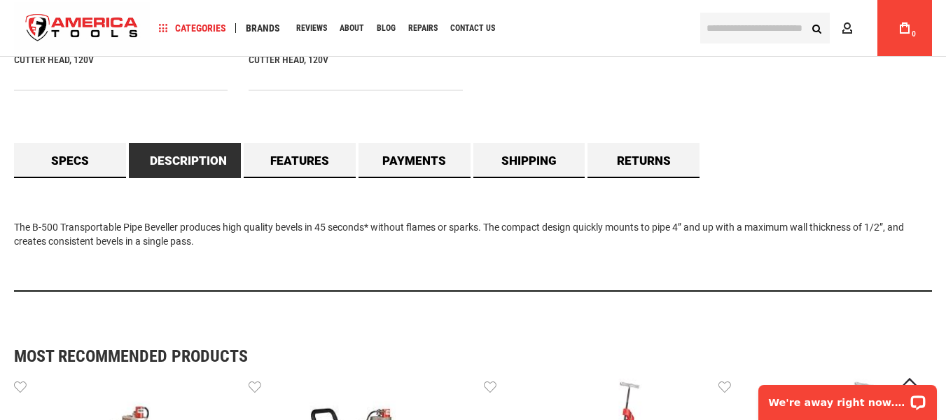
drag, startPoint x: 207, startPoint y: 245, endPoint x: 10, endPoint y: 207, distance: 200.5
click at [10, 207] on main "Skip to the end of the images gallery Skip to the beginning of the images galle…" at bounding box center [473, 98] width 946 height 2357
copy div "The B-500 Transportable Pipe Beveller produces high quality bevels in 45 second…"
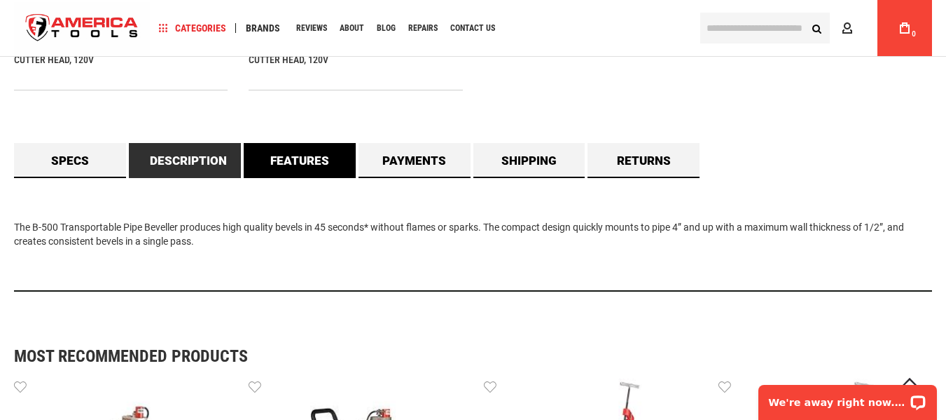
click at [299, 169] on link "Features" at bounding box center [300, 160] width 112 height 35
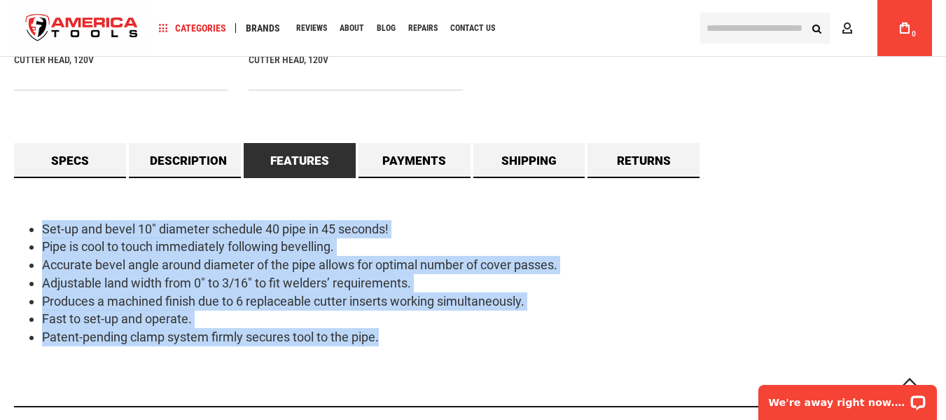
drag, startPoint x: 34, startPoint y: 227, endPoint x: 436, endPoint y: 339, distance: 418.1
click at [436, 339] on ul "Set-up and bevel 10" diameter schedule 40 pipe in 45 seconds! Pipe is cool to t…" at bounding box center [473, 283] width 918 height 126
copy ul "Set-up and bevel 10" diameter schedule 40 pipe in 45 seconds! Pipe is cool to t…"
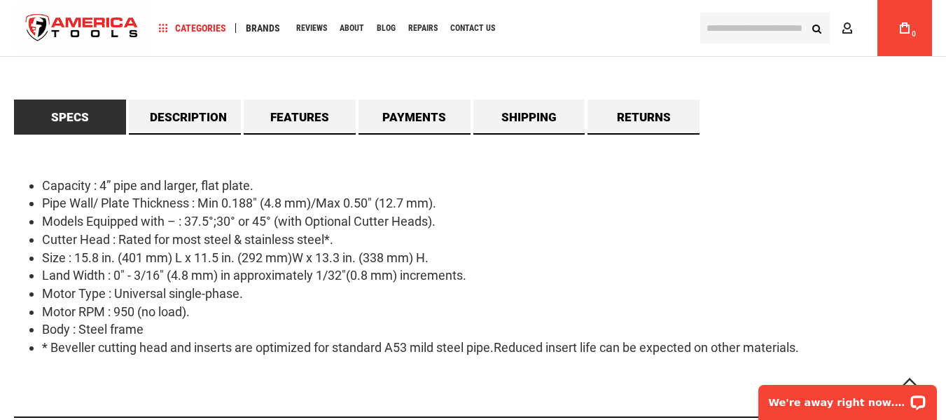
scroll to position [1261, 0]
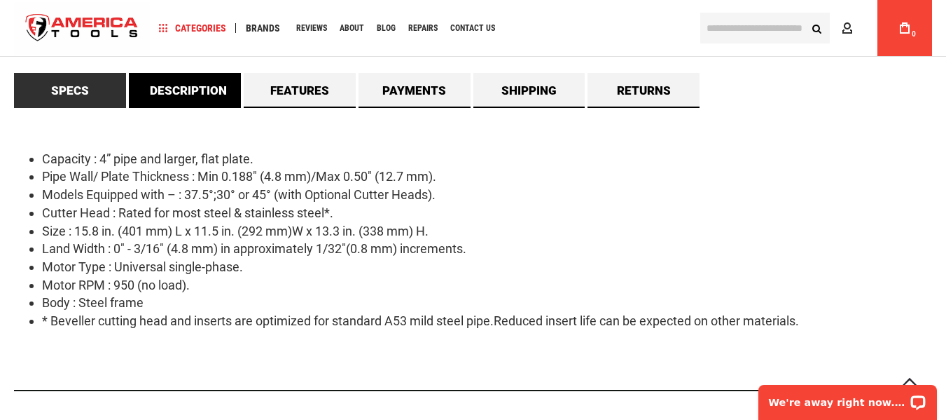
click at [186, 89] on link "Description" at bounding box center [185, 90] width 112 height 35
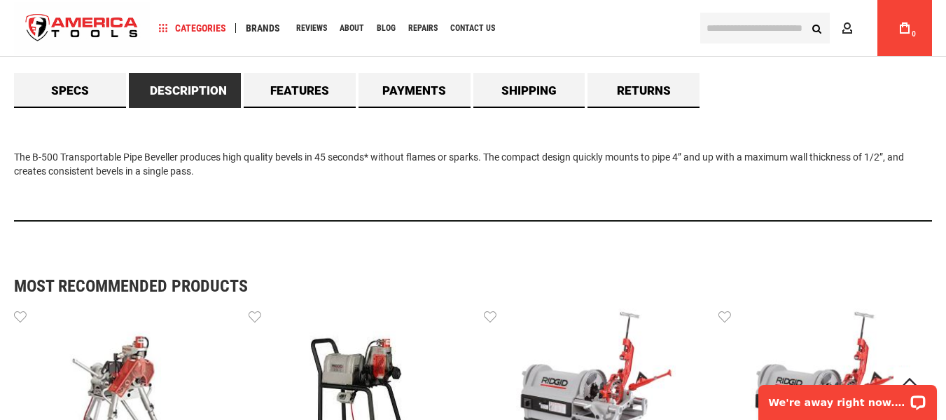
drag, startPoint x: 8, startPoint y: 152, endPoint x: 263, endPoint y: 197, distance: 258.2
click at [263, 197] on main "Skip to the end of the images gallery Skip to the beginning of the images galle…" at bounding box center [473, 28] width 946 height 2357
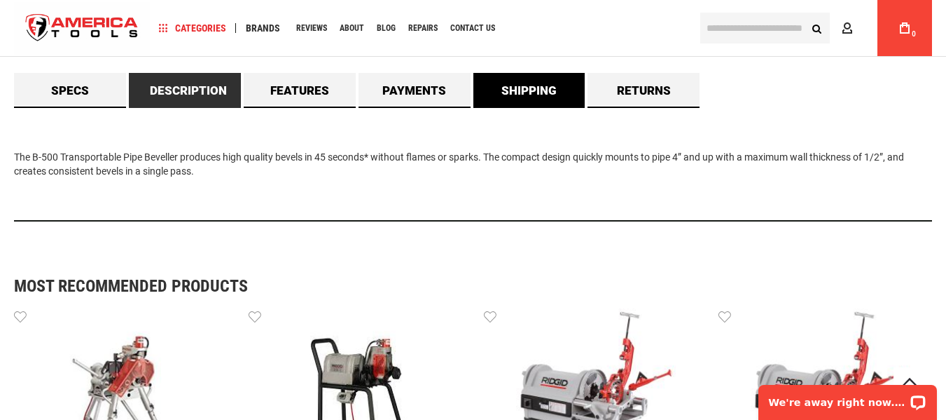
copy div "The B-500 Transportable Pipe Beveller produces high quality bevels in 45 second…"
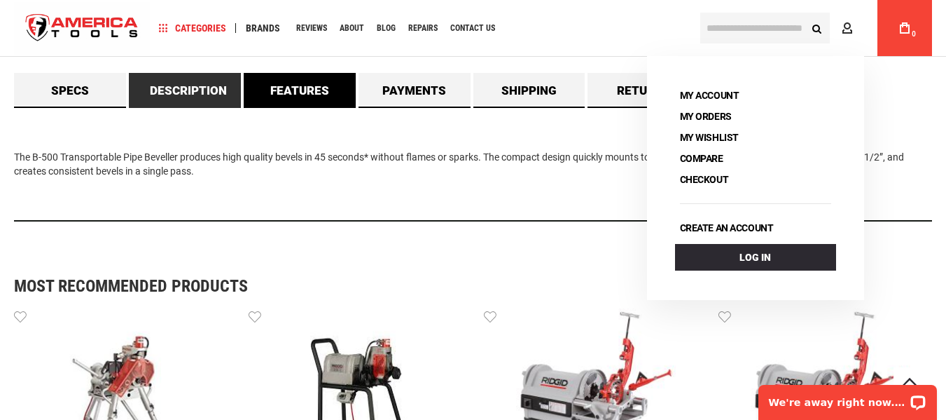
click at [290, 85] on link "Features" at bounding box center [300, 90] width 112 height 35
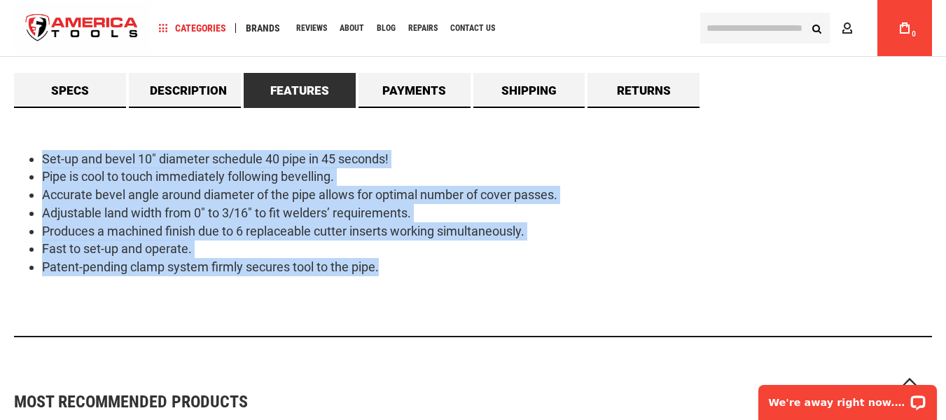
drag, startPoint x: 295, startPoint y: 245, endPoint x: 7, endPoint y: 121, distance: 313.5
click at [7, 121] on main "Skip to the end of the images gallery Skip to the beginning of the images galle…" at bounding box center [473, 86] width 946 height 2473
copy ul "Set-up and bevel 10" diameter schedule 40 pipe in 45 seconds! Pipe is cool to t…"
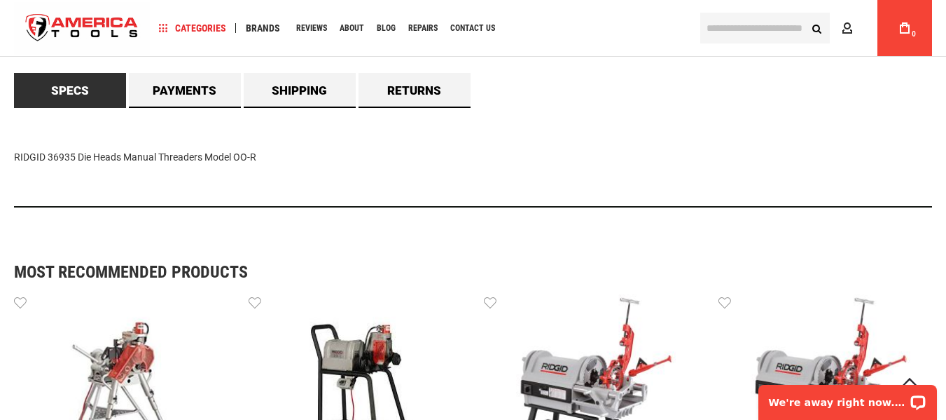
click at [563, 195] on div "RIDGID 36935 Die Heads Manual Threaders Model OO-R" at bounding box center [473, 157] width 918 height 99
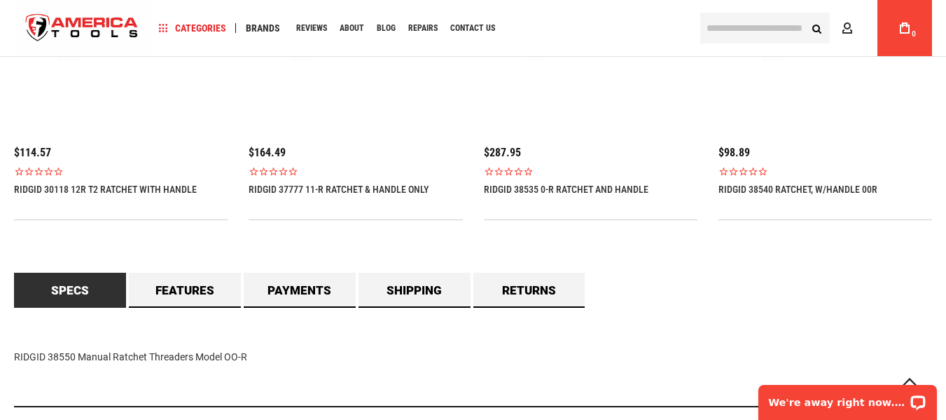
scroll to position [1191, 0]
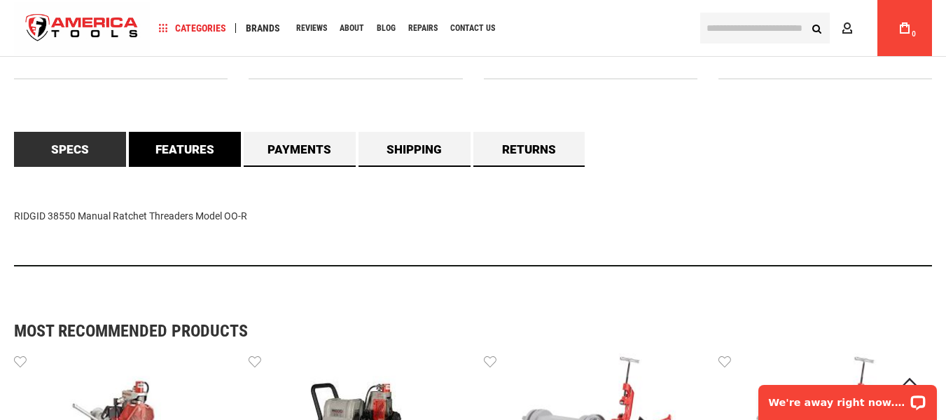
click at [177, 151] on link "Features" at bounding box center [185, 149] width 112 height 35
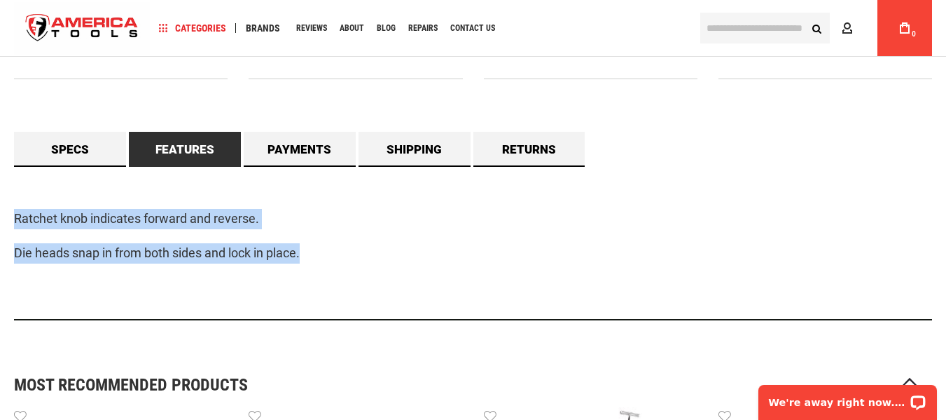
drag, startPoint x: 11, startPoint y: 217, endPoint x: 388, endPoint y: 244, distance: 378.6
click at [388, 244] on main "Skip to the end of the images gallery Skip to the beginning of the images galle…" at bounding box center [473, 112] width 946 height 2385
copy div "Ratchet knob indicates forward and reverse. Die heads snap in from both sides a…"
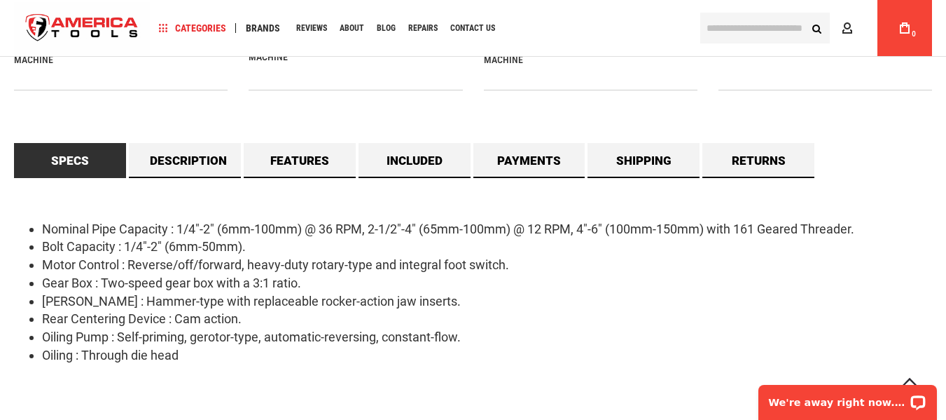
click at [823, 121] on div "Free online consultation Lifetime warranty Certified Distributor 45 day Guarant…" at bounding box center [473, 25] width 918 height 820
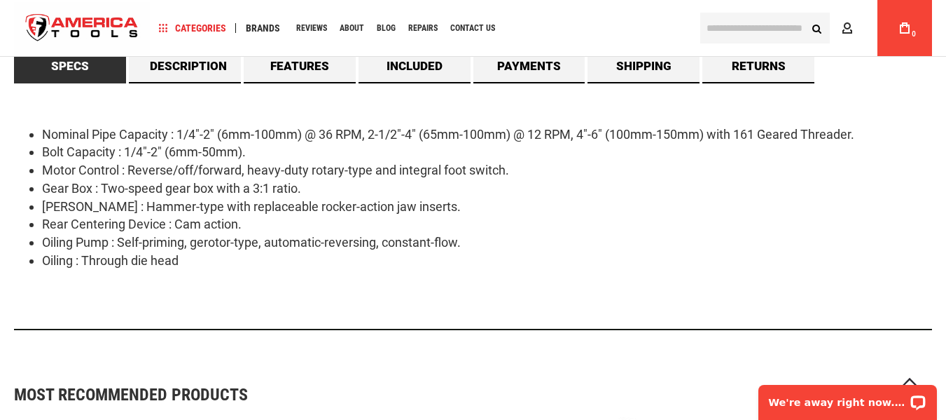
scroll to position [1261, 0]
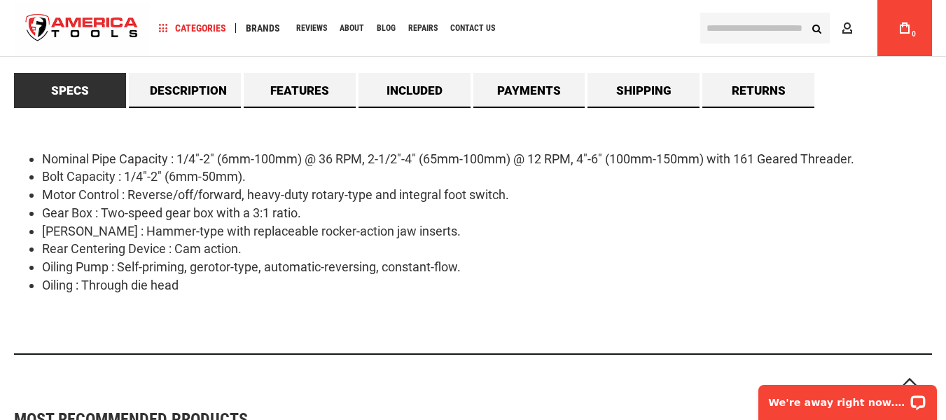
click at [890, 81] on div "Specs Nominal Pipe Capacity : 1/4"-2" (6mm-100mm) @ 36 RPM, 2-1/2"-4" (65mm-100…" at bounding box center [473, 219] width 918 height 293
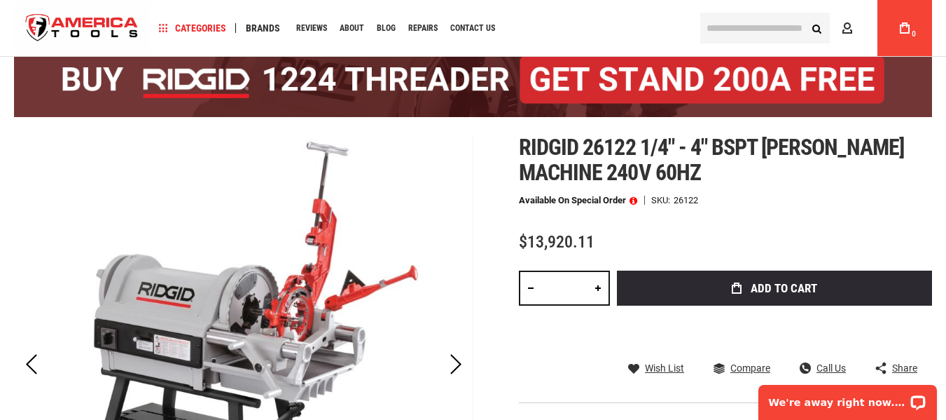
scroll to position [0, 0]
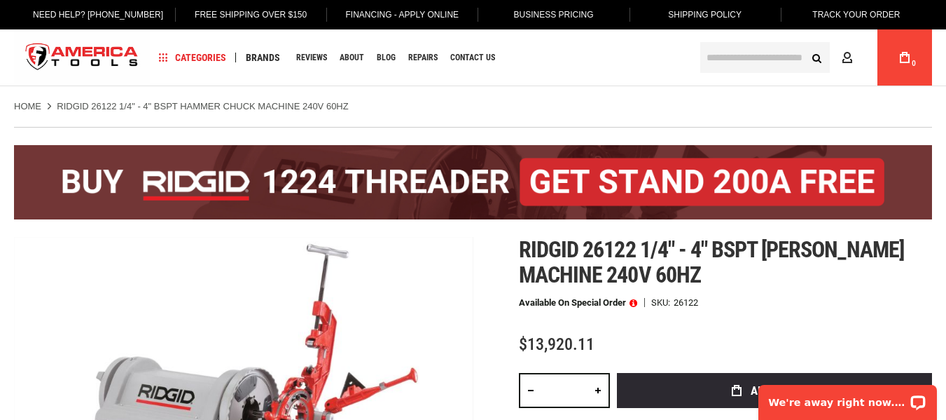
click at [411, 419] on div at bounding box center [473, 420] width 946 height 0
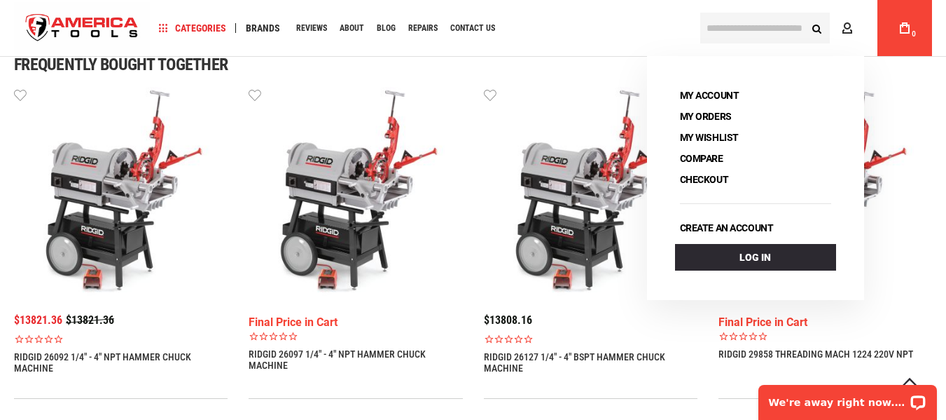
scroll to position [1233, 0]
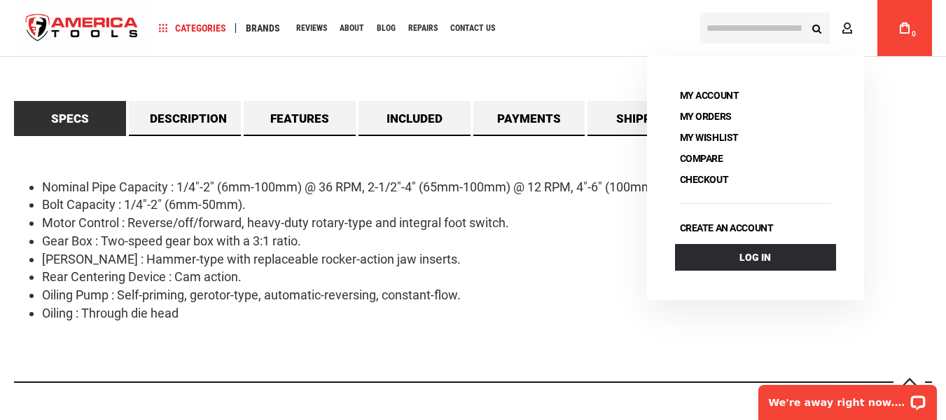
click at [574, 161] on div "Nominal Pipe Capacity : 1/4"-2" (6mm-100mm) @ 36 RPM, 2-1/2"-4" (65mm-100mm) @ …" at bounding box center [473, 259] width 918 height 247
click at [113, 118] on link "Specs" at bounding box center [70, 118] width 112 height 35
click at [214, 117] on link "Description" at bounding box center [185, 118] width 112 height 35
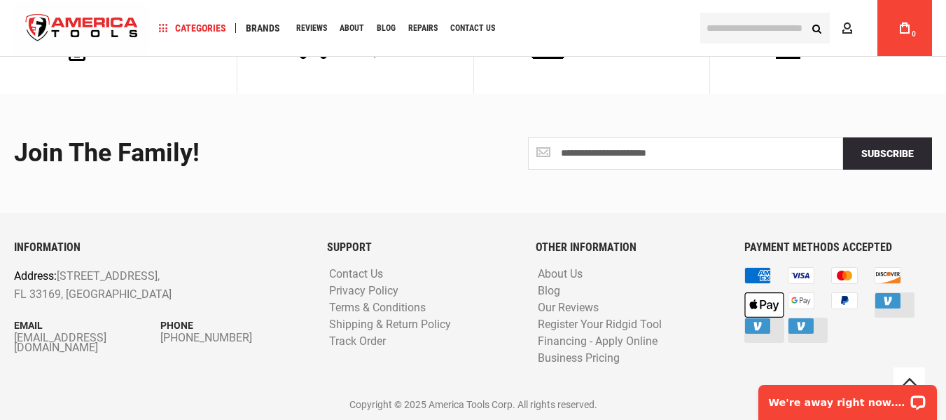
scroll to position [883, 0]
